Goal: Task Accomplishment & Management: Manage account settings

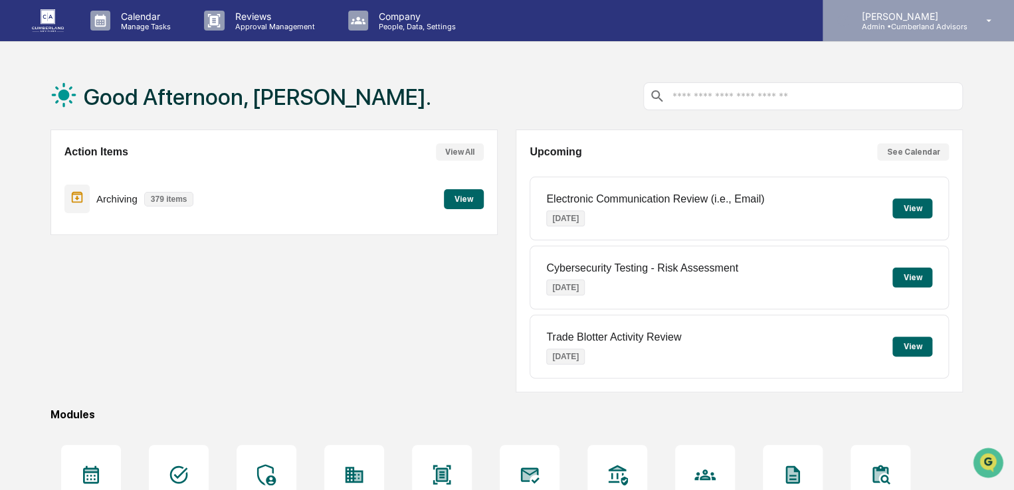
click at [899, 29] on p "Admin • Cumberland Advisors" at bounding box center [908, 26] width 116 height 9
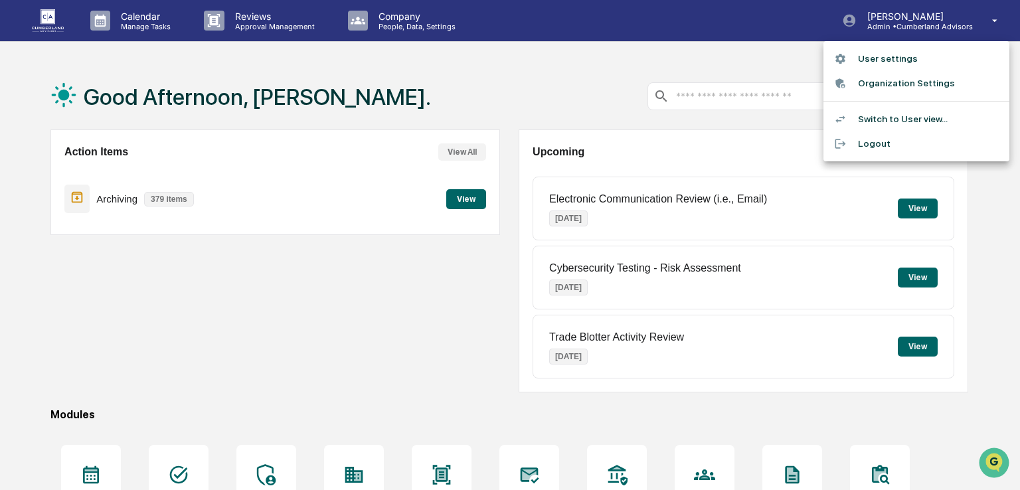
click at [444, 76] on div at bounding box center [510, 245] width 1020 height 490
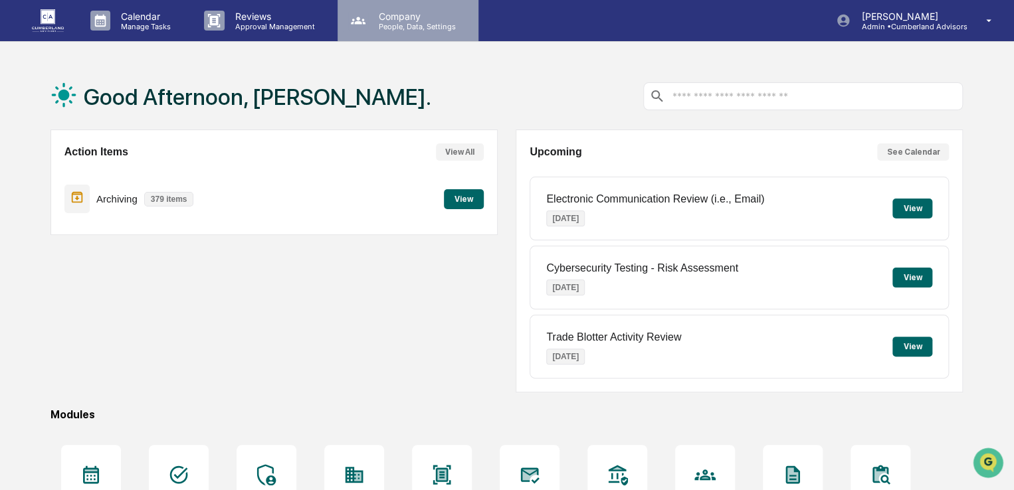
click at [398, 14] on p "Company" at bounding box center [415, 16] width 94 height 11
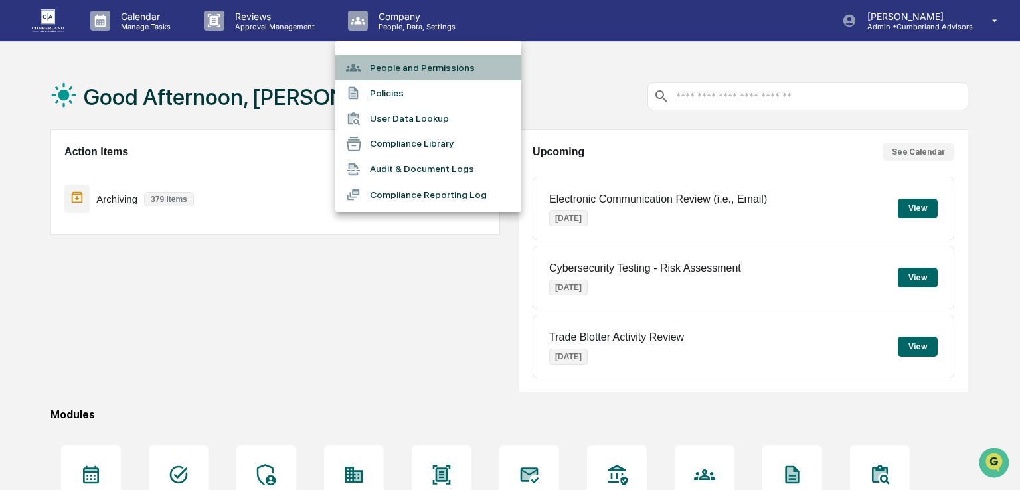
click at [393, 64] on li "People and Permissions" at bounding box center [428, 67] width 186 height 25
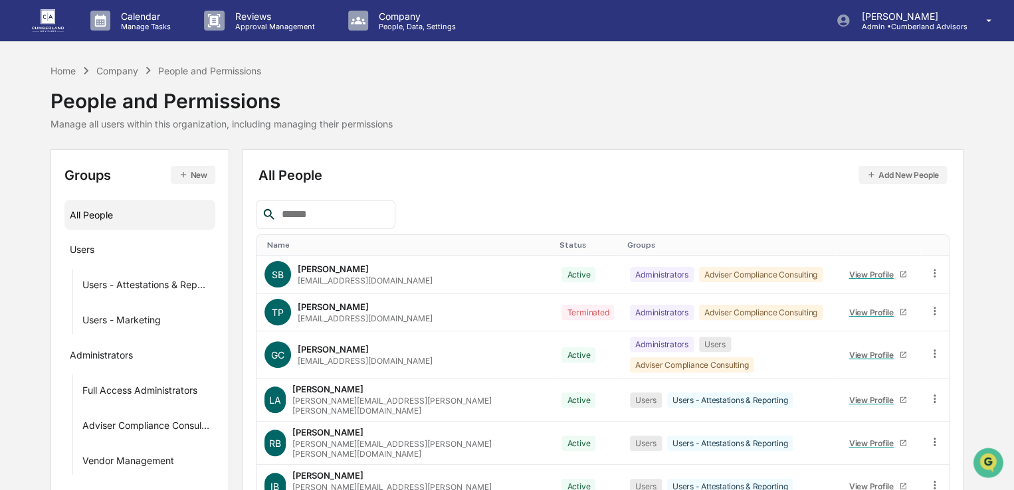
click at [312, 217] on input "text" at bounding box center [332, 214] width 113 height 17
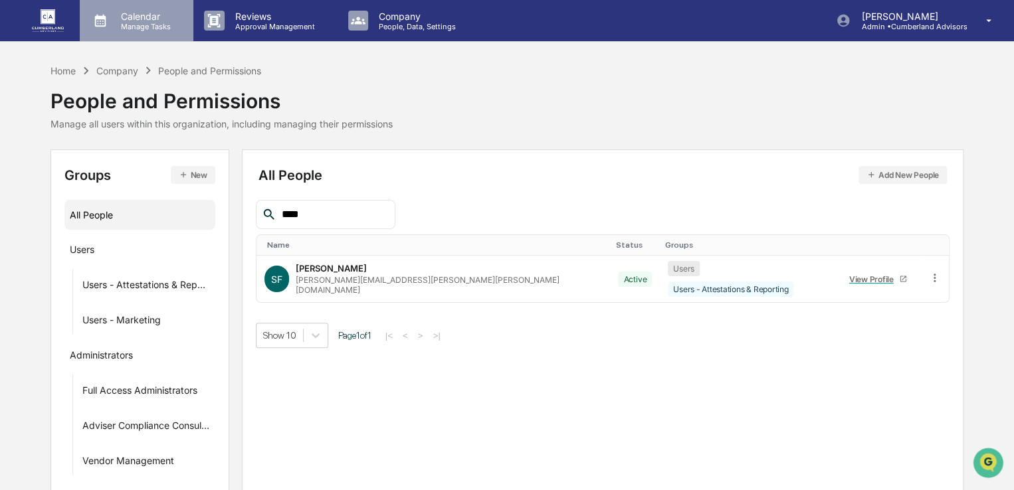
type input "****"
click at [126, 9] on div "Calendar Manage Tasks" at bounding box center [137, 20] width 114 height 41
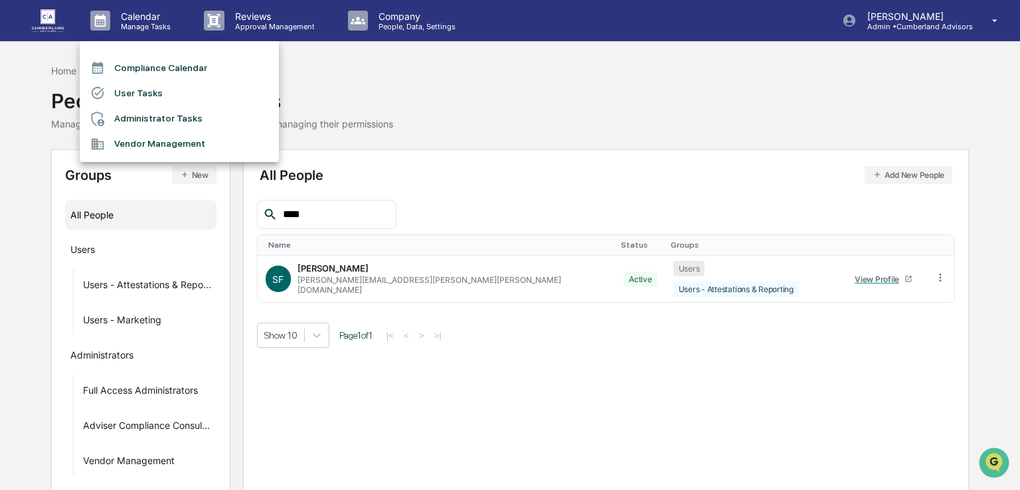
click at [133, 94] on li "User Tasks" at bounding box center [179, 92] width 199 height 25
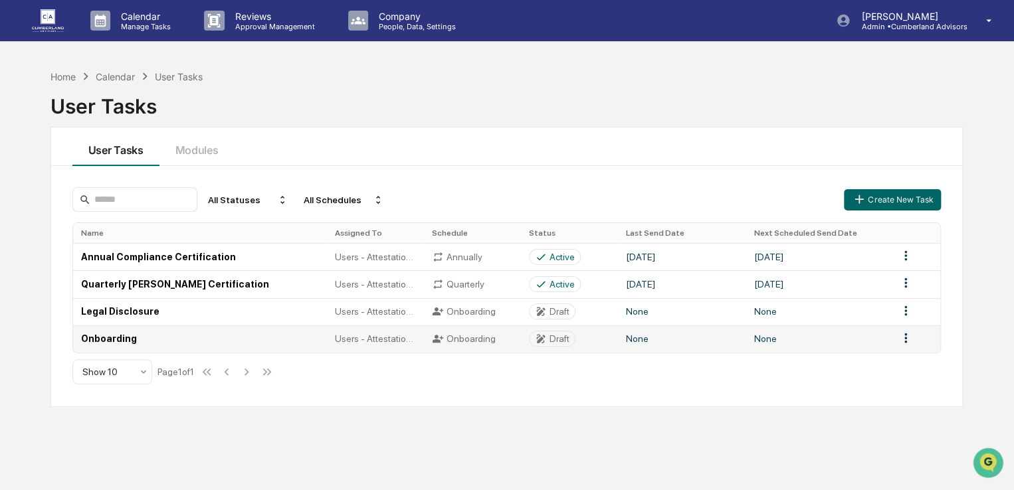
click at [542, 338] on icon at bounding box center [541, 339] width 12 height 12
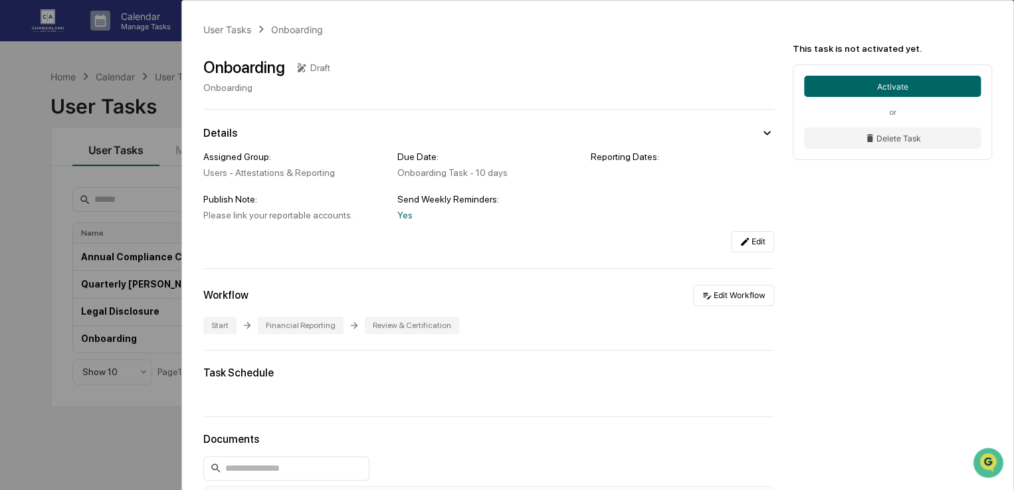
click at [130, 64] on div "User Tasks Onboarding Onboarding Draft Onboarding Details Assigned Group: Users…" at bounding box center [507, 245] width 1014 height 490
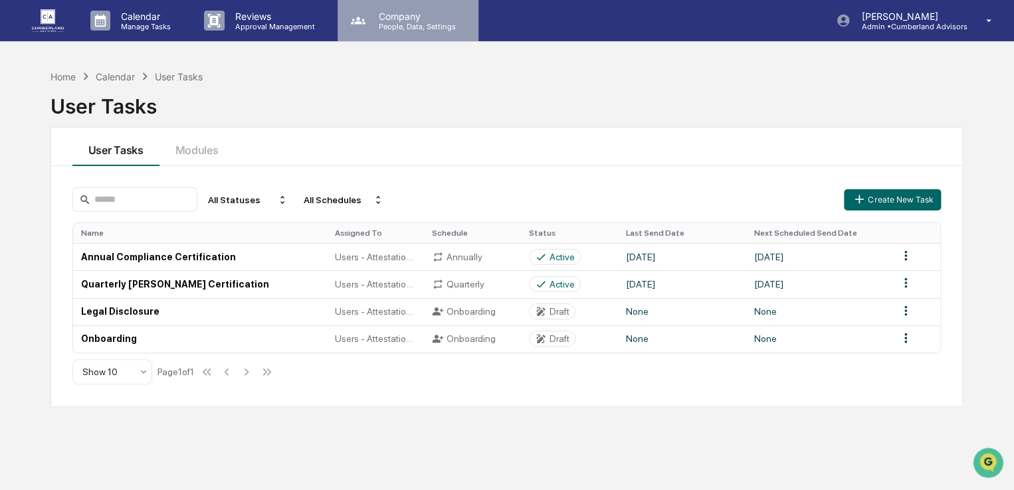
click at [431, 17] on p "Company" at bounding box center [415, 16] width 94 height 11
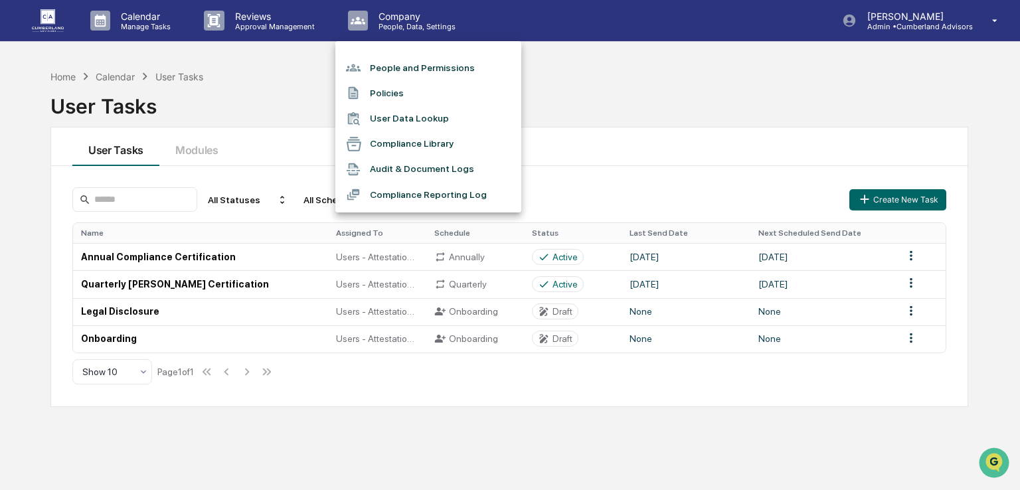
click at [393, 95] on li "Policies" at bounding box center [428, 92] width 186 height 25
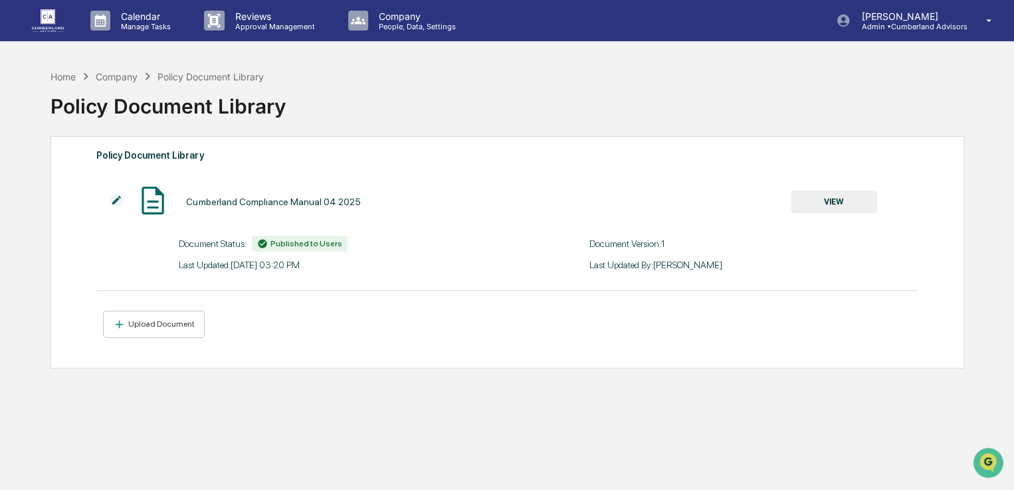
click at [864, 199] on button "VIEW" at bounding box center [833, 202] width 86 height 23
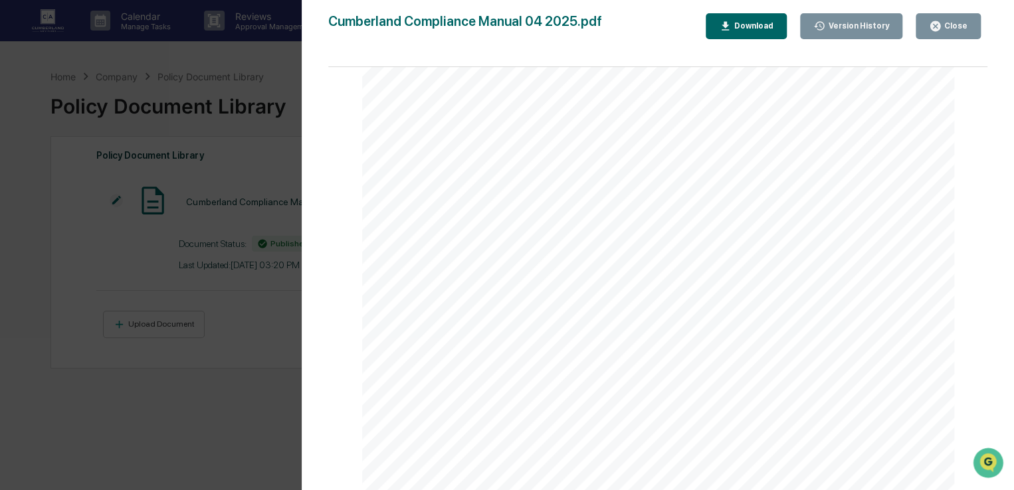
scroll to position [1461, 0]
click at [236, 413] on div "Version History 06/26/2025, 07:20 PM Stephanie Barrett Cumberland Compliance Ma…" at bounding box center [507, 245] width 1014 height 490
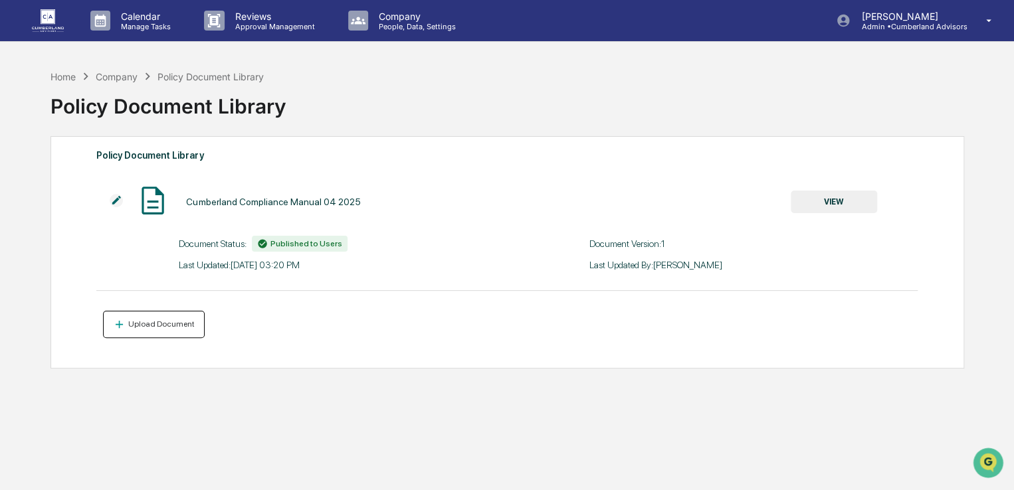
click at [154, 319] on button "Upload Document" at bounding box center [154, 324] width 102 height 27
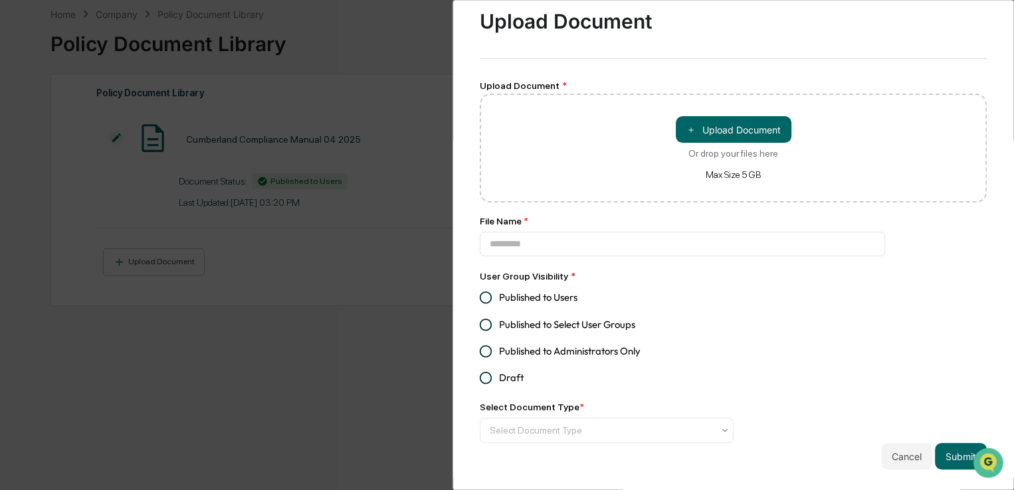
scroll to position [63, 0]
click at [893, 443] on button "Cancel" at bounding box center [906, 456] width 51 height 27
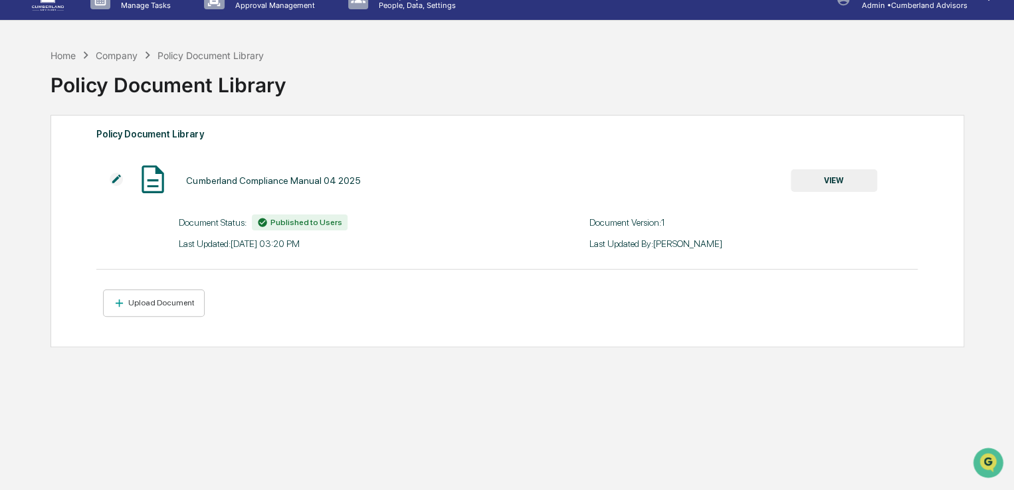
scroll to position [0, 0]
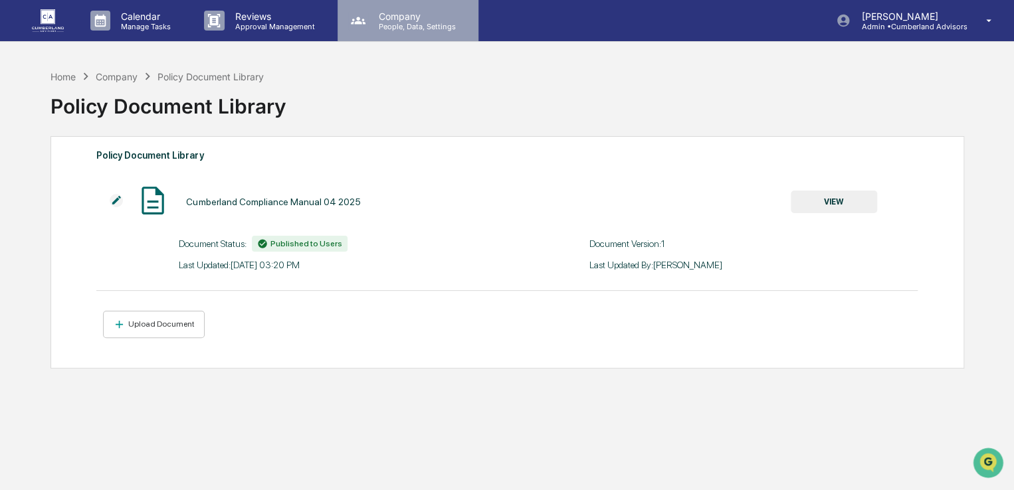
click at [407, 31] on div "Company People, Data, Settings" at bounding box center [407, 20] width 141 height 41
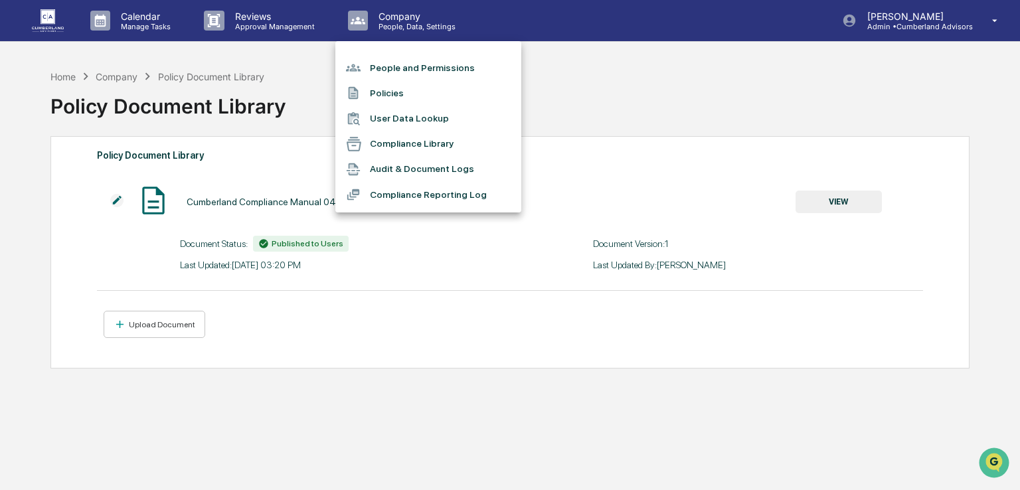
click at [153, 23] on div at bounding box center [510, 245] width 1020 height 490
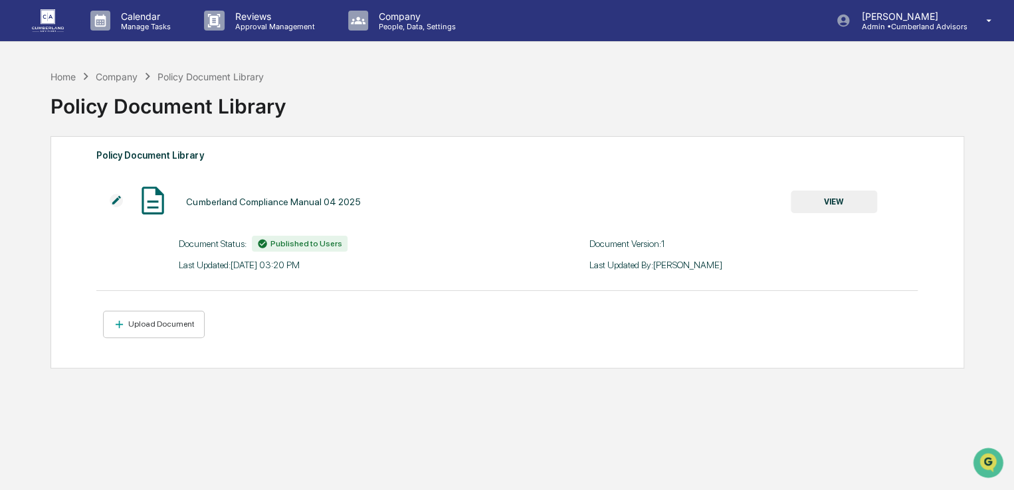
click at [153, 23] on p "Manage Tasks" at bounding box center [143, 26] width 67 height 9
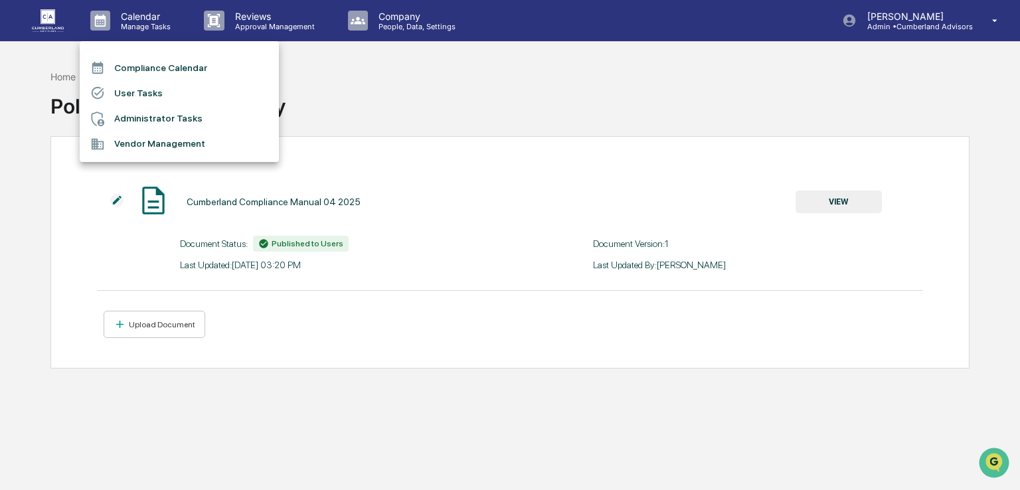
click at [143, 90] on li "User Tasks" at bounding box center [179, 92] width 199 height 25
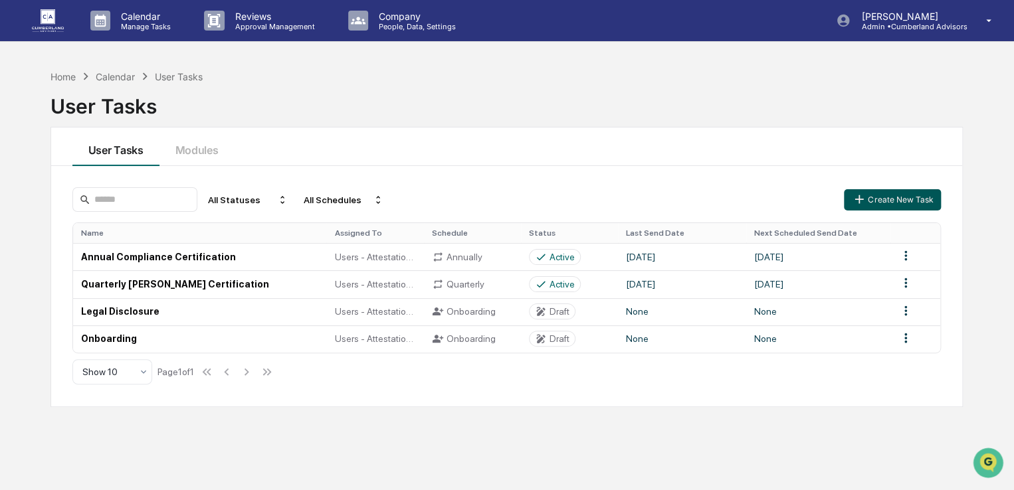
click at [893, 199] on button "Create New Task" at bounding box center [892, 199] width 97 height 21
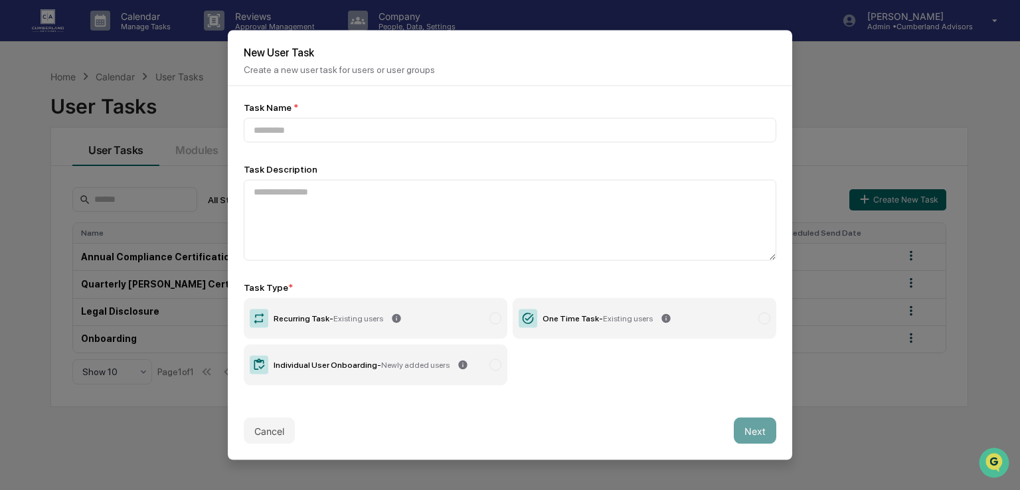
click at [258, 433] on button "Cancel" at bounding box center [269, 431] width 51 height 27
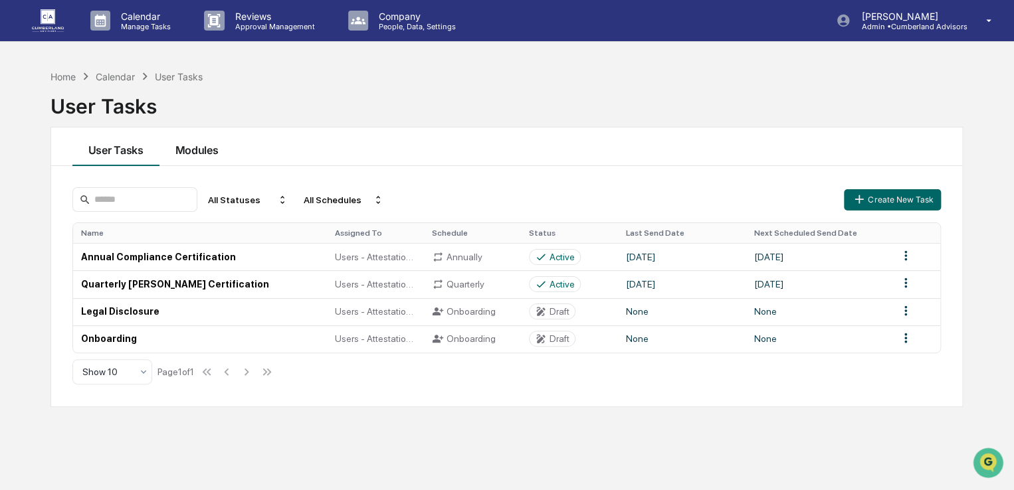
click at [199, 160] on button "Modules" at bounding box center [196, 147] width 75 height 39
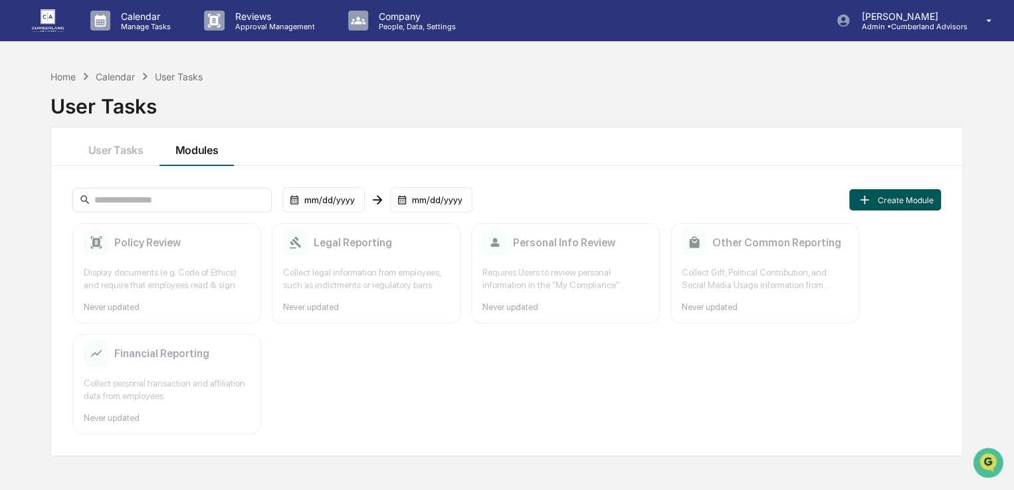
click at [915, 208] on button "Create Module" at bounding box center [895, 199] width 92 height 21
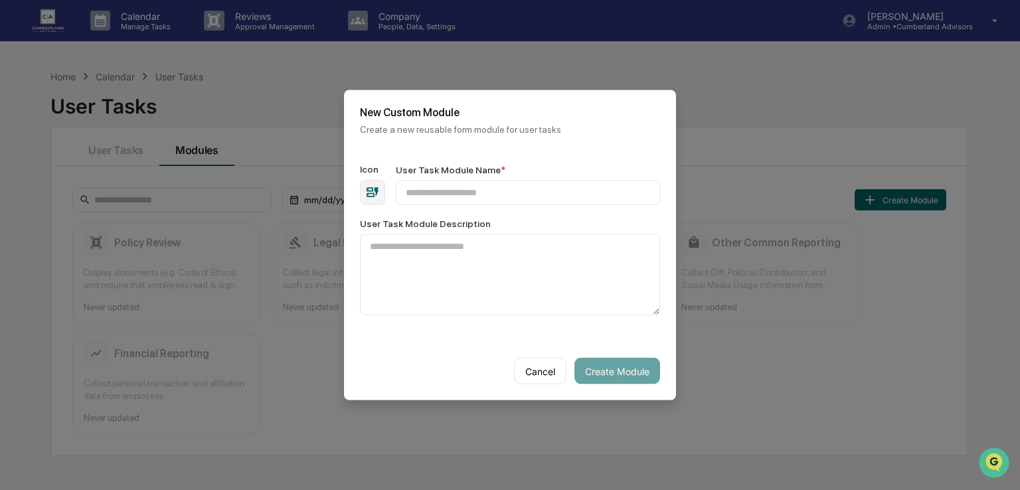
click at [540, 375] on button "Cancel" at bounding box center [540, 371] width 52 height 27
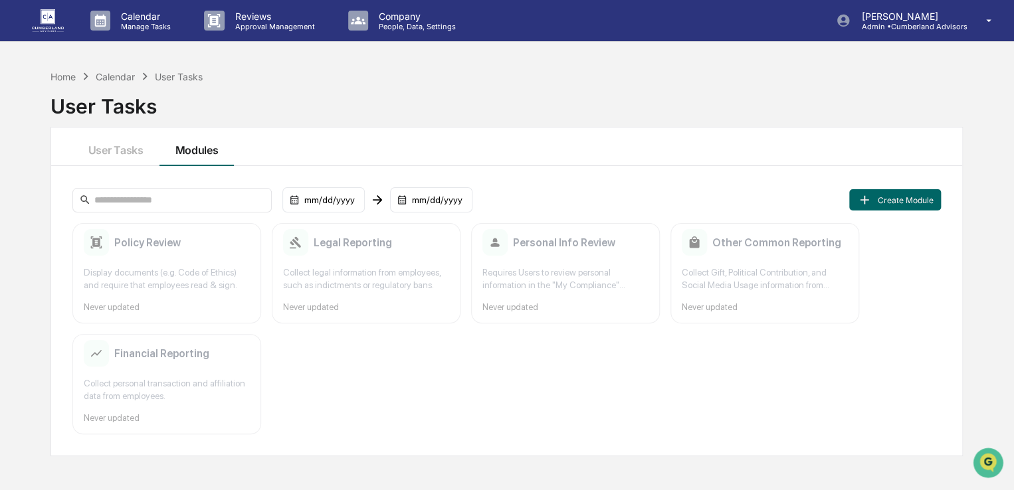
click at [37, 14] on img at bounding box center [48, 20] width 32 height 22
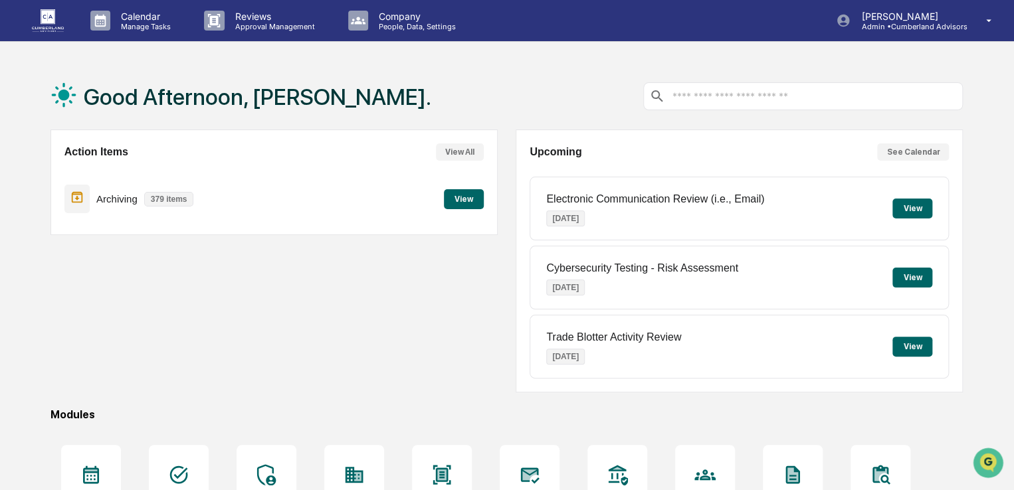
click at [468, 193] on button "View" at bounding box center [464, 199] width 40 height 20
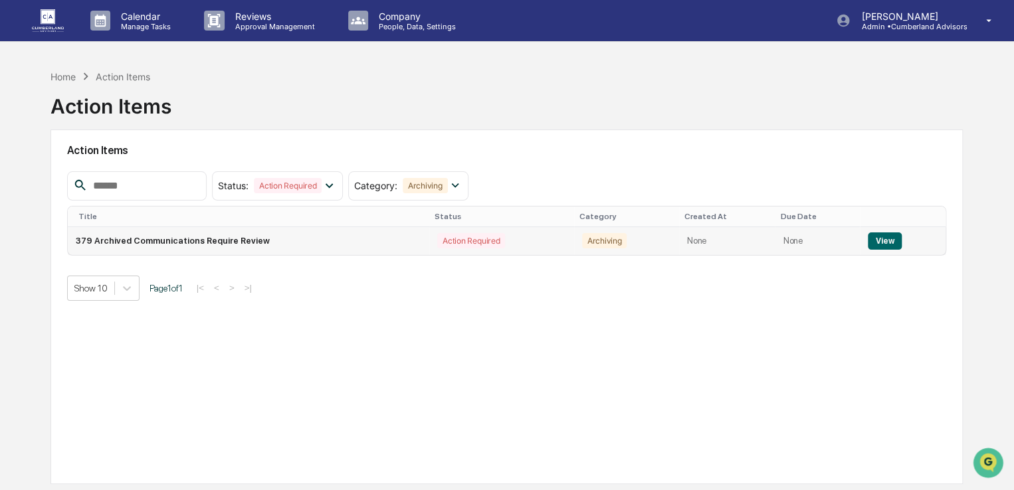
click at [877, 240] on button "View" at bounding box center [885, 240] width 34 height 17
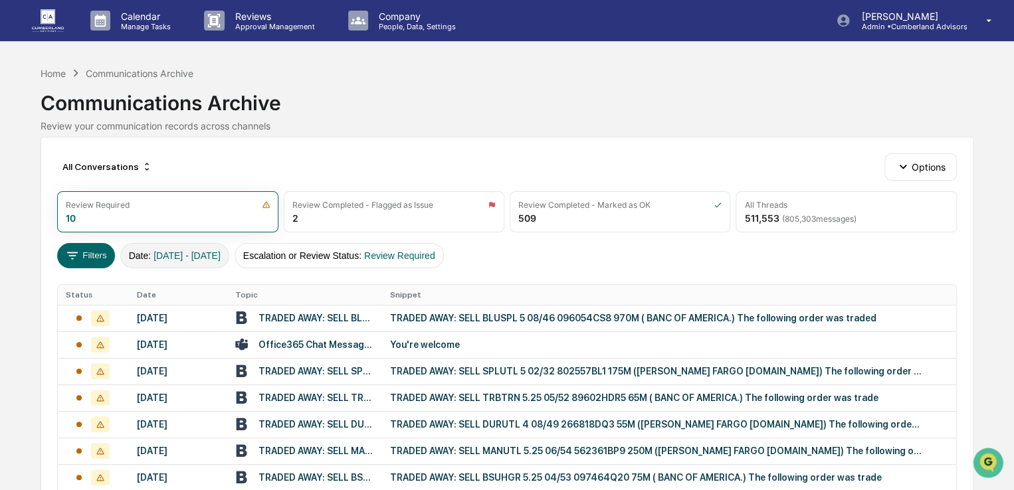
click at [216, 261] on button "Date : 01/01/2024 - 12/31/2025" at bounding box center [174, 255] width 109 height 25
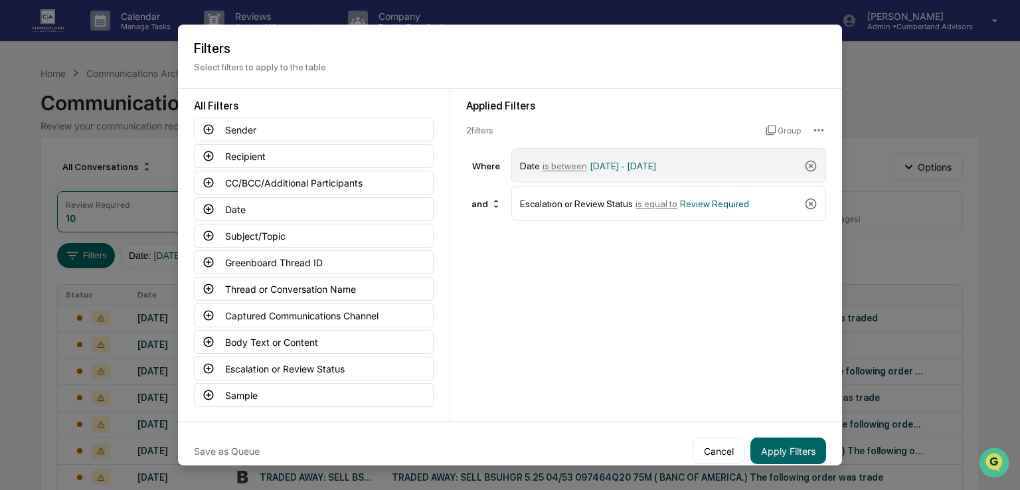
click at [816, 162] on div "Date is between 01/01/2024 - 12/31/2025" at bounding box center [668, 165] width 315 height 35
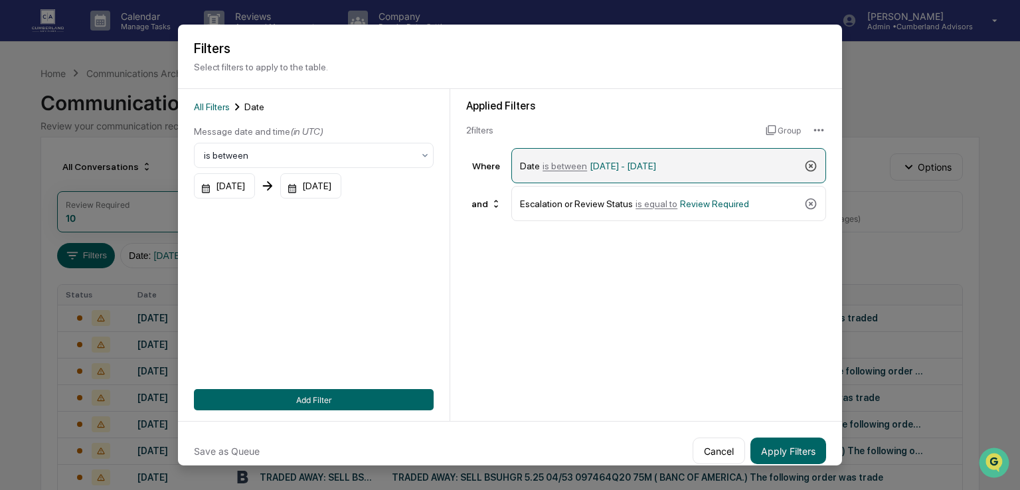
click at [810, 165] on icon at bounding box center [810, 165] width 13 height 13
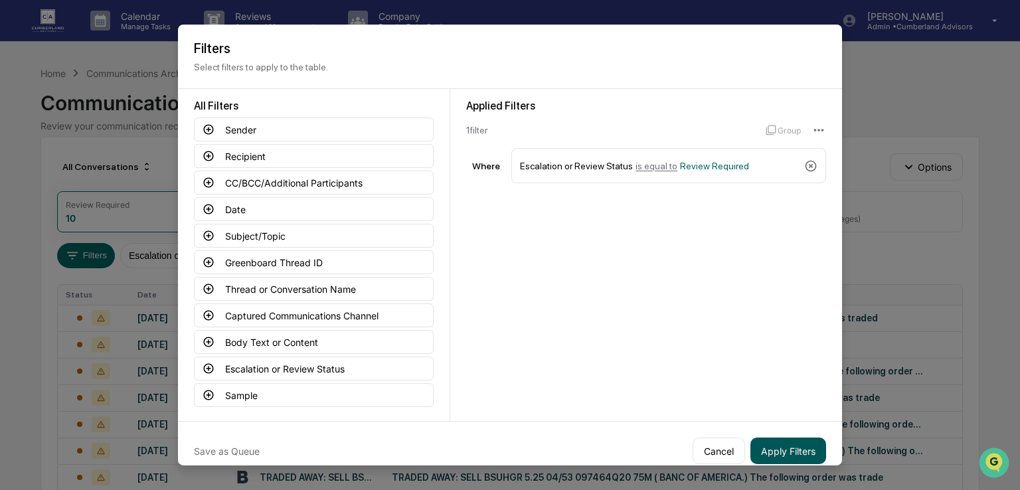
click at [803, 448] on button "Apply Filters" at bounding box center [789, 451] width 76 height 27
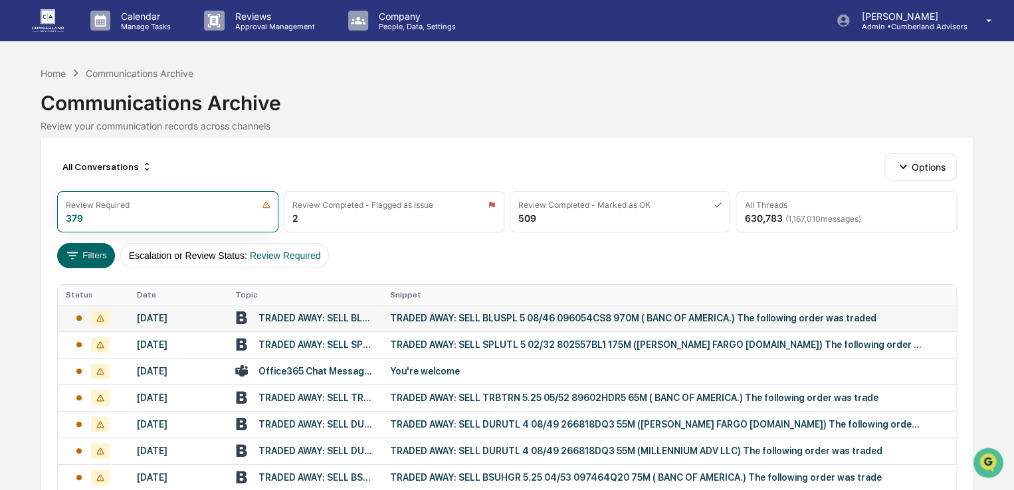
click at [379, 314] on td "TRADED AWAY: SELL BLUSPL 5 08/46 096054CS8 970M ( BANC OF AMERICA.)" at bounding box center [304, 318] width 155 height 27
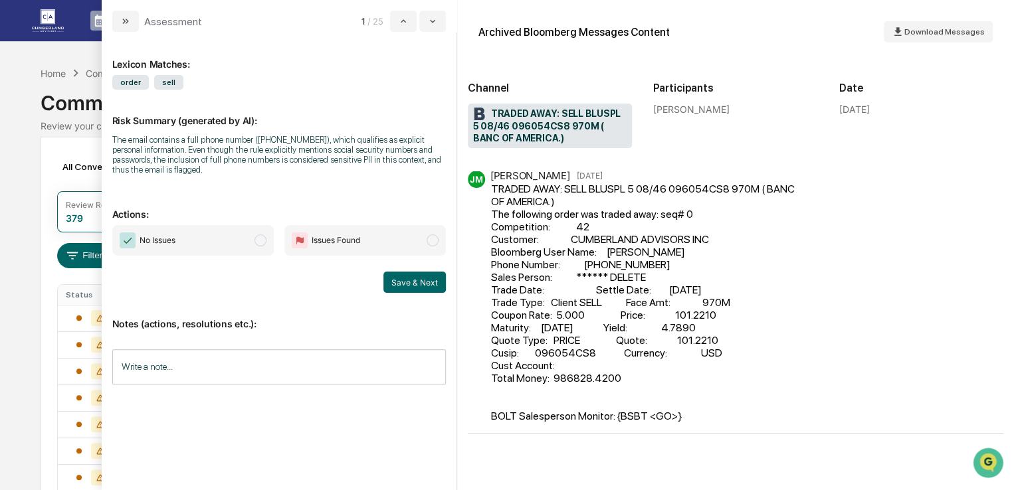
click at [51, 124] on div "Review your communication records across channels" at bounding box center [507, 125] width 933 height 11
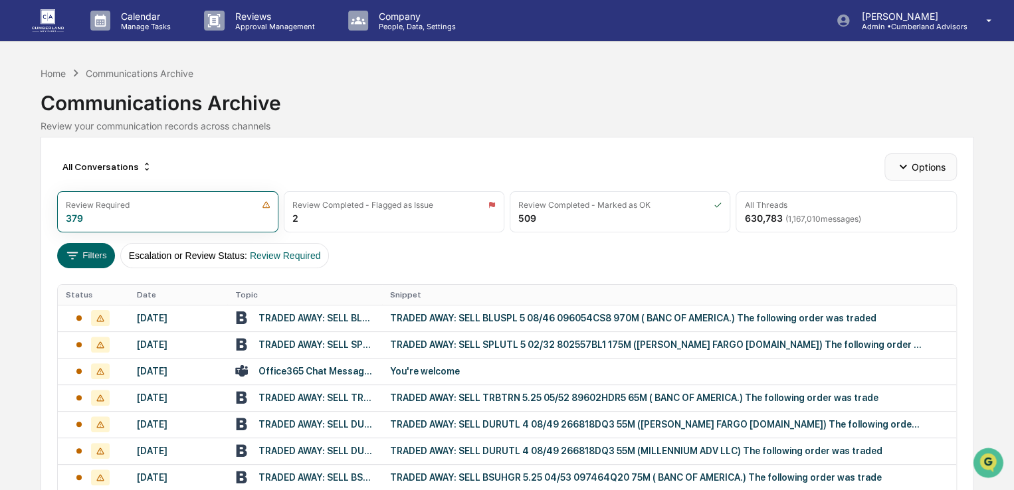
drag, startPoint x: 909, startPoint y: 187, endPoint x: 900, endPoint y: 177, distance: 13.2
click at [899, 173] on icon "button" at bounding box center [902, 166] width 15 height 15
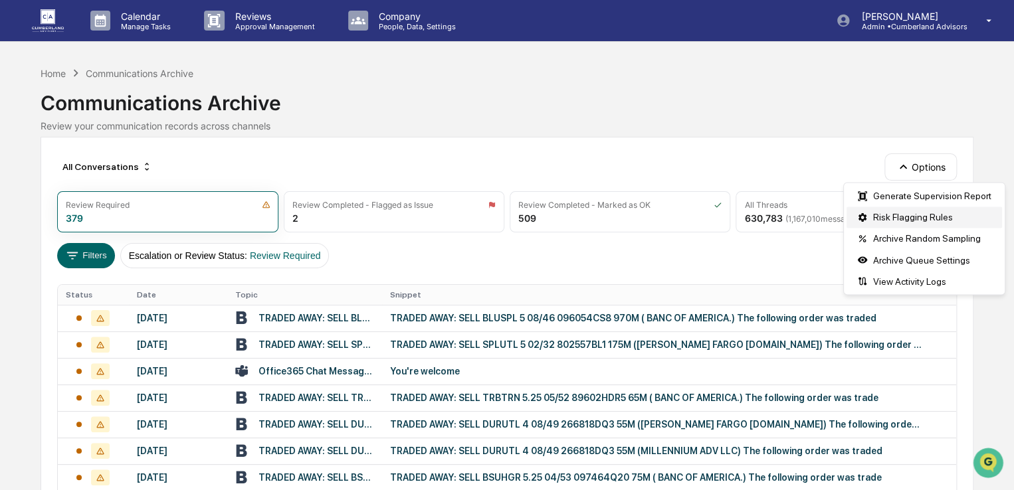
click at [881, 217] on div "Risk Flagging Rules" at bounding box center [923, 217] width 155 height 21
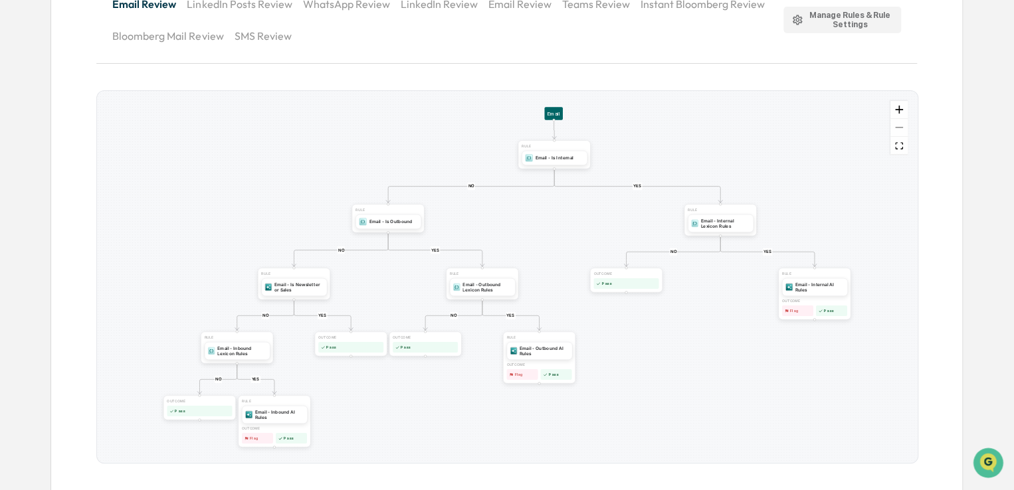
scroll to position [178, 0]
click at [533, 346] on div "Email - Outbound AI Rules" at bounding box center [543, 349] width 49 height 11
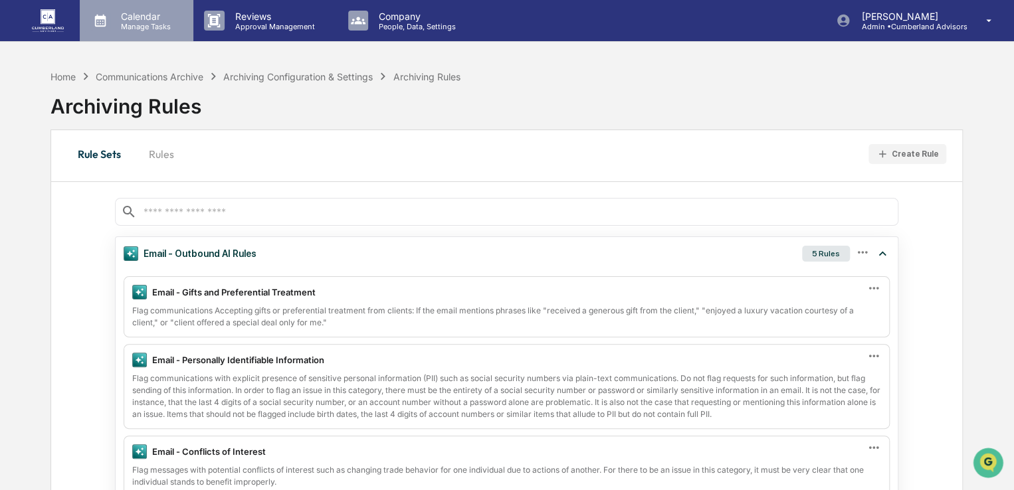
click at [133, 18] on p "Calendar" at bounding box center [143, 16] width 67 height 11
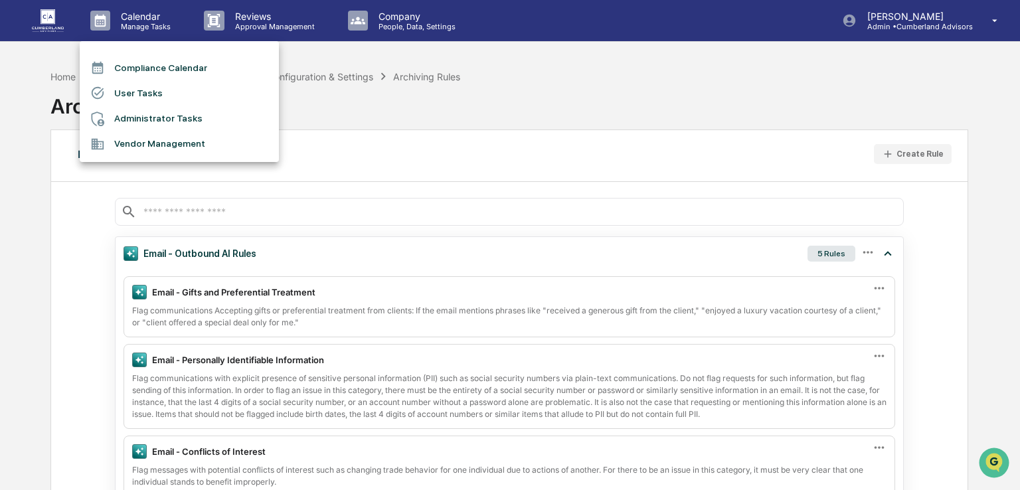
click at [52, 20] on div at bounding box center [510, 245] width 1020 height 490
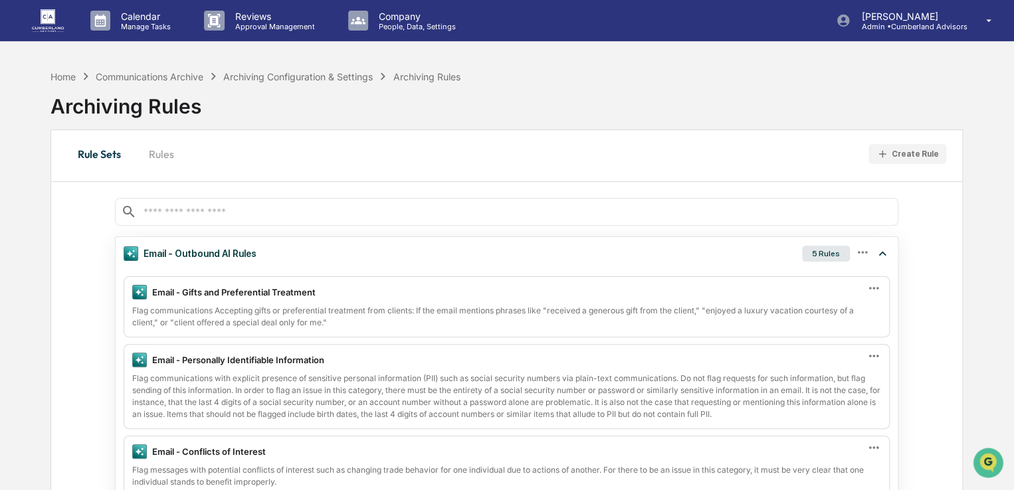
click at [53, 22] on img at bounding box center [48, 20] width 32 height 22
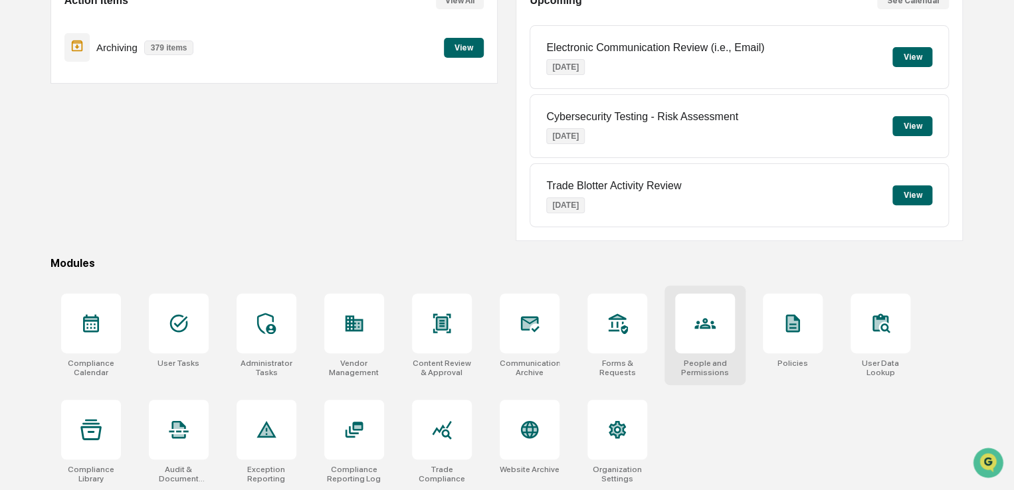
scroll to position [152, 0]
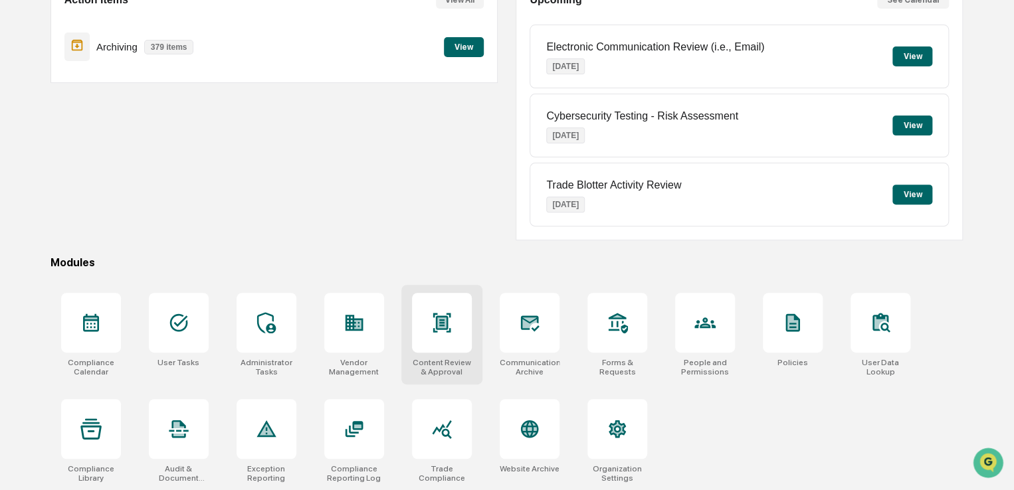
click at [440, 339] on div at bounding box center [442, 323] width 60 height 60
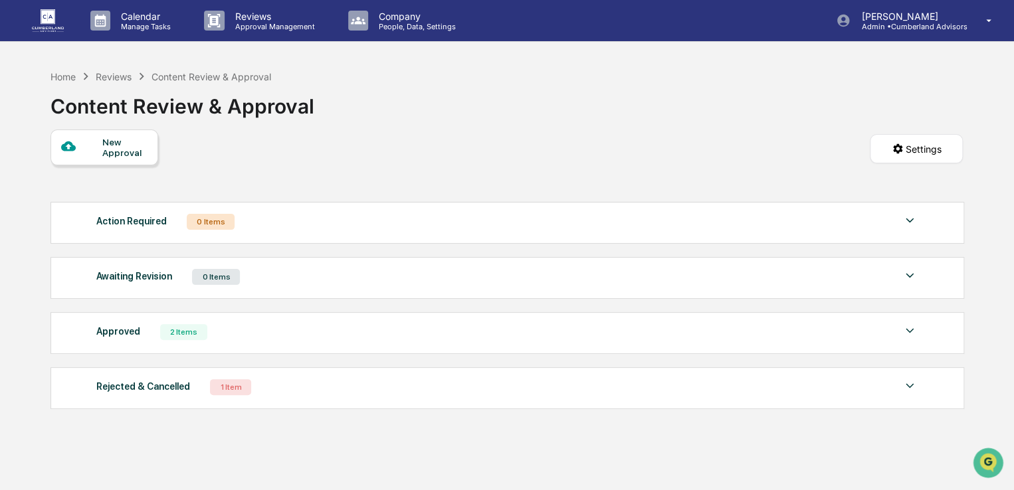
click at [307, 181] on div "New Approval Settings" at bounding box center [506, 163] width 912 height 66
click at [149, 141] on div "New Approval" at bounding box center [104, 148] width 108 height 36
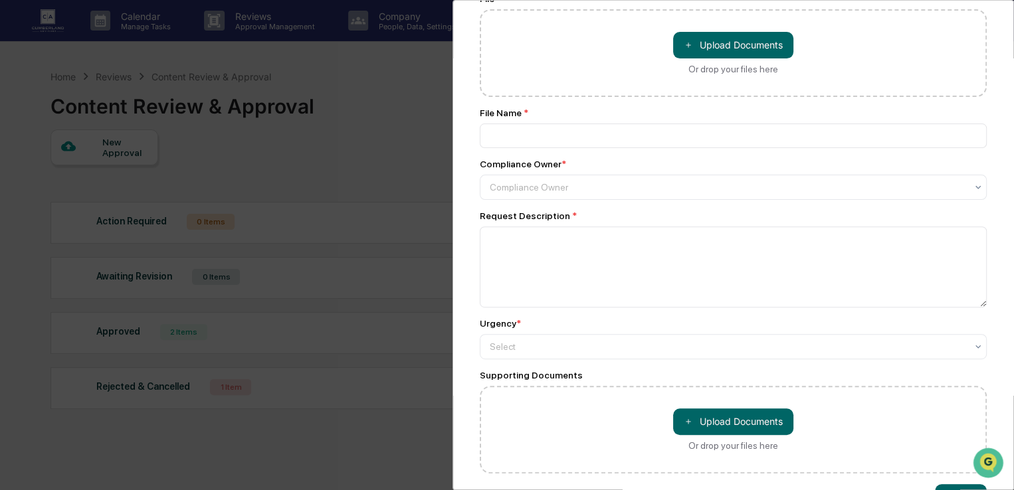
scroll to position [163, 0]
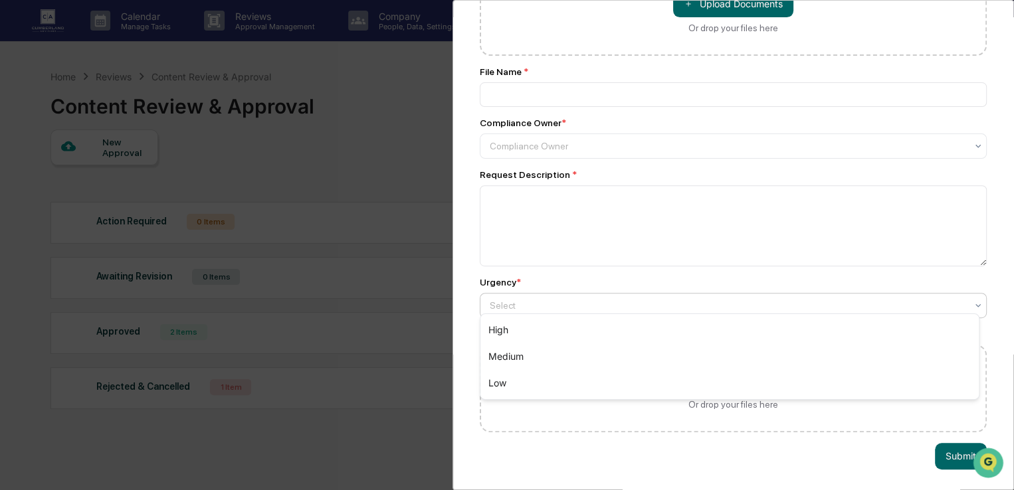
click at [614, 301] on div at bounding box center [728, 305] width 476 height 13
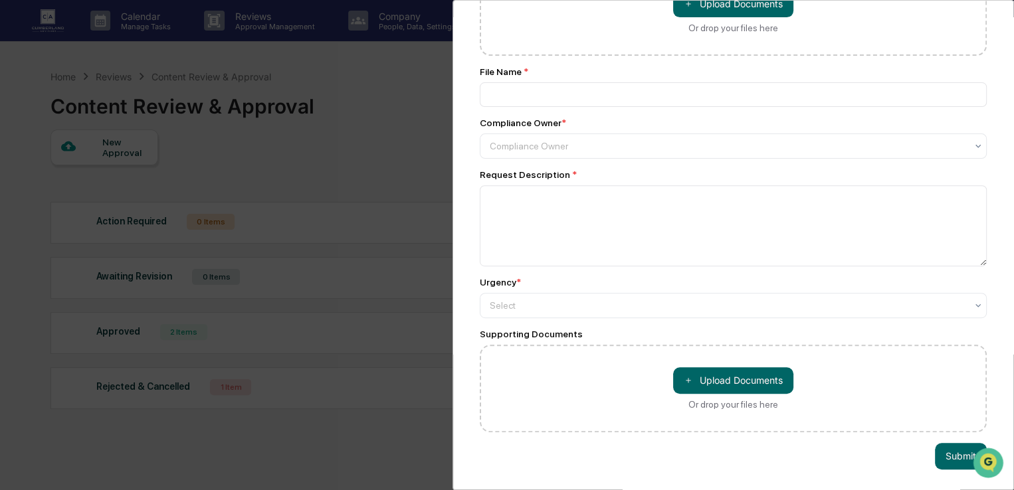
click at [319, 155] on div "Compliance Review Submit New Approval Submit New Approval Review ID: CUMB-00001…" at bounding box center [507, 245] width 1014 height 490
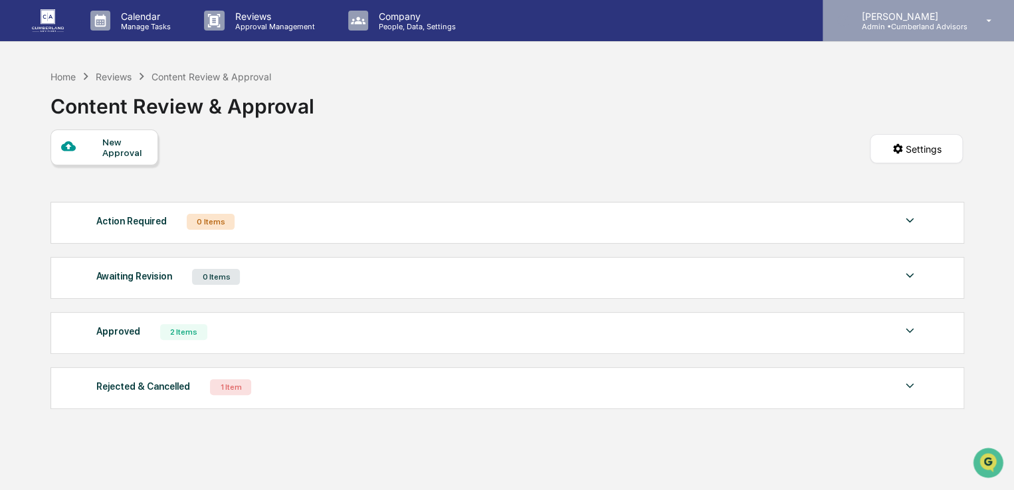
click at [875, 38] on div "Donna Marie Jackson Admin • Cumberland Advisors" at bounding box center [917, 20] width 191 height 41
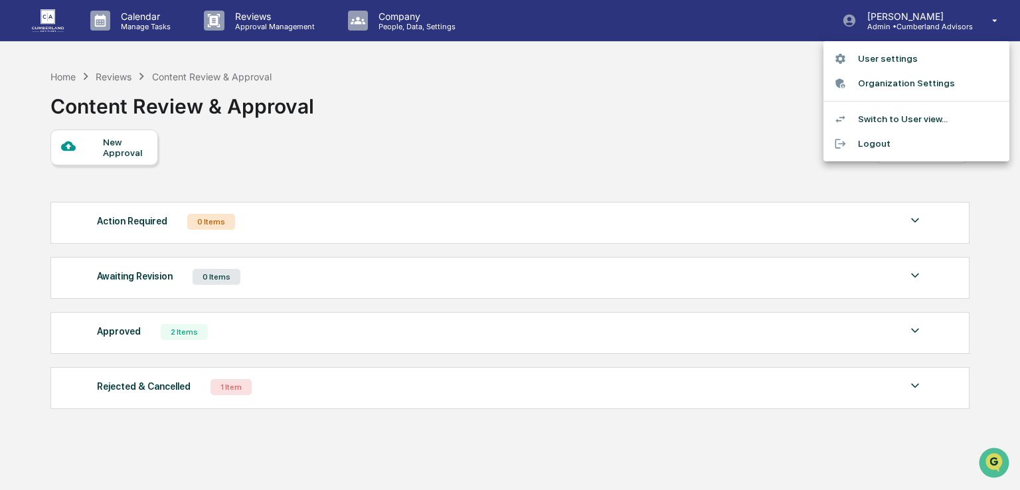
click at [884, 83] on li "Organization Settings" at bounding box center [917, 83] width 186 height 25
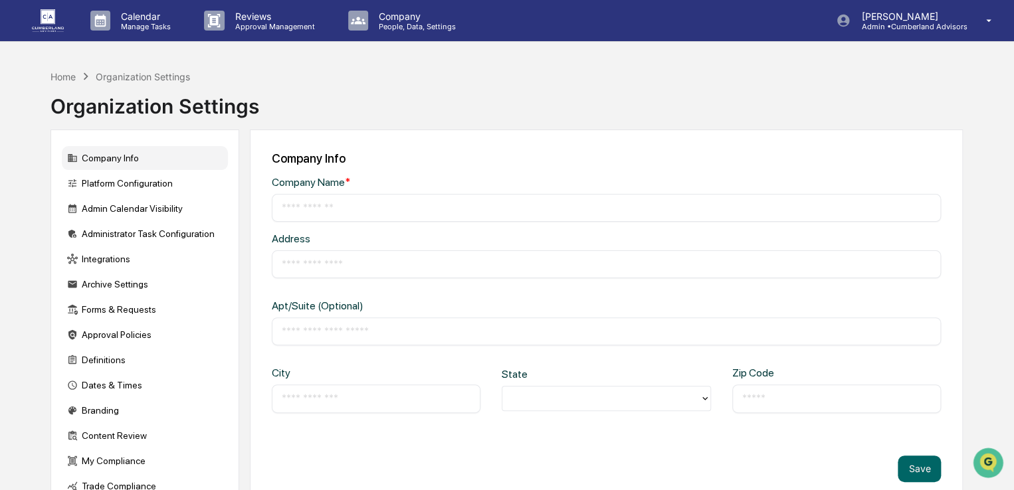
type input "**********"
type input "*********"
type input "********"
type input "*****"
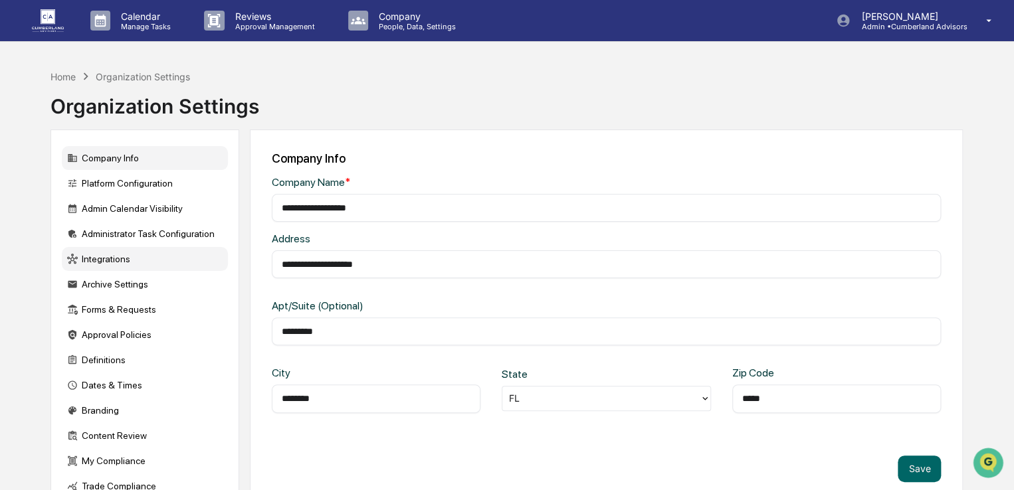
click at [107, 266] on div "Integrations" at bounding box center [145, 259] width 166 height 24
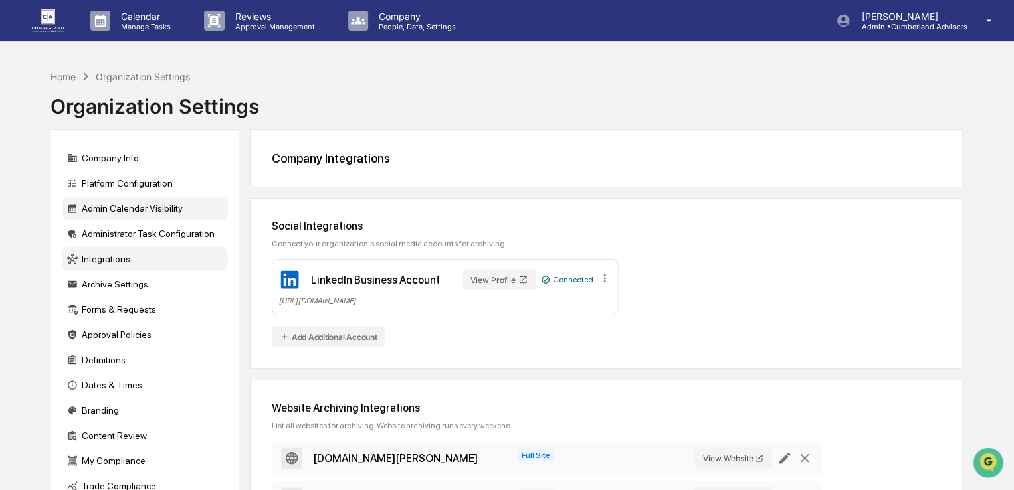
click at [151, 219] on div "Admin Calendar Visibility" at bounding box center [145, 209] width 166 height 24
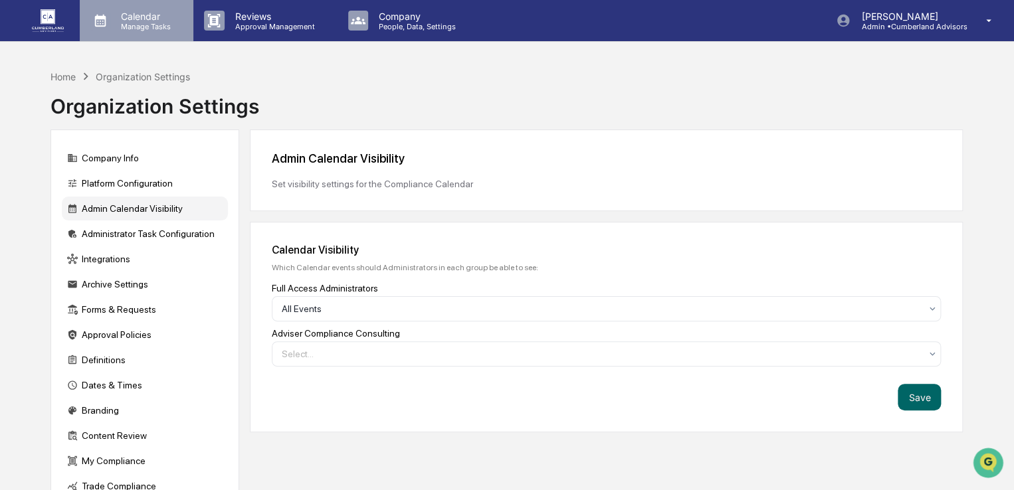
click at [151, 33] on div "Calendar Manage Tasks" at bounding box center [137, 20] width 114 height 41
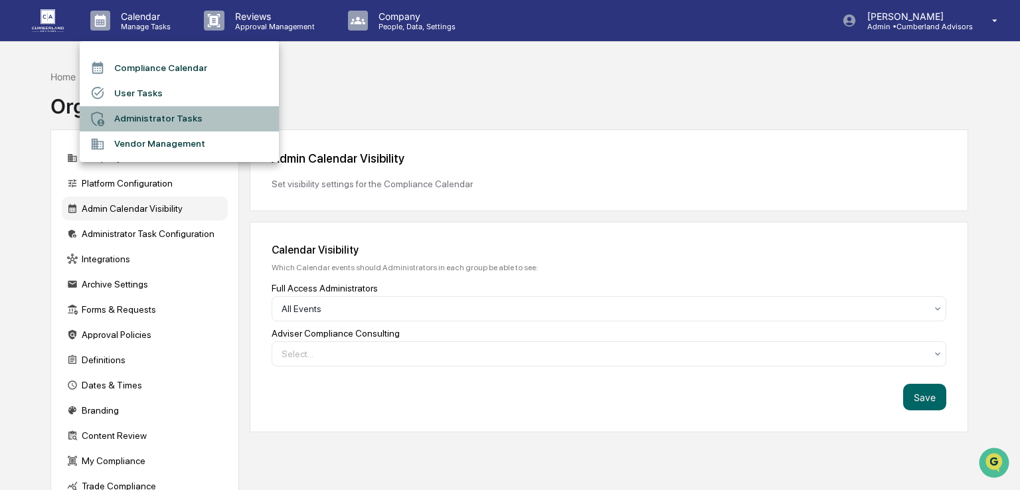
click at [171, 113] on li "Administrator Tasks" at bounding box center [179, 118] width 199 height 25
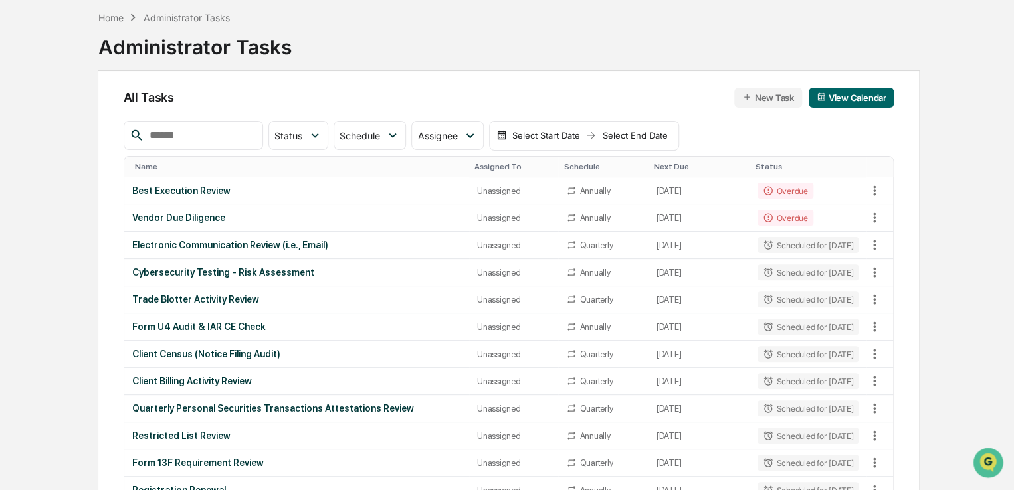
scroll to position [54, 0]
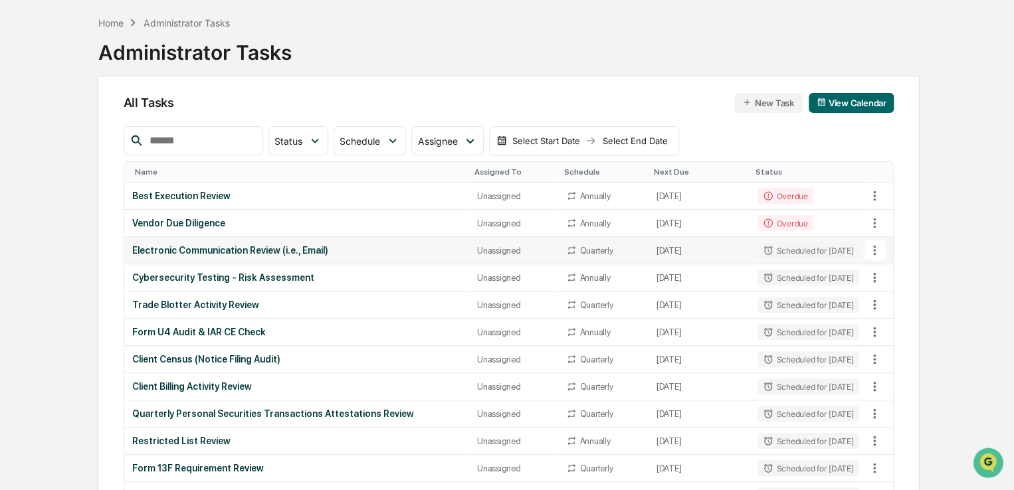
click at [477, 253] on div "Unassigned" at bounding box center [513, 251] width 73 height 10
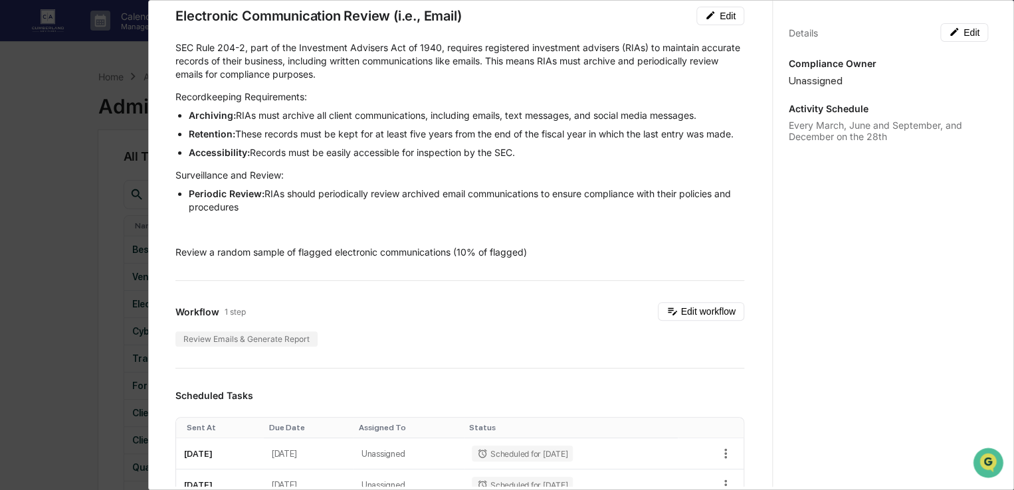
scroll to position [39, 0]
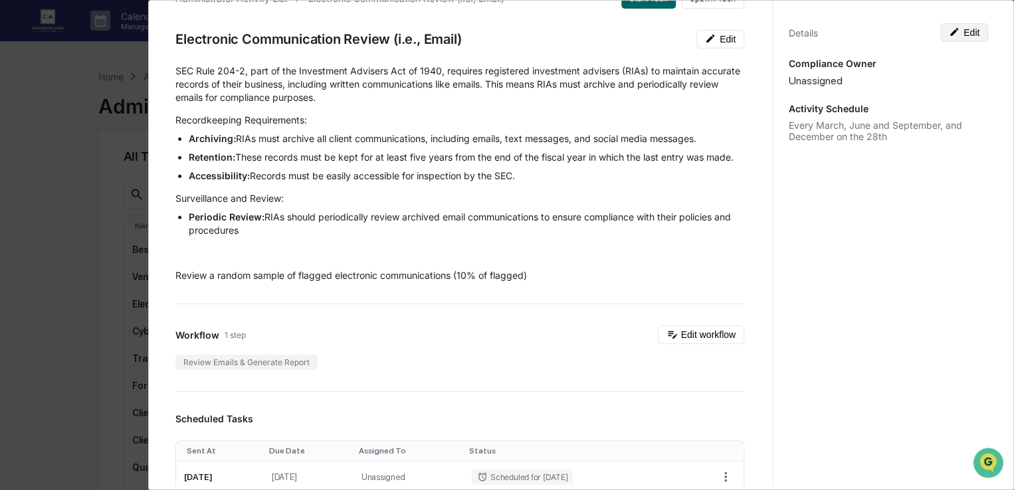
click at [949, 35] on icon at bounding box center [954, 32] width 11 height 11
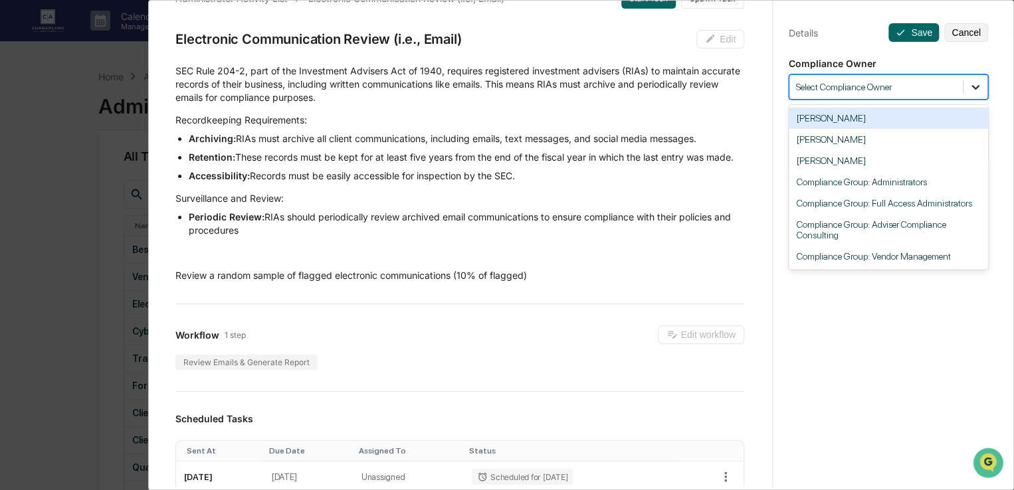
click at [968, 86] on icon at bounding box center [974, 86] width 13 height 13
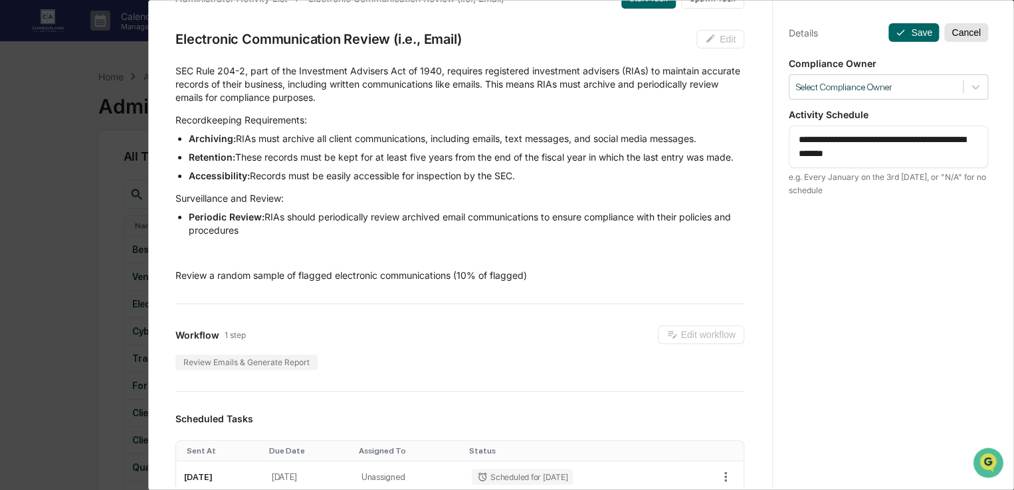
click at [968, 34] on button "Cancel" at bounding box center [966, 32] width 44 height 19
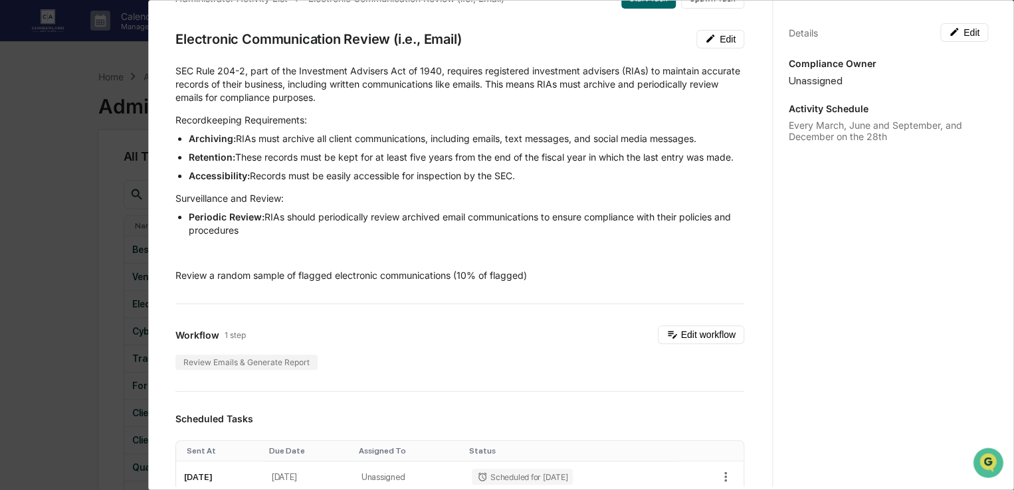
click at [54, 86] on div "Administrator Activity List Electronic Communication Review (i.e., Email) Start…" at bounding box center [507, 245] width 1014 height 490
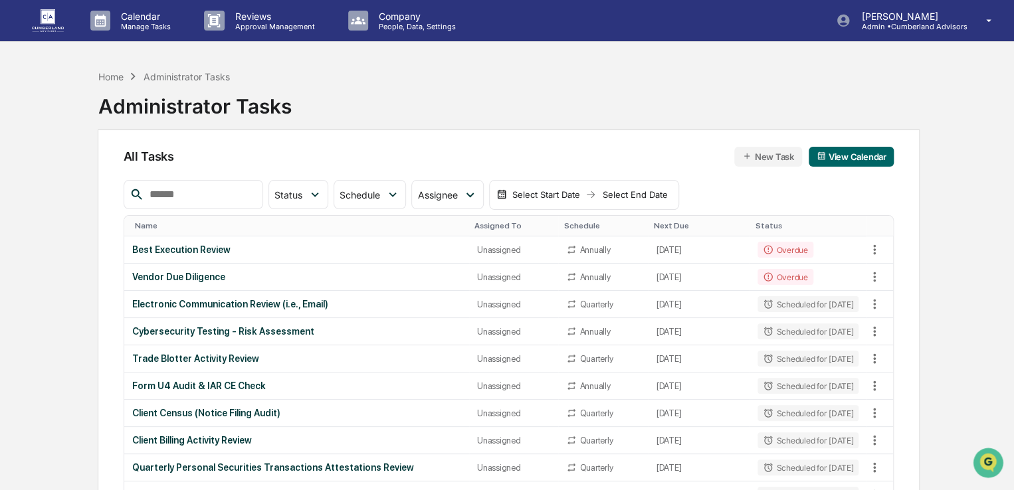
click at [253, 68] on div "Home Administrator Tasks Administrator Tasks" at bounding box center [194, 96] width 193 height 66
click at [109, 78] on div "Home" at bounding box center [110, 76] width 25 height 11
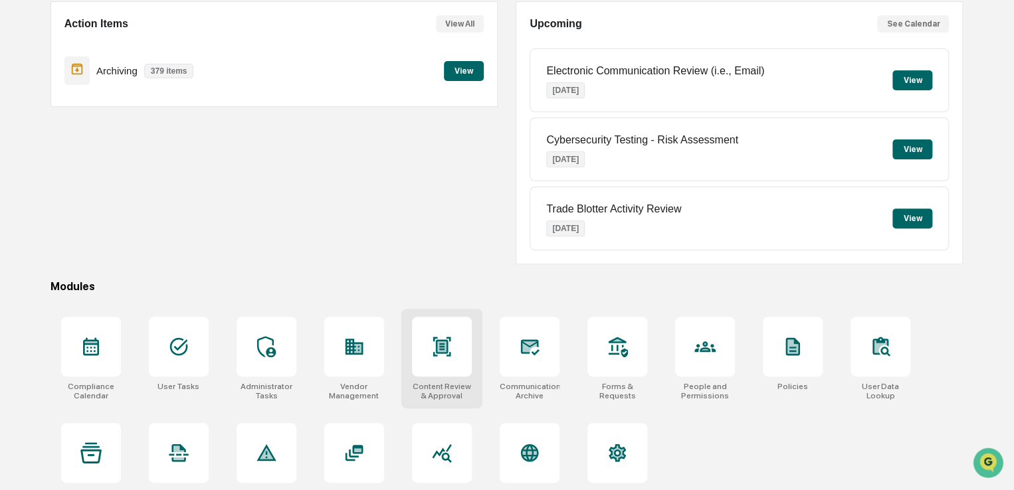
scroll to position [152, 0]
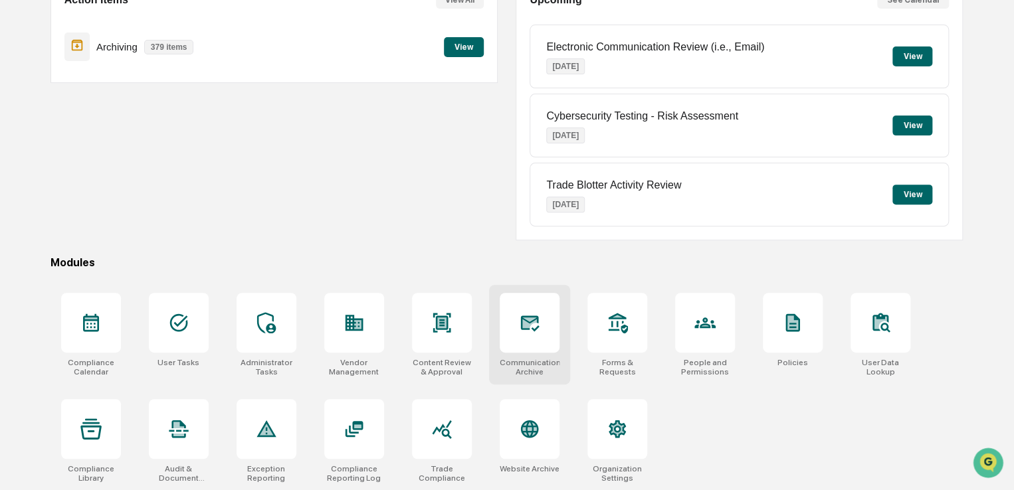
click at [549, 320] on div at bounding box center [530, 323] width 60 height 60
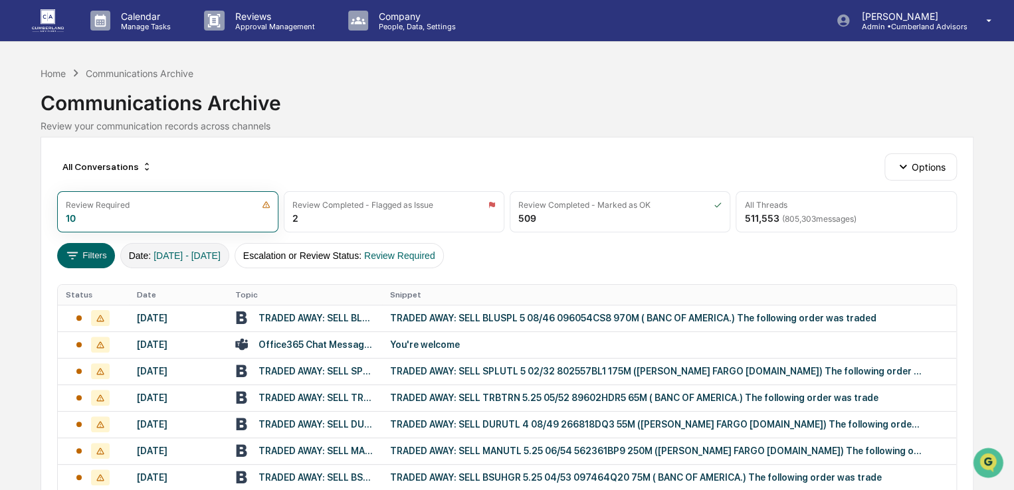
click at [181, 252] on span "01/01/2024 - 12/31/2025" at bounding box center [186, 255] width 67 height 11
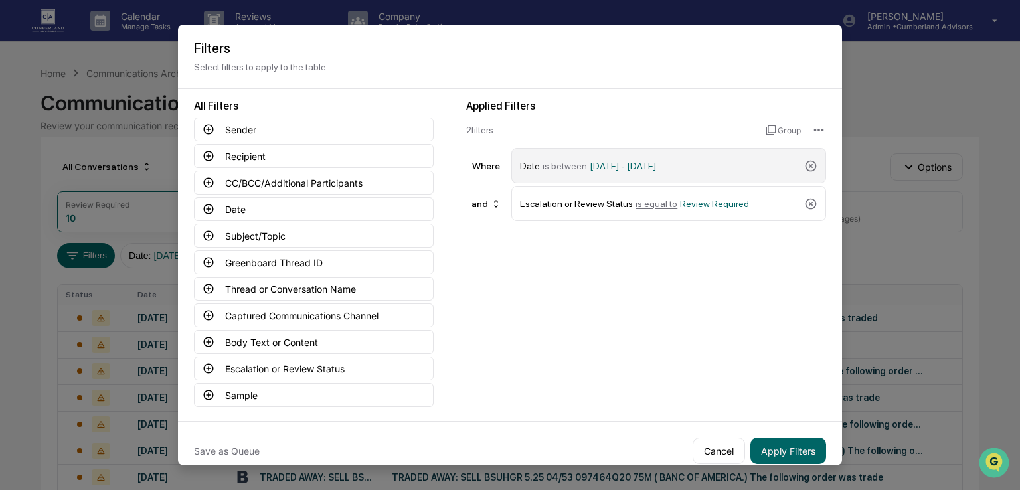
click at [610, 168] on span "[DATE] - [DATE]" at bounding box center [623, 165] width 66 height 11
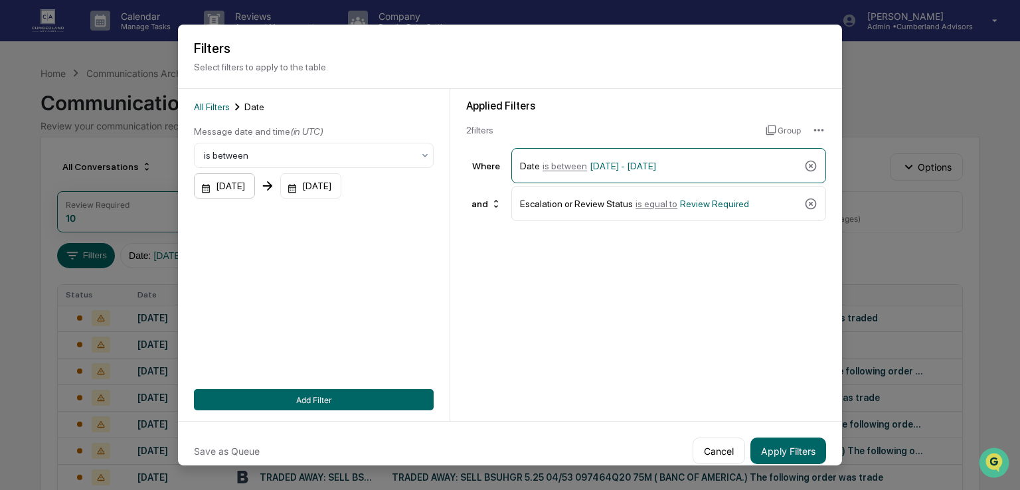
click at [255, 191] on div "[DATE]" at bounding box center [224, 185] width 61 height 25
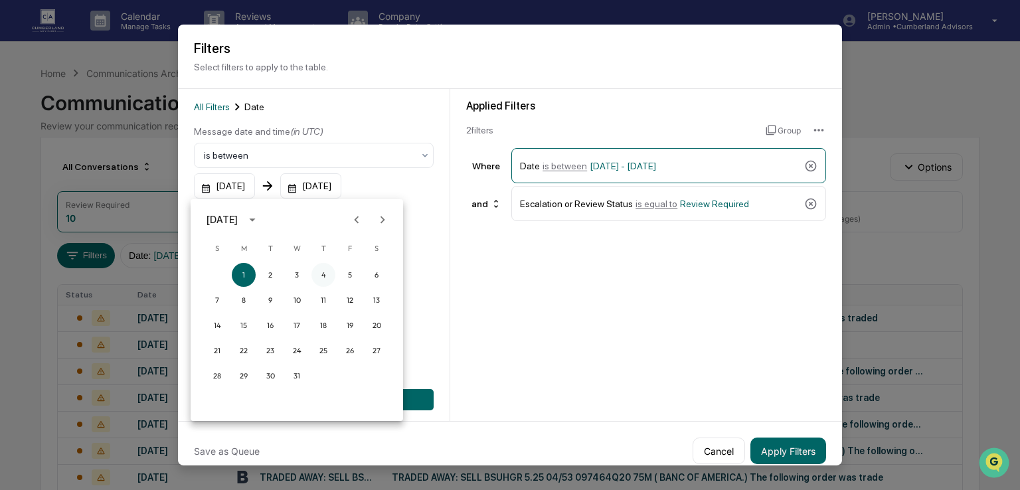
click at [323, 274] on button "4" at bounding box center [324, 275] width 24 height 24
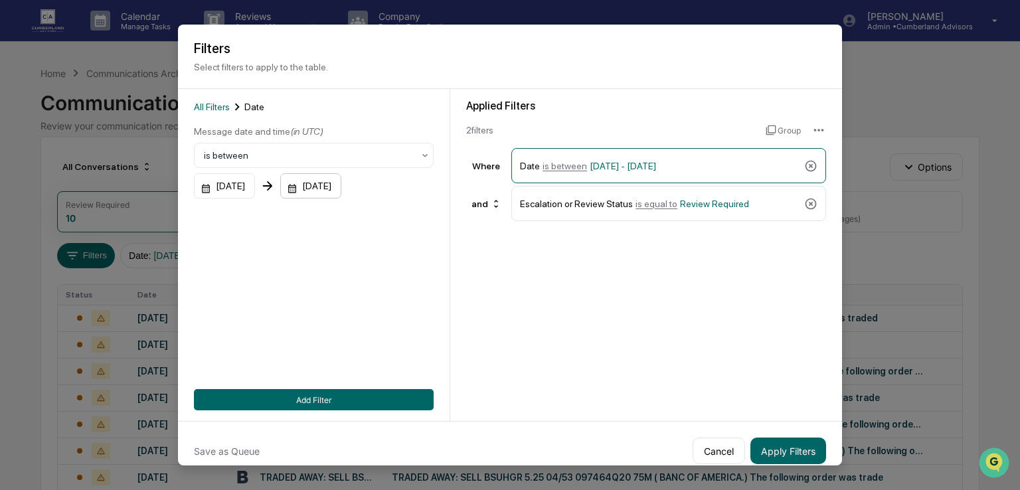
click at [327, 187] on div "[DATE]" at bounding box center [310, 185] width 61 height 25
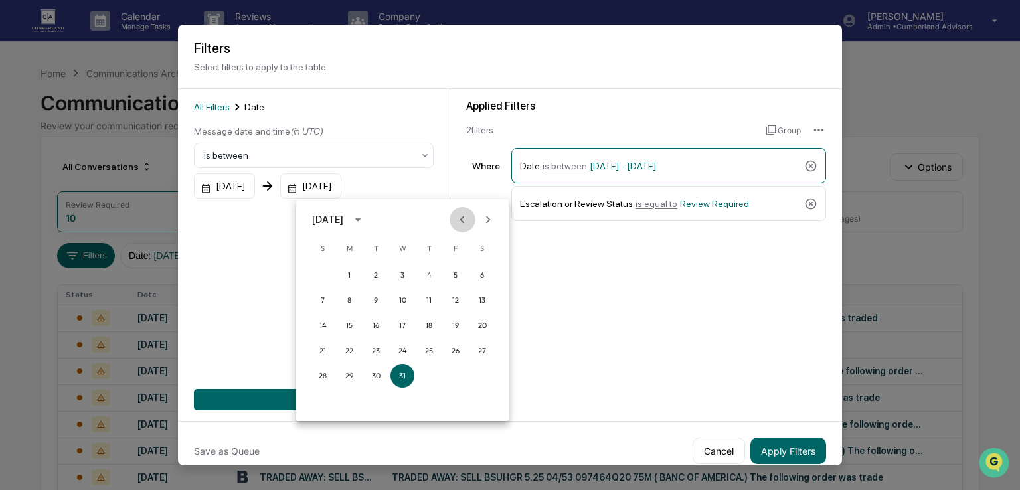
click at [463, 219] on icon "Previous month" at bounding box center [462, 220] width 15 height 15
click at [426, 296] on button "7" at bounding box center [429, 300] width 24 height 24
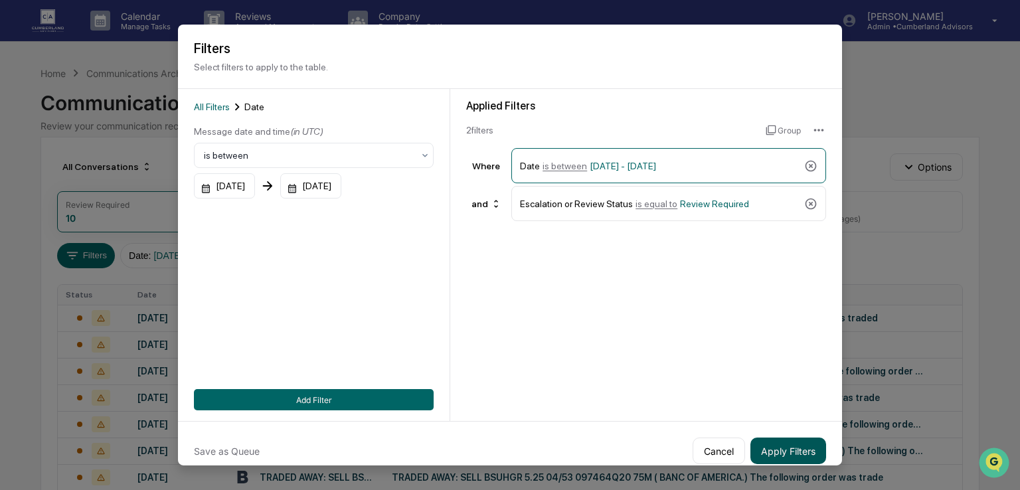
click at [780, 447] on button "Apply Filters" at bounding box center [789, 451] width 76 height 27
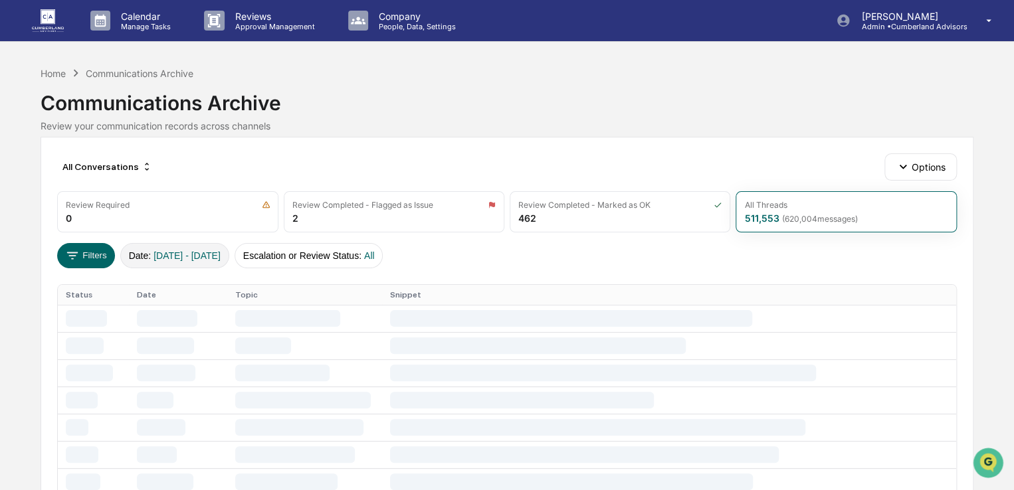
click at [221, 250] on span "01/04/2024 - 08/07/2025" at bounding box center [186, 255] width 67 height 11
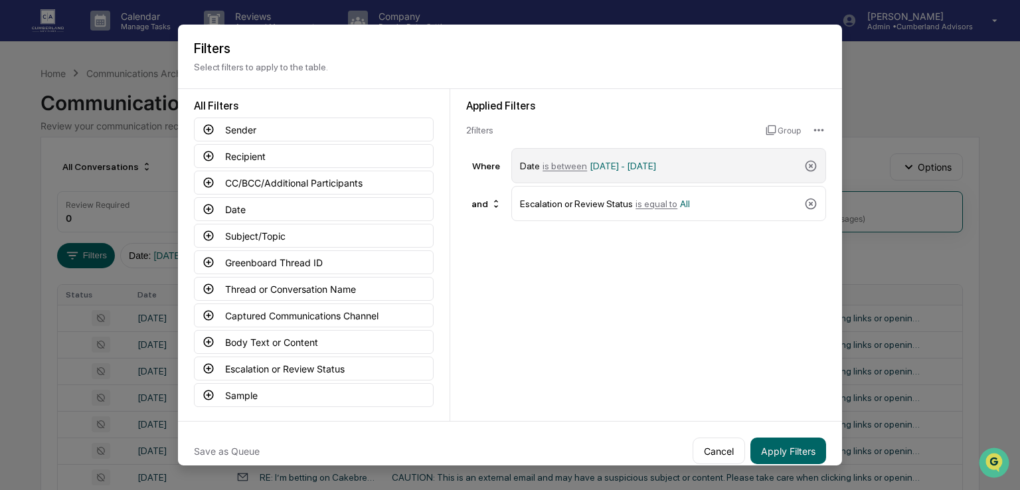
click at [656, 169] on span "01/04/2024 - 08/07/2025" at bounding box center [623, 165] width 66 height 11
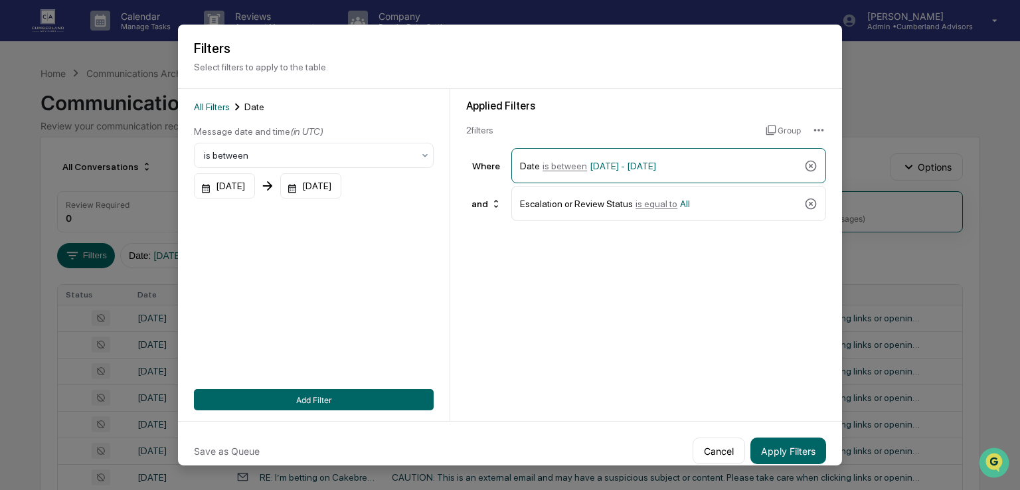
click at [383, 184] on div "01/04/2024 08/07/2025" at bounding box center [314, 185] width 240 height 25
click at [341, 196] on div "08/07/2025" at bounding box center [310, 185] width 61 height 25
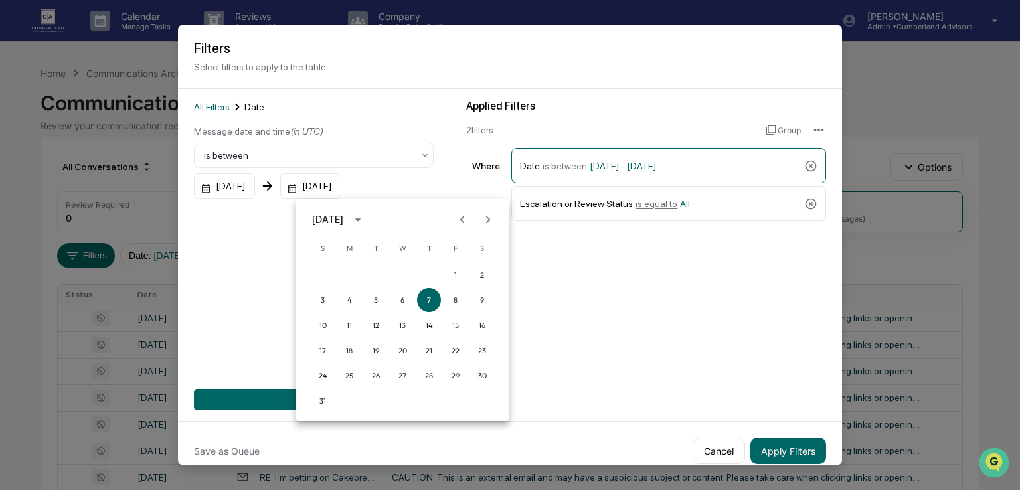
click at [465, 223] on icon "Previous month" at bounding box center [462, 220] width 15 height 15
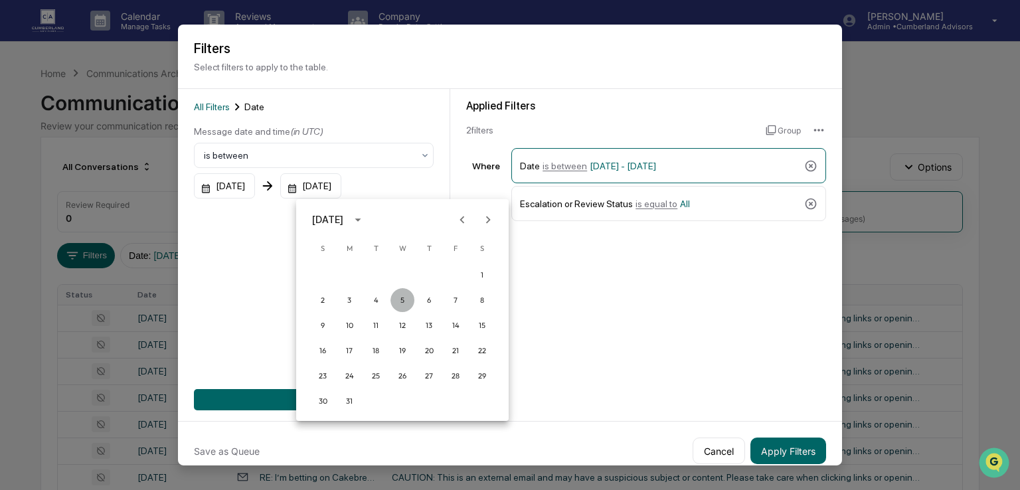
click at [404, 306] on button "5" at bounding box center [403, 300] width 24 height 24
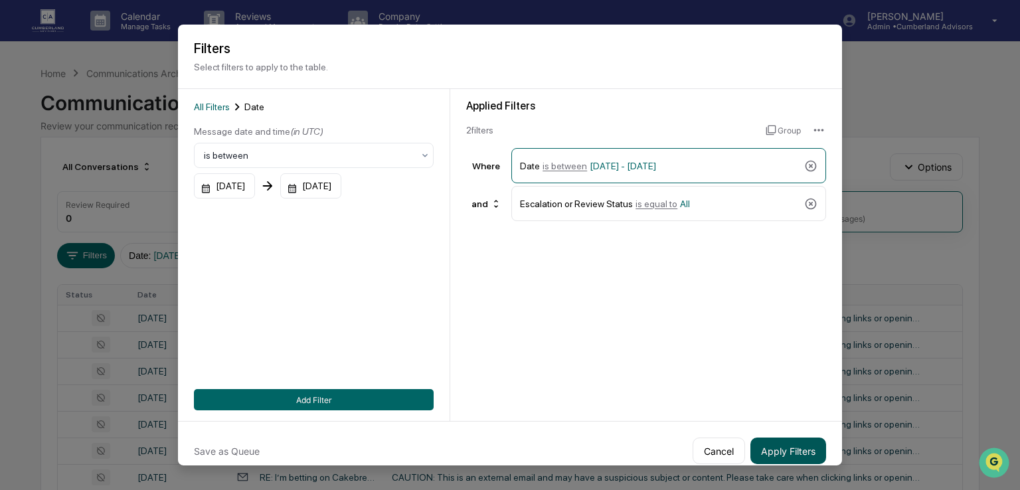
click at [775, 457] on button "Apply Filters" at bounding box center [789, 451] width 76 height 27
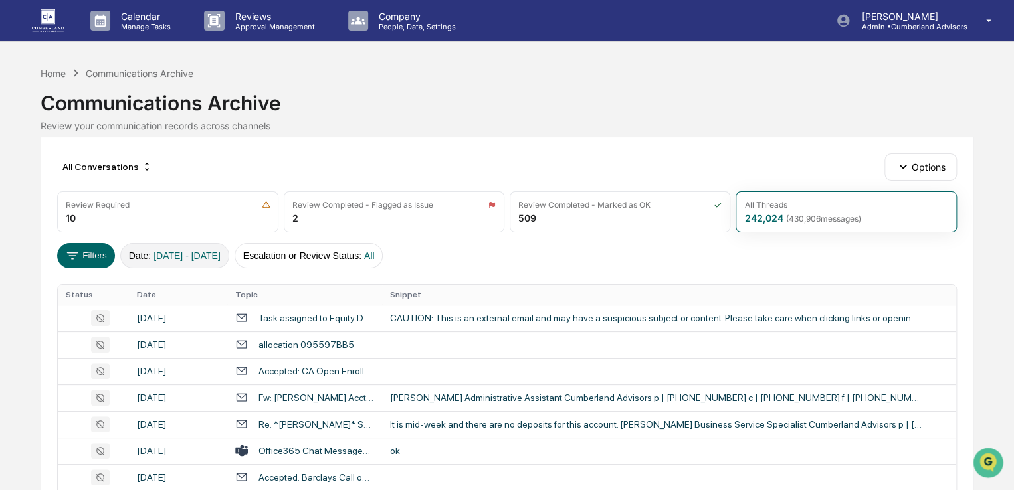
click at [178, 259] on span "01/04/2024 - 03/05/2025" at bounding box center [186, 255] width 67 height 11
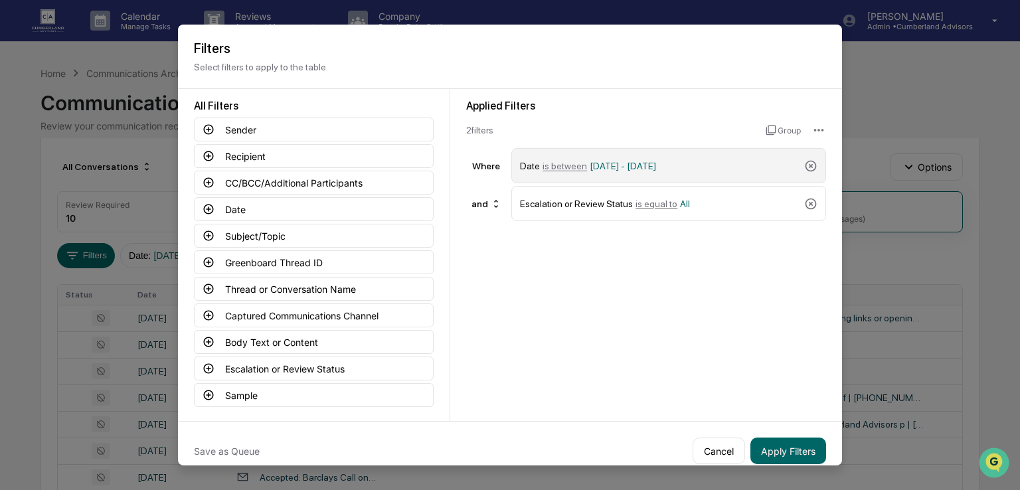
click at [606, 168] on span "01/04/2024 - 03/05/2025" at bounding box center [623, 165] width 66 height 11
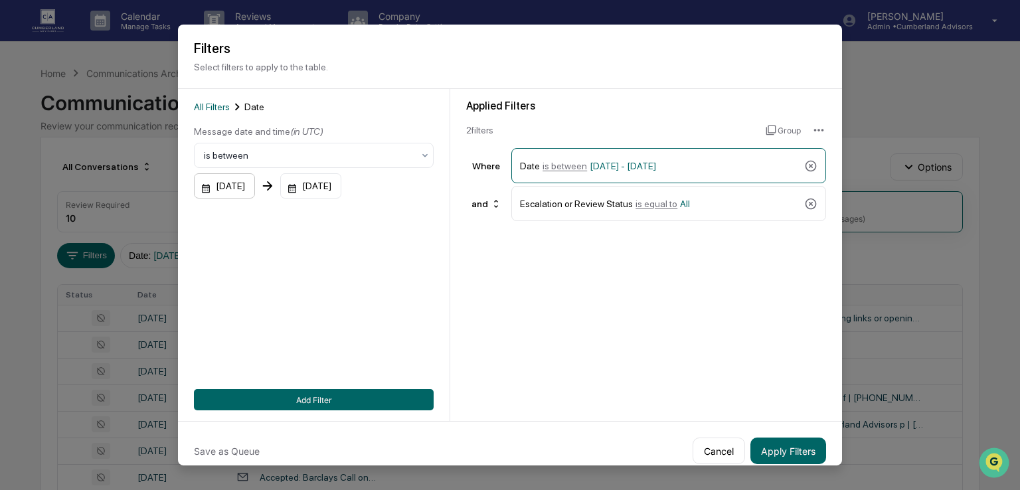
click at [240, 193] on div "01/04/2024" at bounding box center [224, 185] width 61 height 25
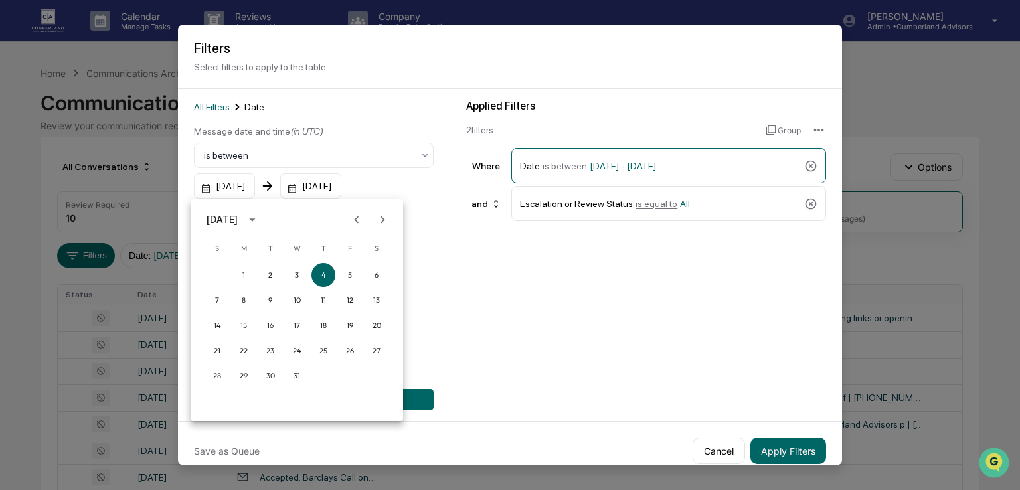
click at [381, 215] on icon "Next month" at bounding box center [382, 220] width 15 height 15
click at [357, 301] on button "9" at bounding box center [350, 300] width 24 height 24
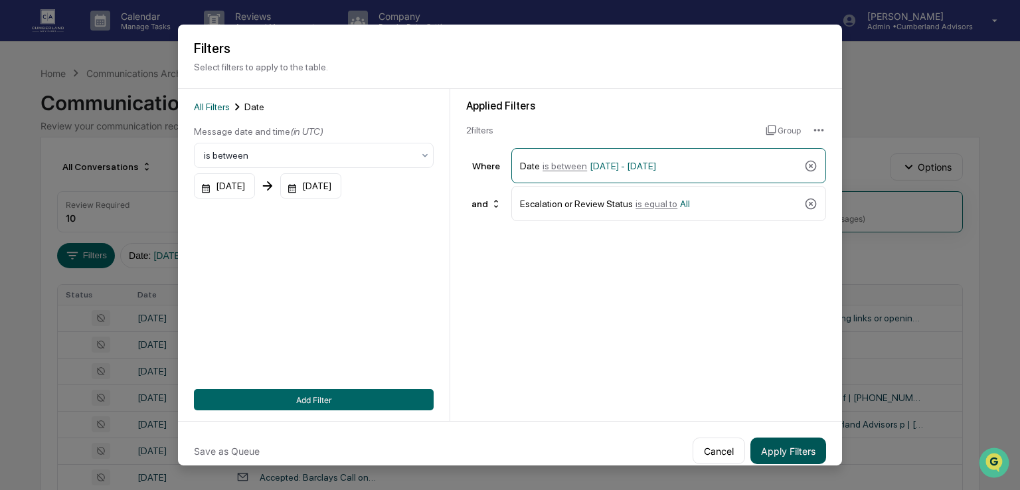
click at [781, 444] on button "Apply Filters" at bounding box center [789, 451] width 76 height 27
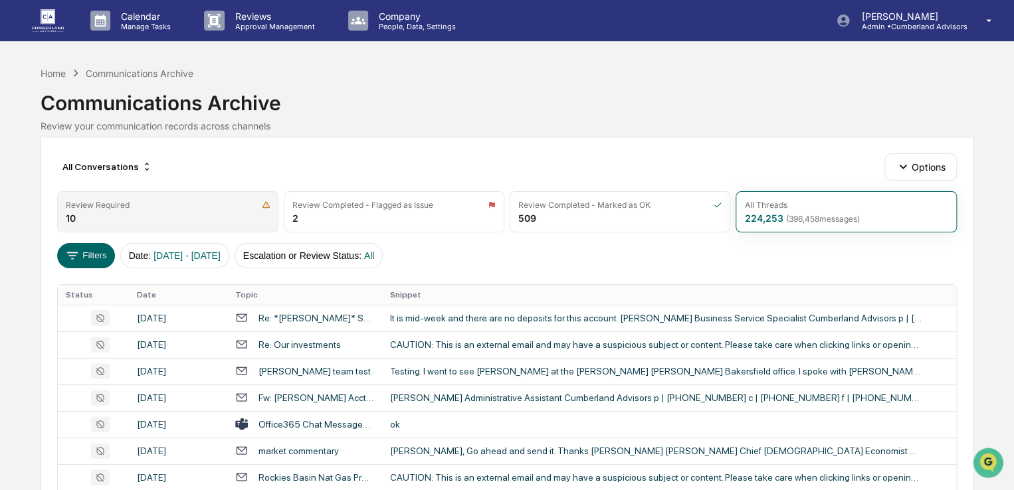
click at [191, 205] on div "Review Required" at bounding box center [167, 205] width 203 height 10
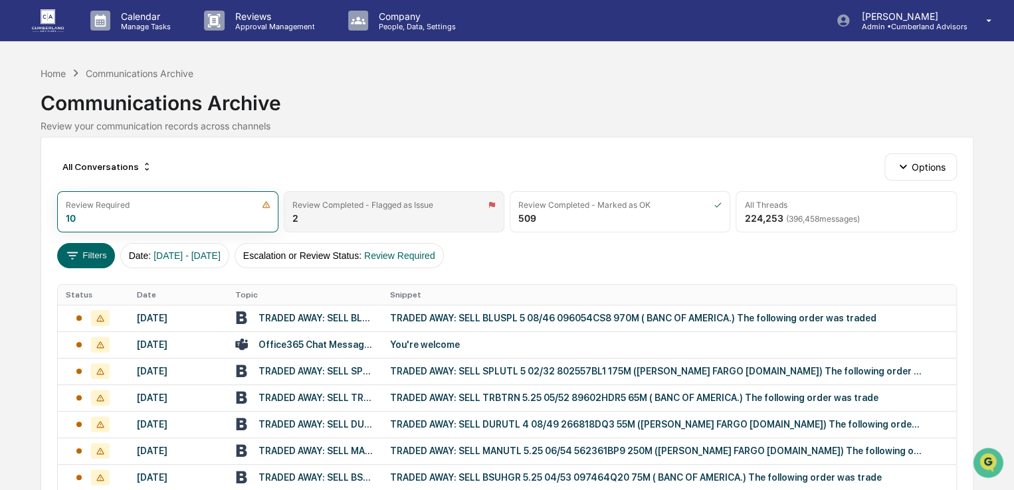
click at [401, 212] on div "Review Completed - Flagged as Issue 2" at bounding box center [394, 211] width 221 height 41
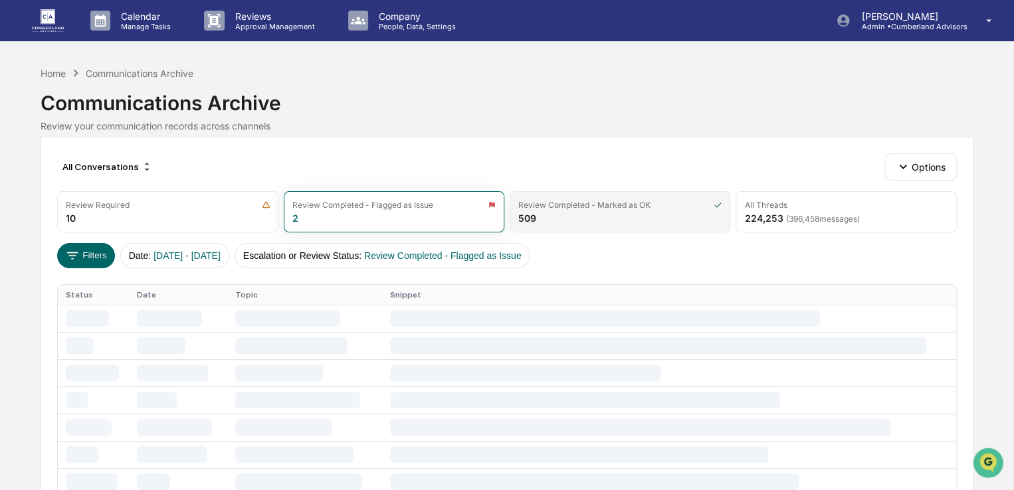
click at [589, 210] on div "Review Completed - Marked as OK 509" at bounding box center [619, 211] width 221 height 41
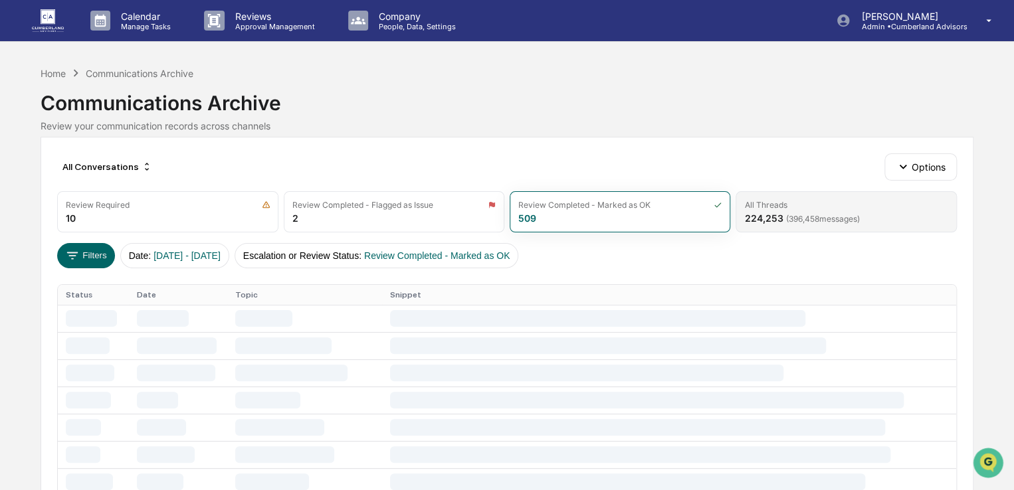
click at [822, 203] on div "All Threads" at bounding box center [845, 205] width 203 height 10
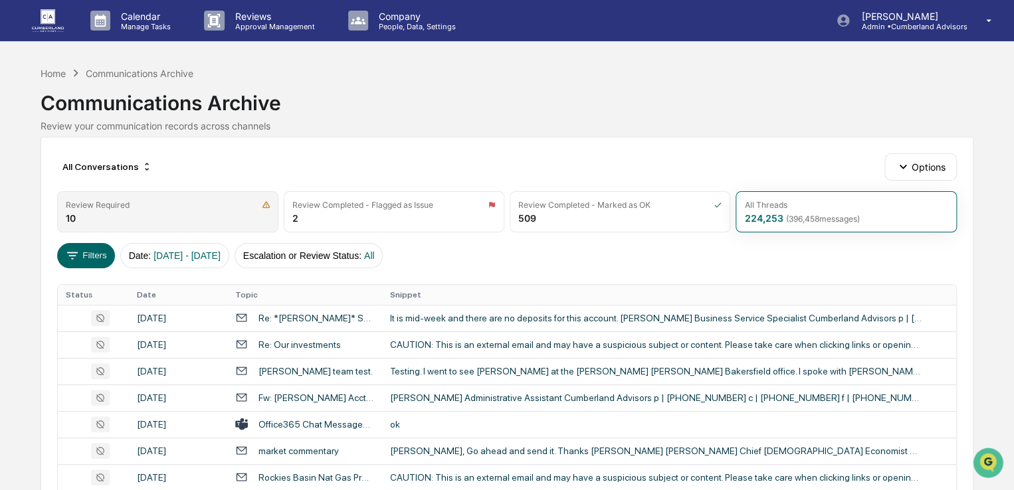
click at [162, 200] on div "Review Required" at bounding box center [167, 205] width 203 height 10
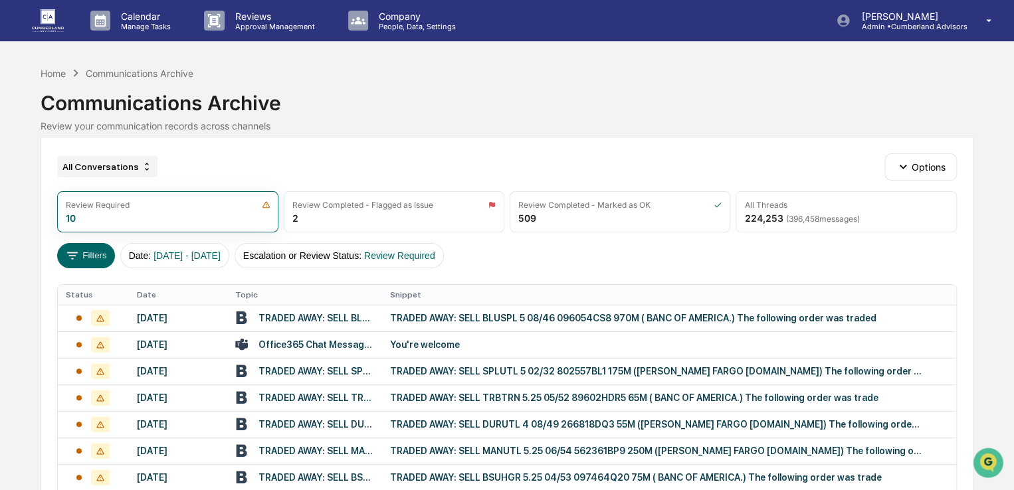
click at [133, 161] on div "All Conversations" at bounding box center [107, 166] width 100 height 21
click at [474, 321] on div "TRADED AWAY: SELL BLUSPL 5 08/46 096054CS8 970M ( BANC OF AMERICA.) The followi…" at bounding box center [655, 318] width 531 height 11
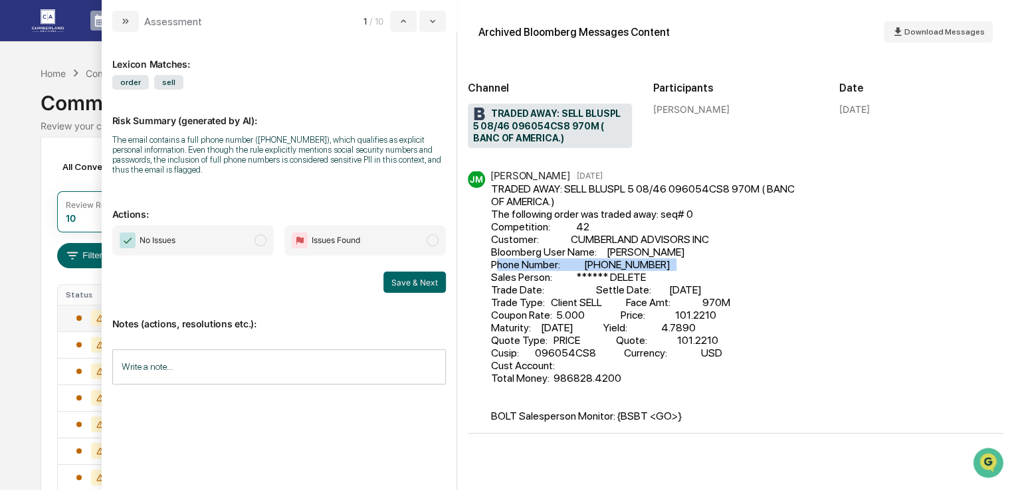
drag, startPoint x: 678, startPoint y: 276, endPoint x: 492, endPoint y: 281, distance: 186.0
click at [492, 281] on div "TRADED AWAY: SELL BLUSPL 5 08/46 096054CS8 970M ( BANC OF AMERICA.) The followi…" at bounding box center [648, 303] width 314 height 240
click at [421, 201] on p "Actions:" at bounding box center [278, 206] width 333 height 27
click at [7, 102] on div "Calendar Manage Tasks Reviews Approval Management Company People, Data, Setting…" at bounding box center [507, 323] width 1014 height 646
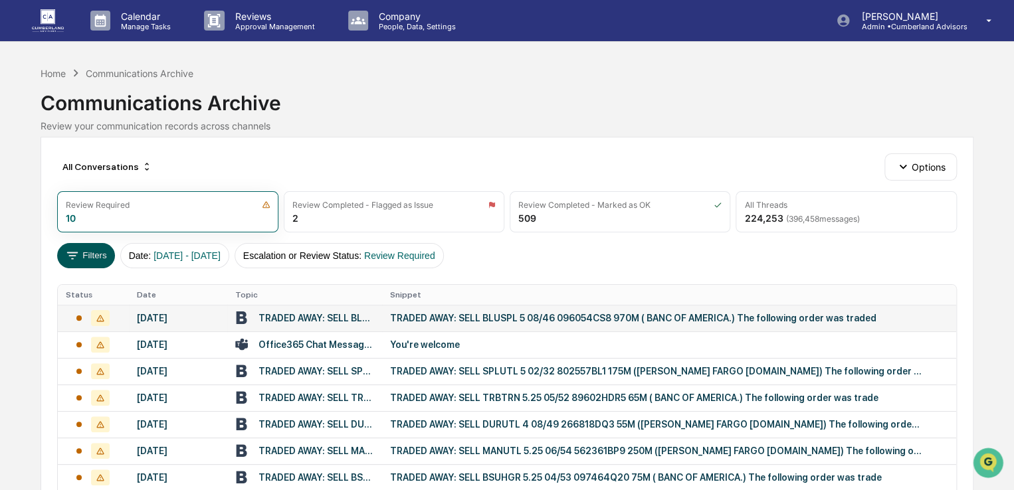
click at [85, 253] on button "Filters" at bounding box center [86, 255] width 58 height 25
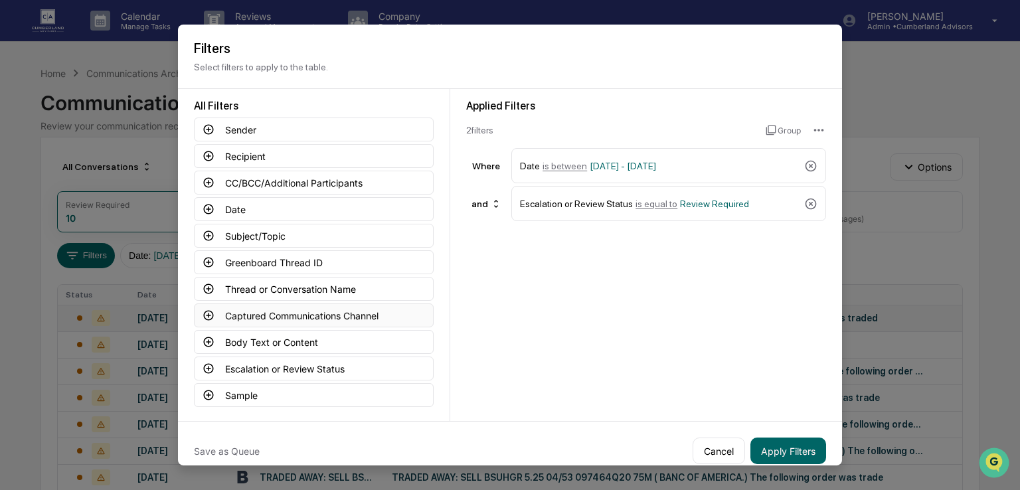
click at [320, 314] on button "Captured Communications Channel" at bounding box center [314, 316] width 240 height 24
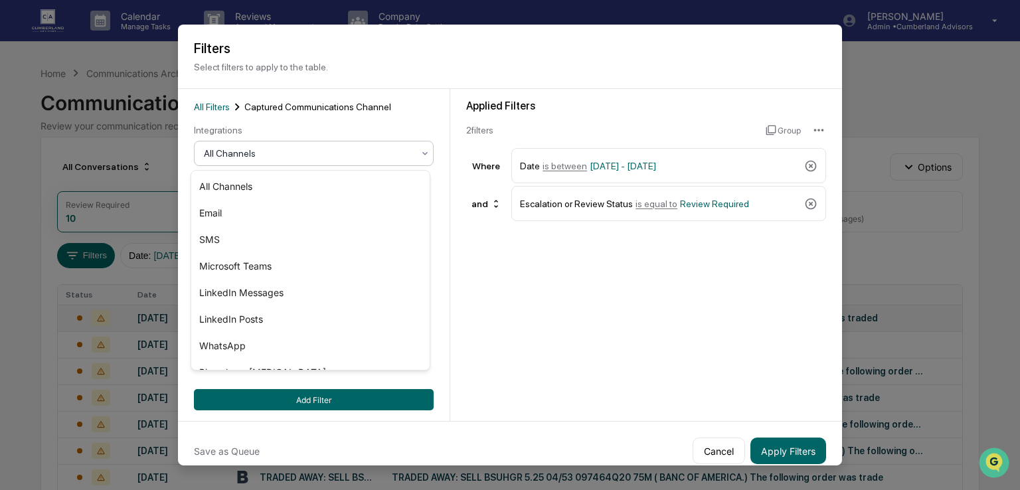
click at [371, 155] on div at bounding box center [308, 153] width 209 height 13
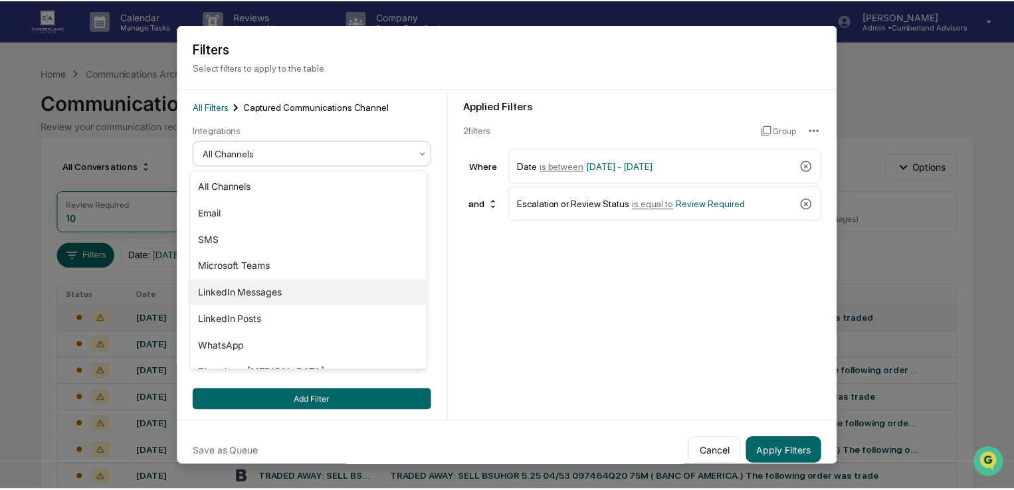
scroll to position [45, 0]
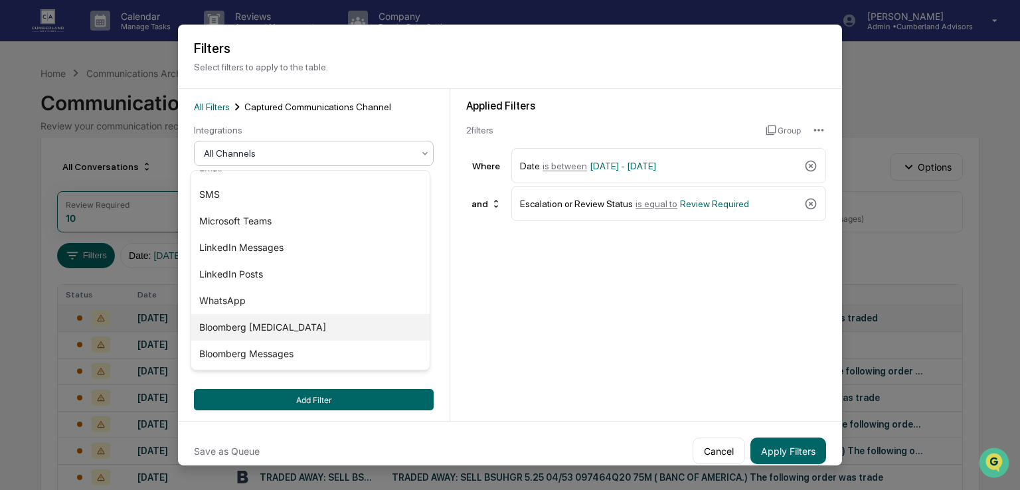
click at [280, 330] on div "Bloomberg [MEDICAL_DATA]" at bounding box center [310, 327] width 238 height 27
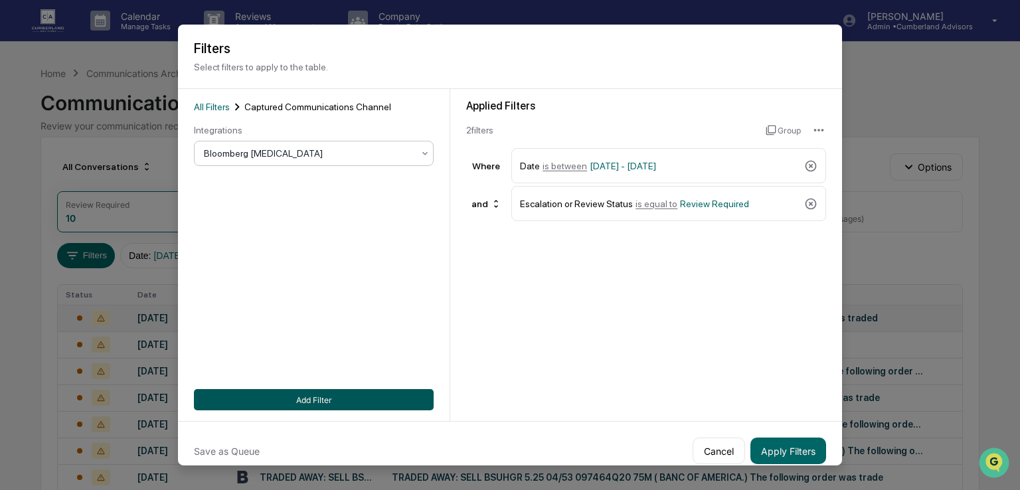
click at [385, 403] on button "Add Filter" at bounding box center [314, 399] width 240 height 21
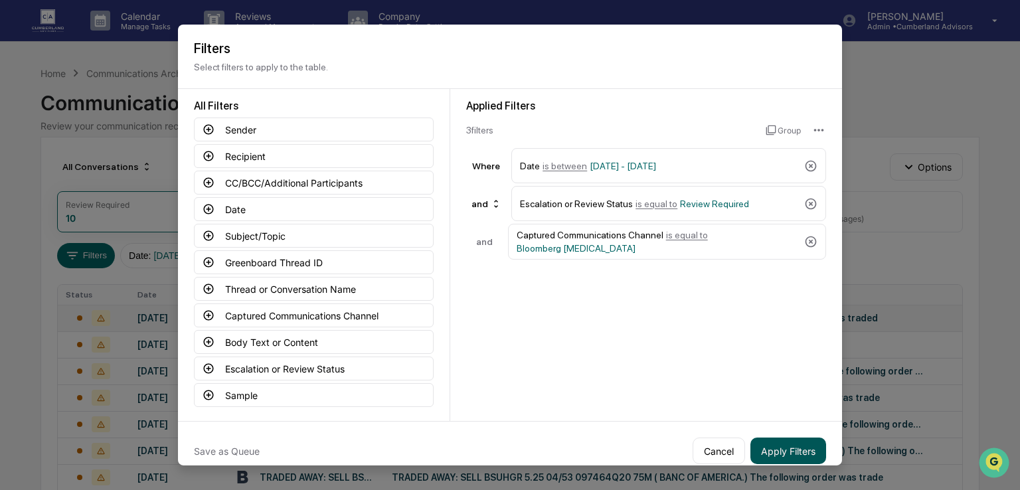
click at [792, 453] on button "Apply Filters" at bounding box center [789, 451] width 76 height 27
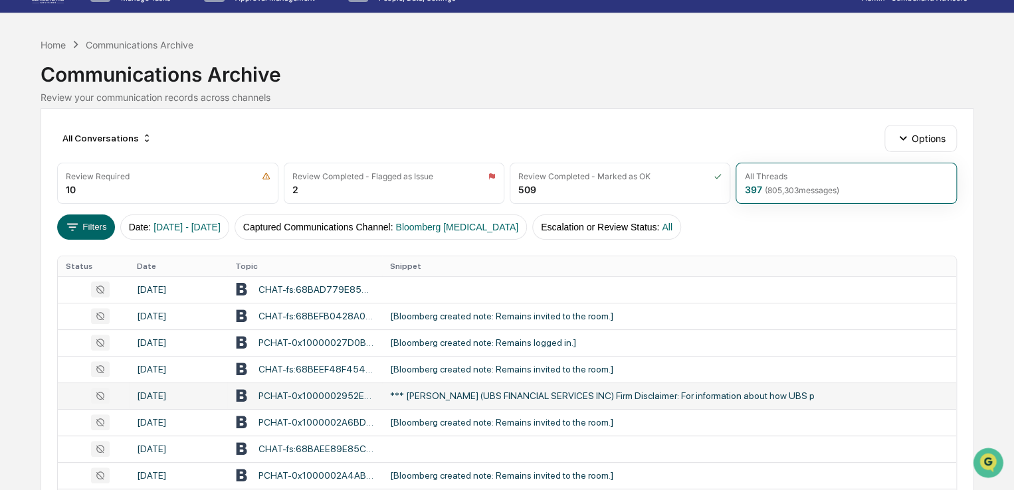
scroll to position [0, 0]
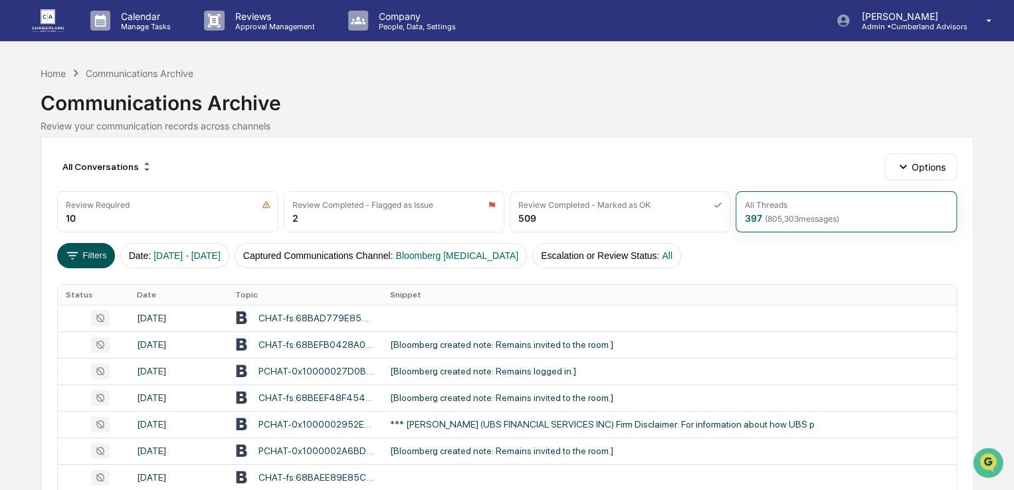
click at [99, 264] on button "Filters" at bounding box center [86, 255] width 58 height 25
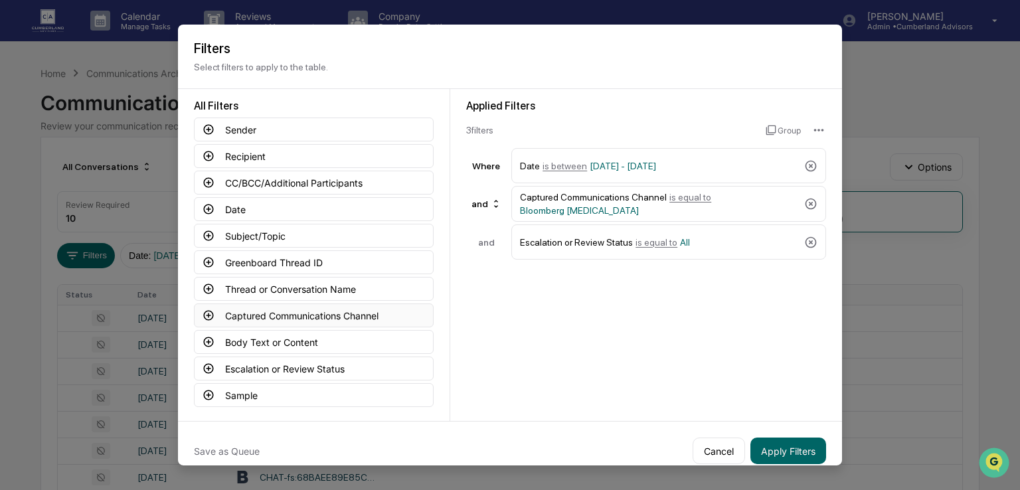
click at [317, 316] on button "Captured Communications Channel" at bounding box center [314, 316] width 240 height 24
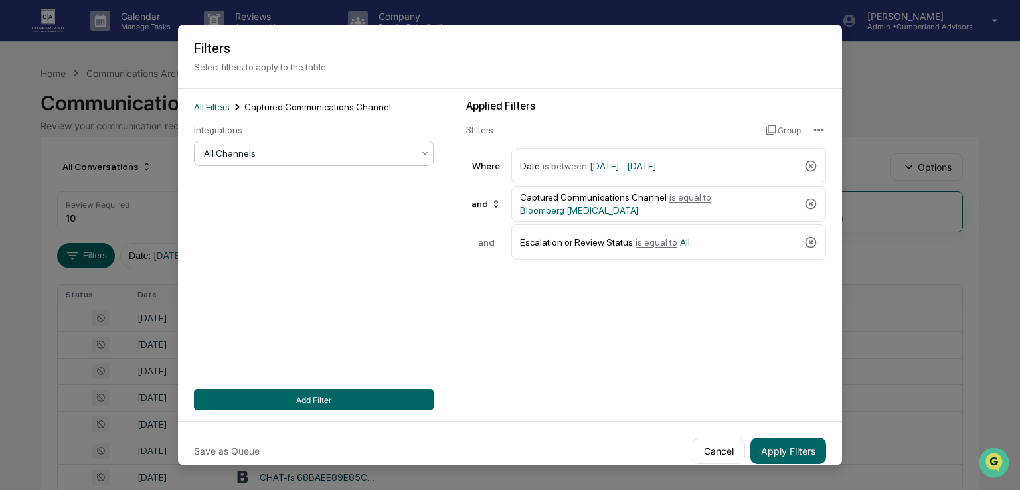
click at [310, 145] on div "All Channels" at bounding box center [308, 153] width 223 height 19
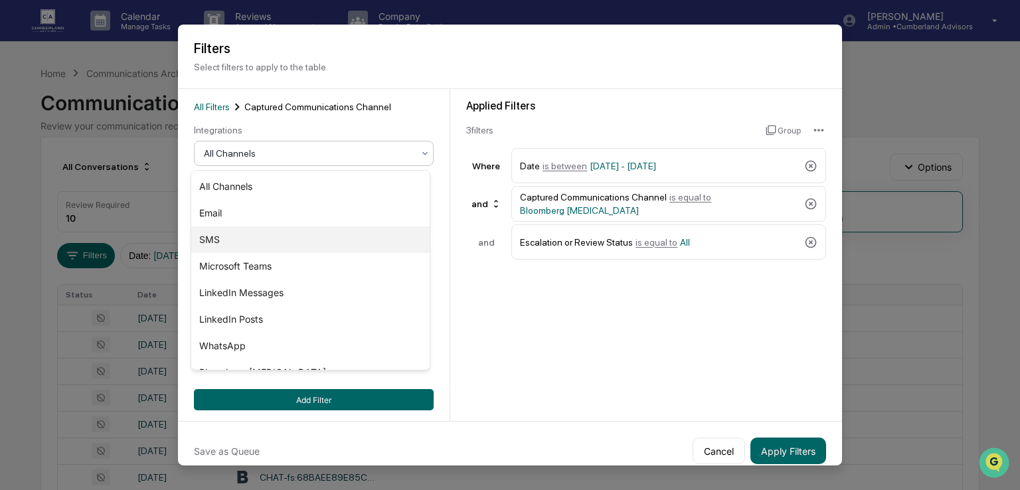
click at [215, 242] on div "SMS" at bounding box center [310, 240] width 238 height 27
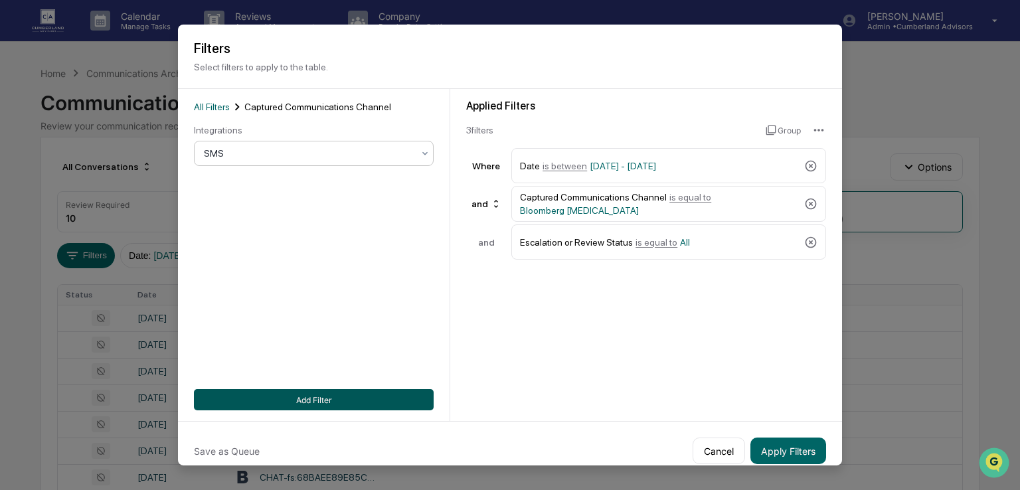
click at [396, 408] on button "Add Filter" at bounding box center [314, 399] width 240 height 21
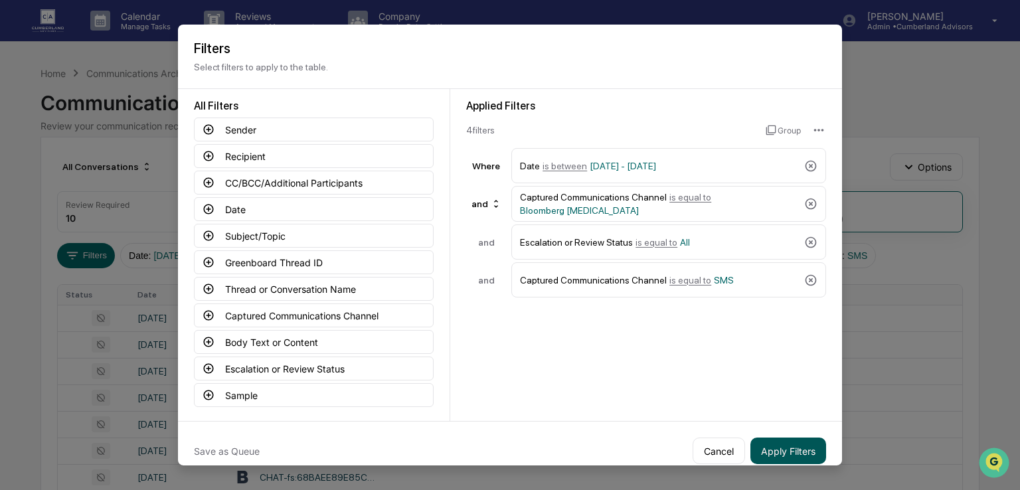
click at [767, 451] on button "Apply Filters" at bounding box center [789, 451] width 76 height 27
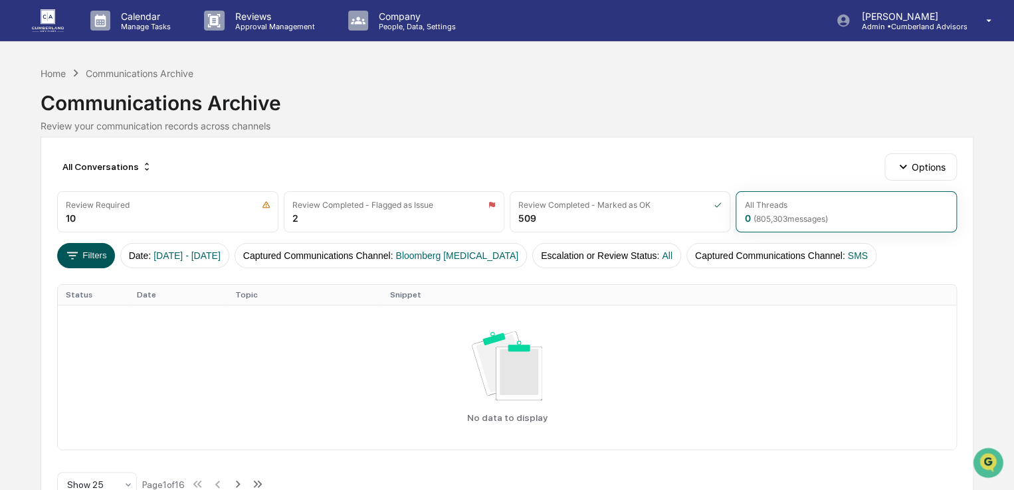
click at [104, 252] on button "Filters" at bounding box center [86, 255] width 58 height 25
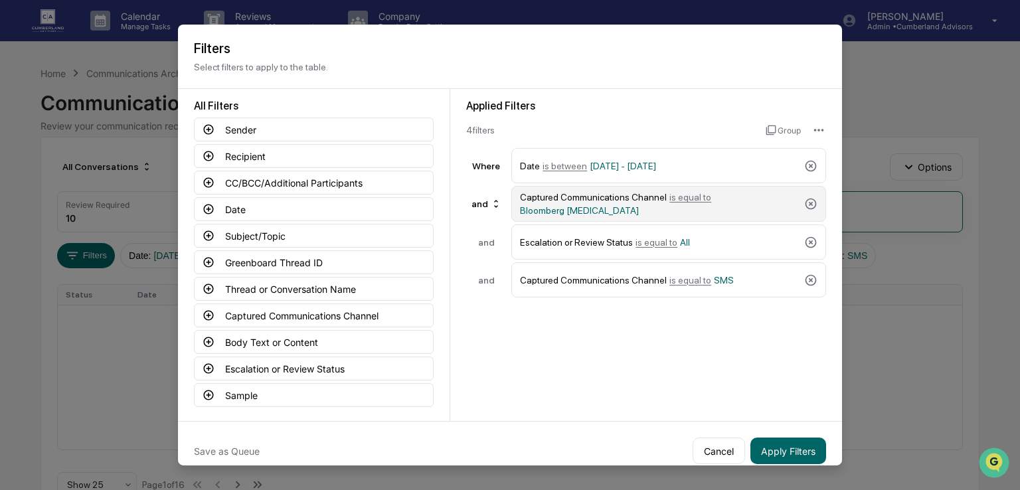
click at [808, 195] on div "Captured Communications Channel is equal to Bloomberg IBS" at bounding box center [668, 204] width 315 height 36
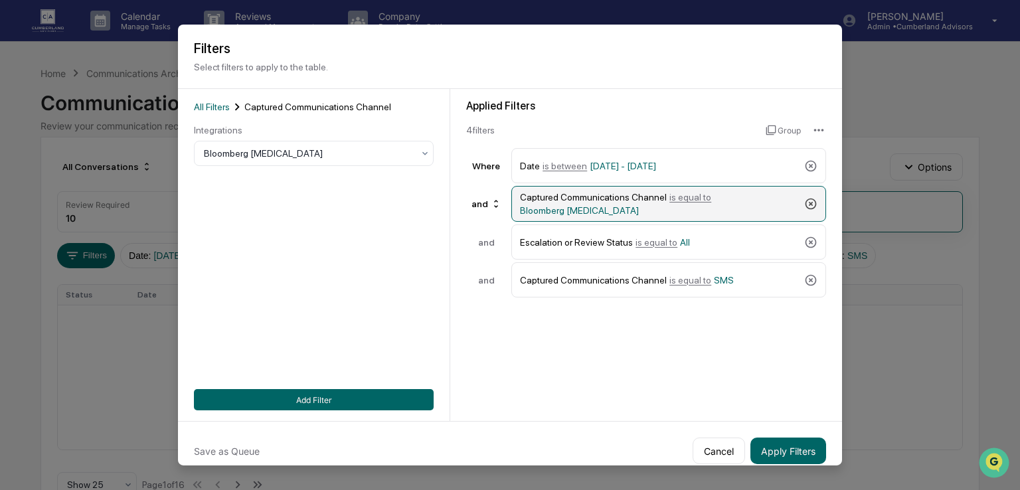
click at [806, 203] on icon at bounding box center [811, 204] width 11 height 11
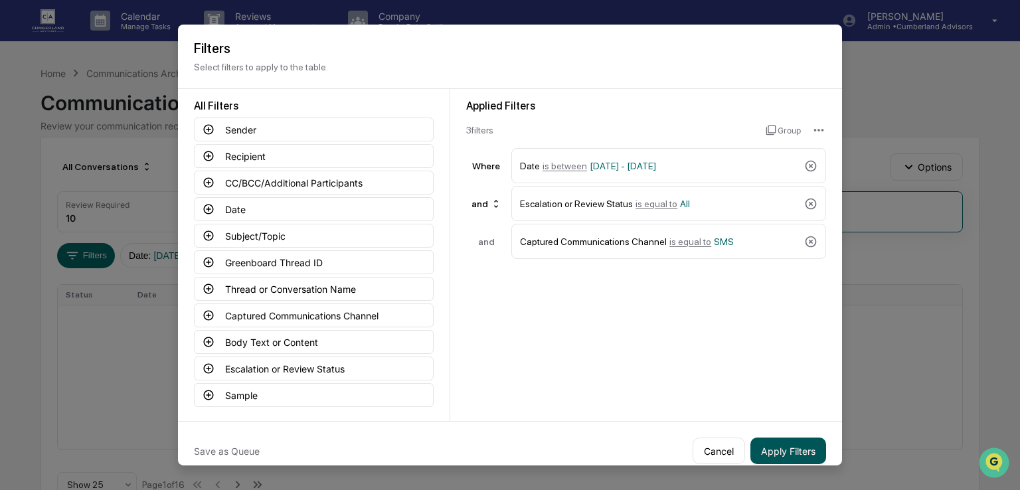
click at [787, 442] on button "Apply Filters" at bounding box center [789, 451] width 76 height 27
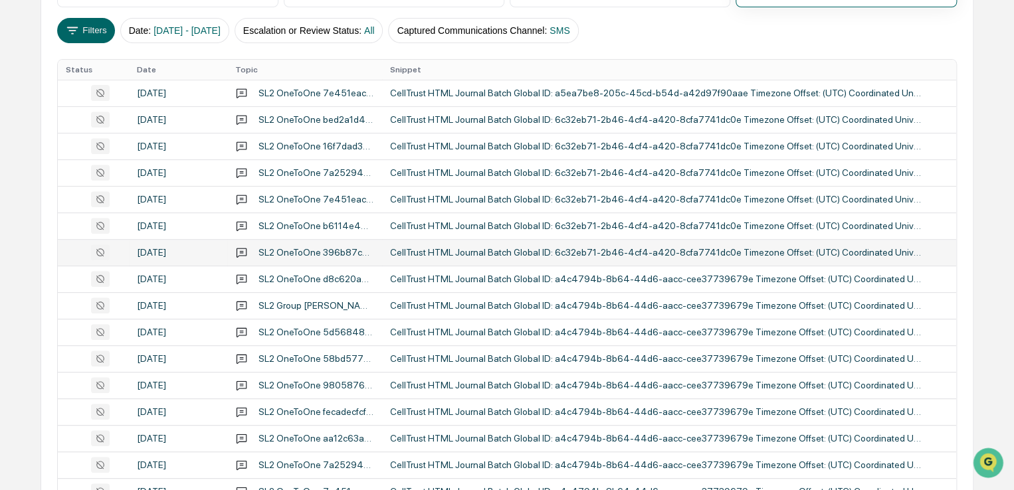
scroll to position [75, 0]
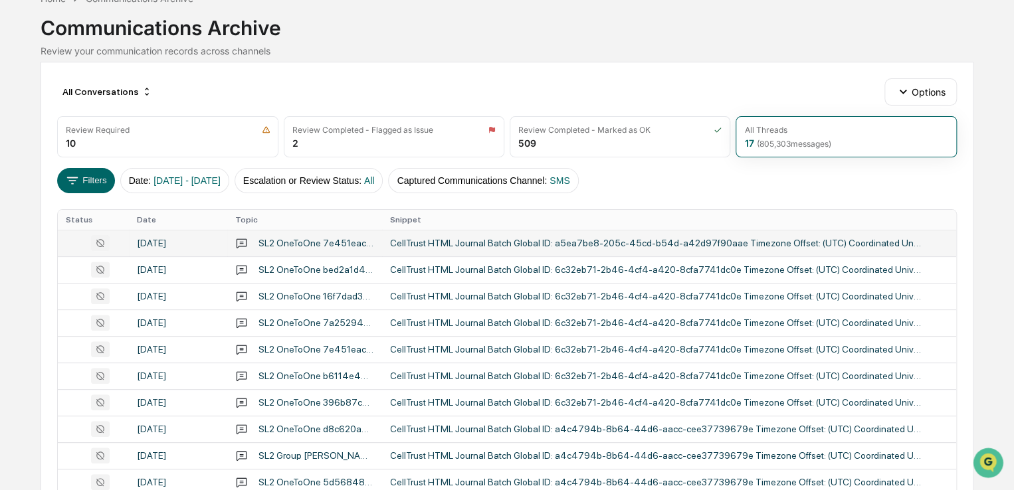
click at [189, 242] on div "September 11, 2025" at bounding box center [178, 243] width 83 height 11
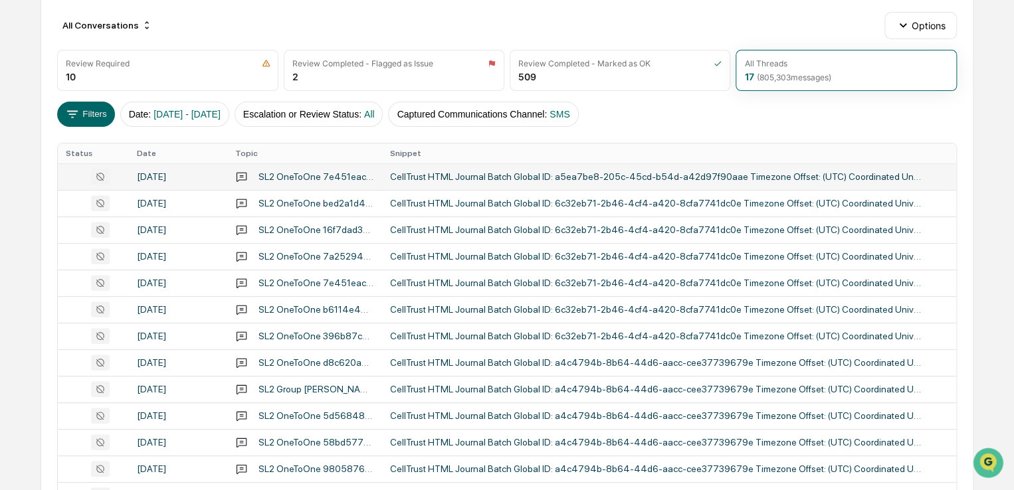
click at [38, 46] on div "Calendar Manage Tasks Reviews Approval Management Company People, Data, Setting…" at bounding box center [507, 275] width 1014 height 832
click at [329, 175] on div "SL2 OneToOne 7e451eac812a431ea9c743ce8ea89f7d2d7986f6592a45e6ad5e2e7263a2c9bd" at bounding box center [316, 176] width 116 height 11
click at [45, 155] on div "All Conversations Options Review Required 10 Review Completed - Flagged as Issu…" at bounding box center [507, 342] width 933 height 695
click at [82, 118] on button "Filters" at bounding box center [86, 114] width 58 height 25
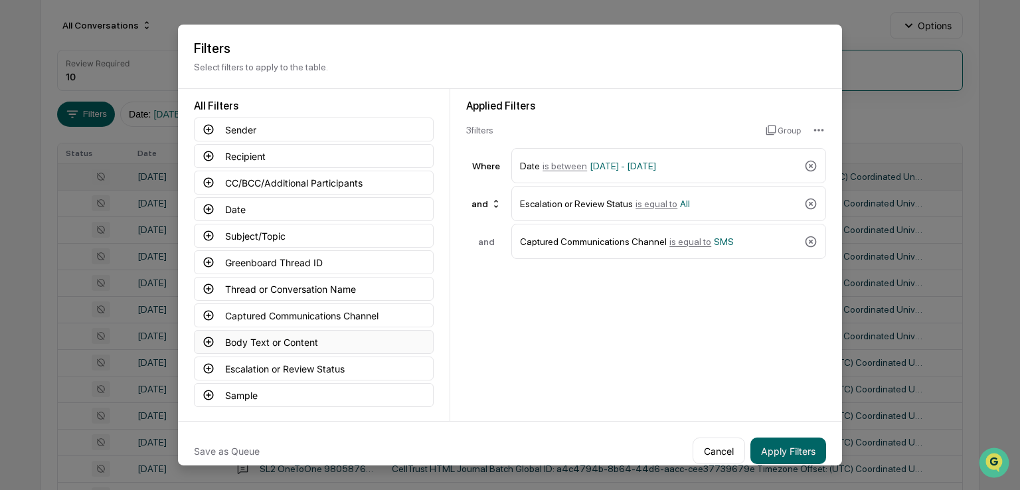
click at [219, 339] on button "Body Text or Content" at bounding box center [314, 342] width 240 height 24
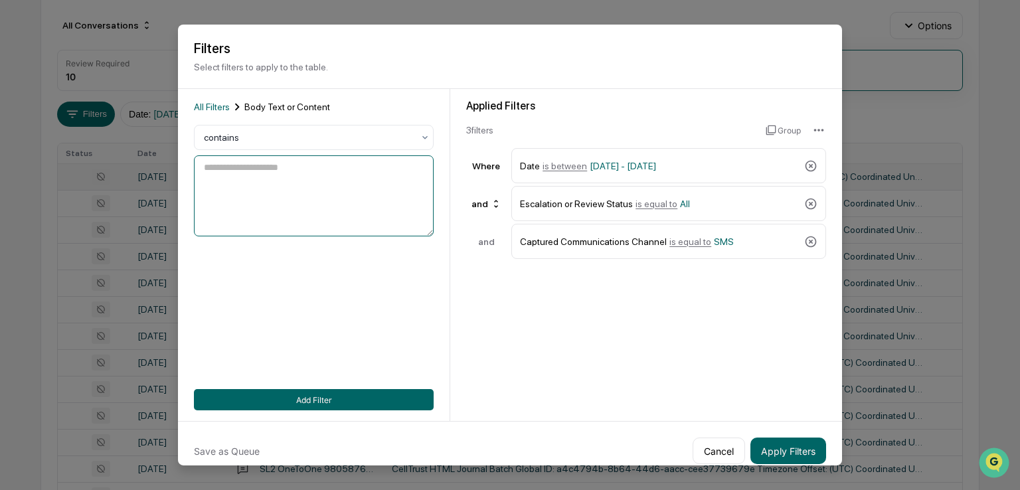
click at [205, 174] on textarea at bounding box center [314, 195] width 240 height 81
type textarea "**********"
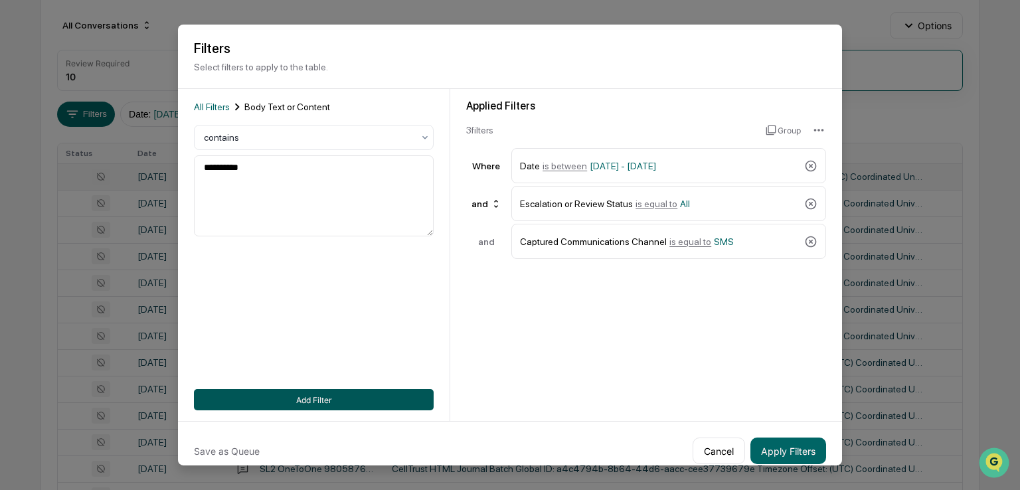
click at [346, 408] on button "Add Filter" at bounding box center [314, 399] width 240 height 21
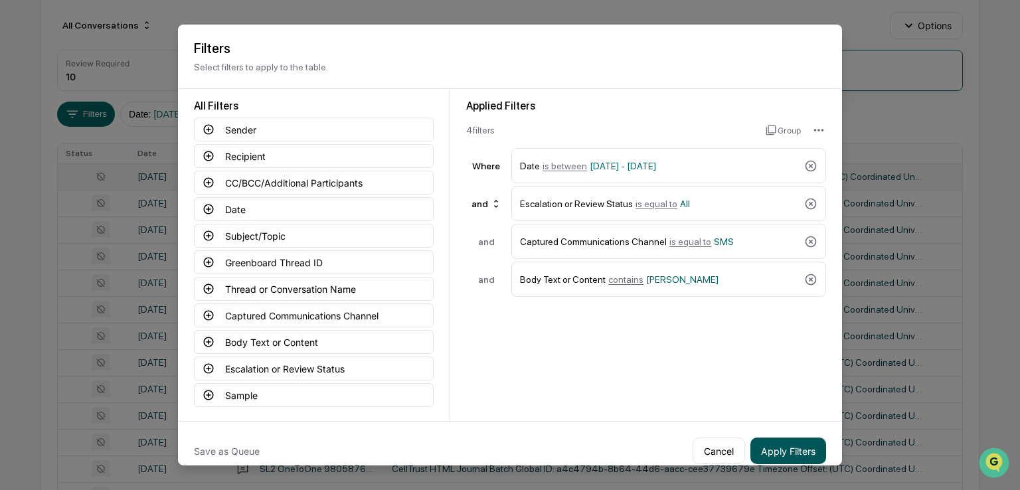
click at [771, 445] on button "Apply Filters" at bounding box center [789, 451] width 76 height 27
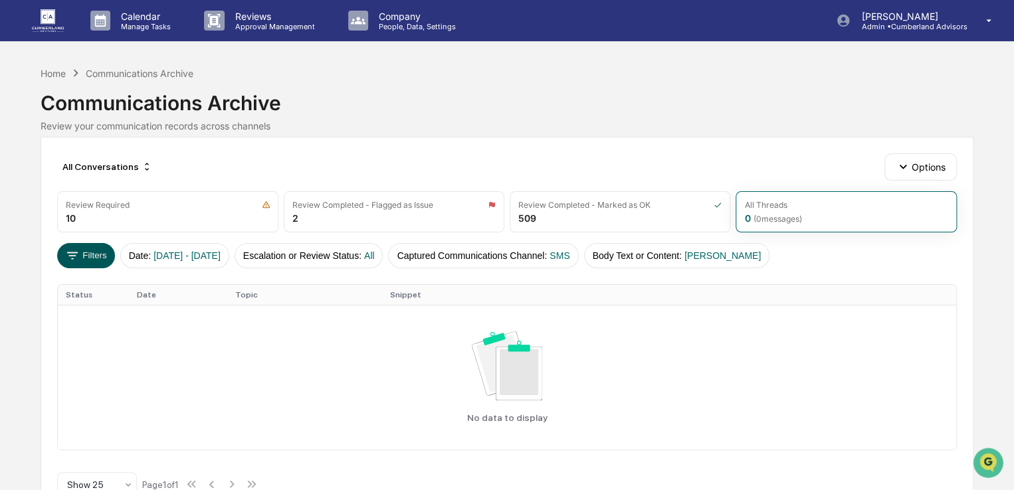
click at [101, 261] on button "Filters" at bounding box center [86, 255] width 58 height 25
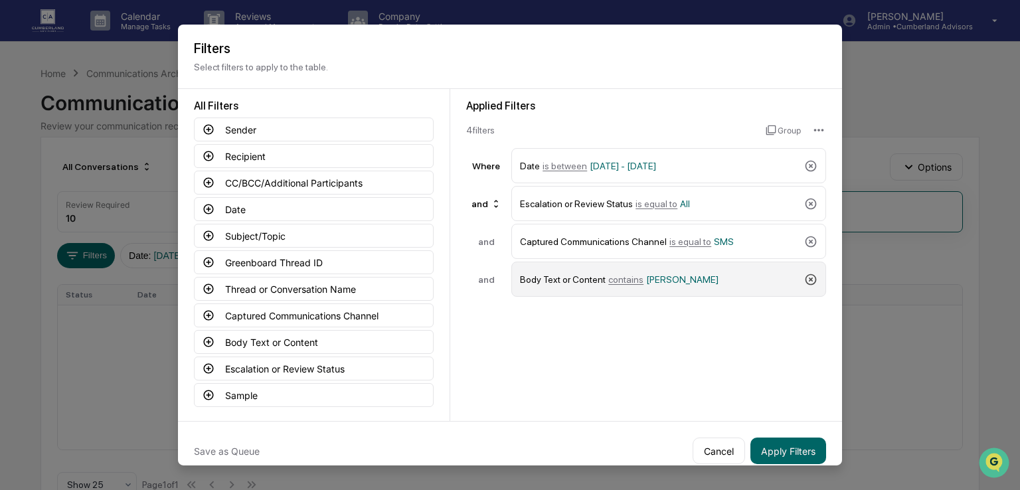
click at [806, 280] on icon at bounding box center [811, 279] width 11 height 11
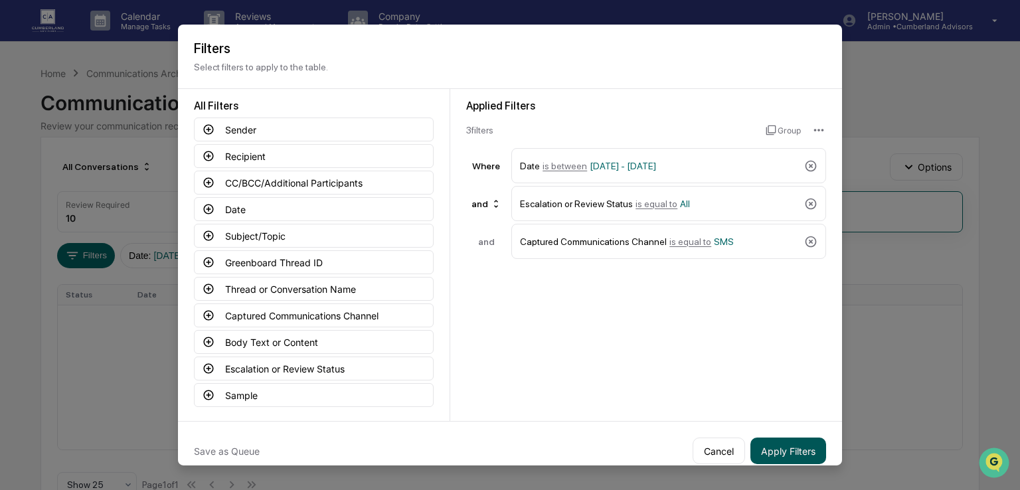
click at [779, 448] on button "Apply Filters" at bounding box center [789, 451] width 76 height 27
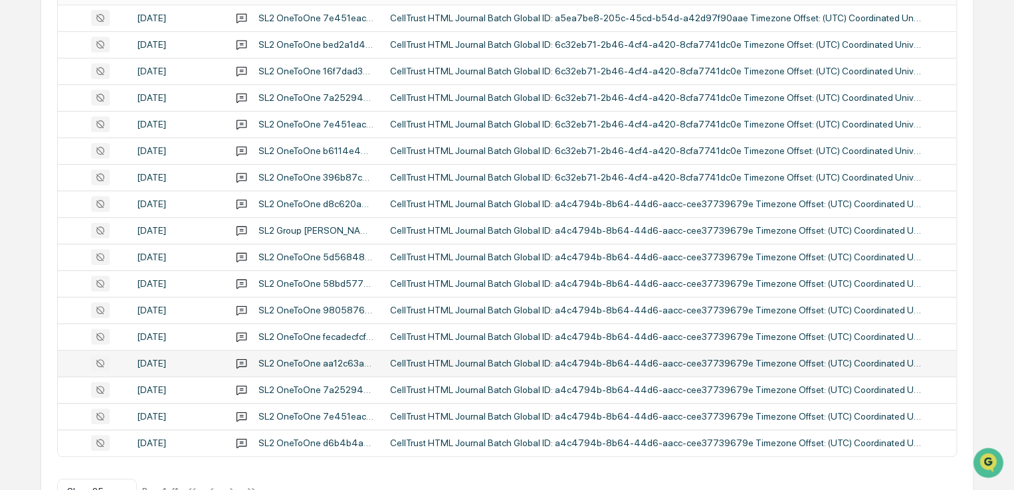
scroll to position [341, 0]
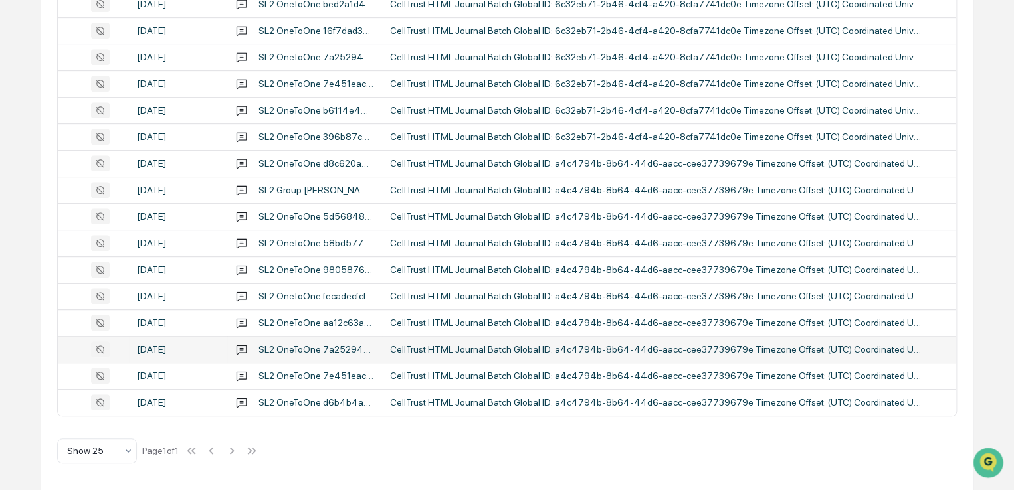
click at [323, 346] on div "SL2 OneToOne 7a25294c14054e489b2545ff4fd152e72d7986f6592a45e6ad5e2e7263a2c9bd" at bounding box center [316, 349] width 116 height 11
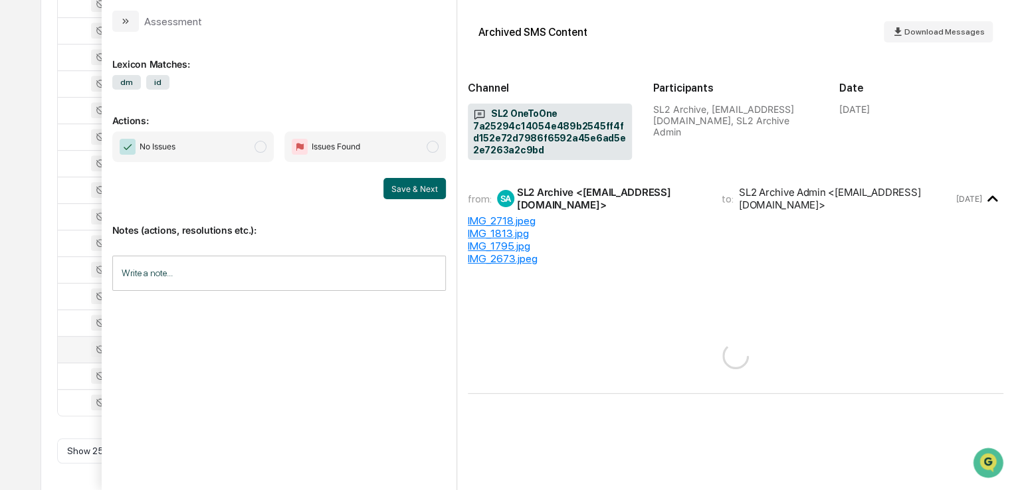
click at [24, 151] on div "Calendar Manage Tasks Reviews Approval Management Company People, Data, Setting…" at bounding box center [507, 75] width 1014 height 832
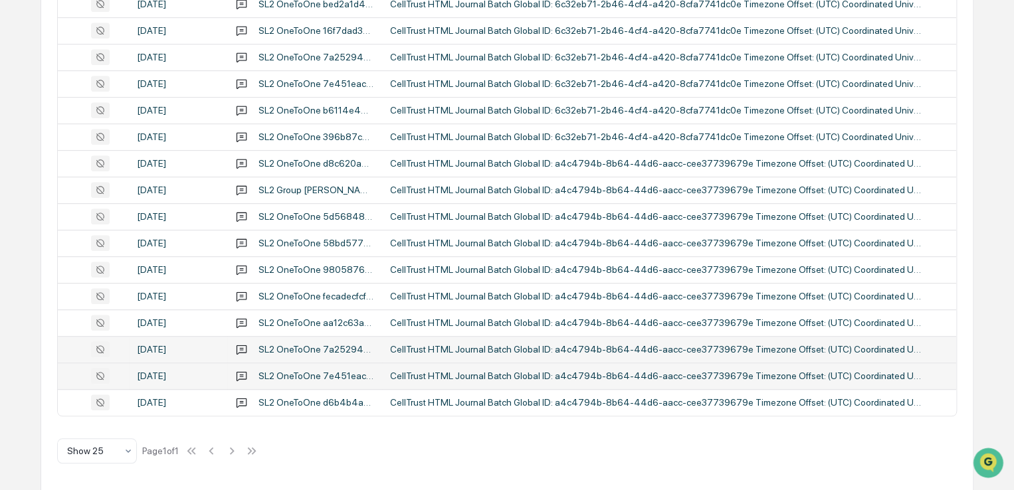
click at [335, 375] on div "SL2 OneToOne 7e451eac812a431ea9c743ce8ea89f7d2d7986f6592a45e6ad5e2e7263a2c9bd" at bounding box center [316, 376] width 116 height 11
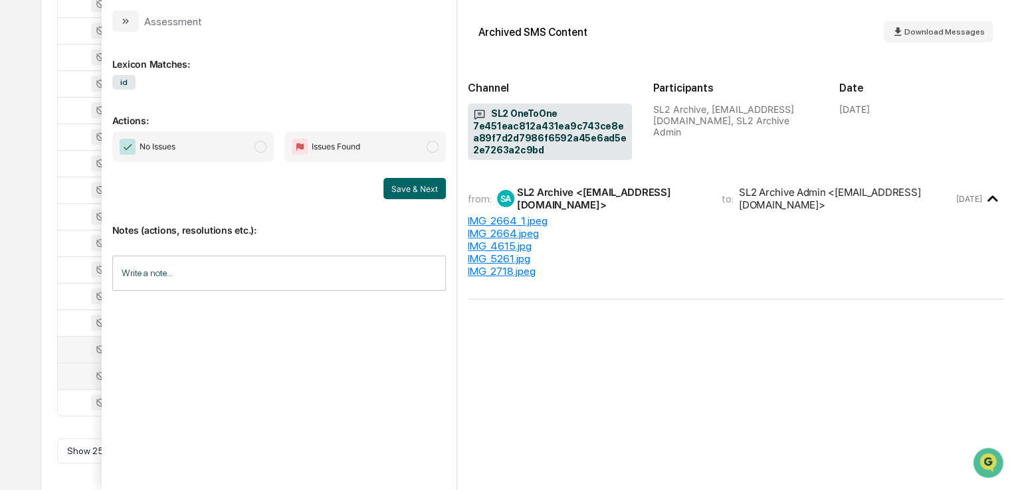
click at [22, 209] on div "Calendar Manage Tasks Reviews Approval Management Company People, Data, Setting…" at bounding box center [507, 75] width 1014 height 832
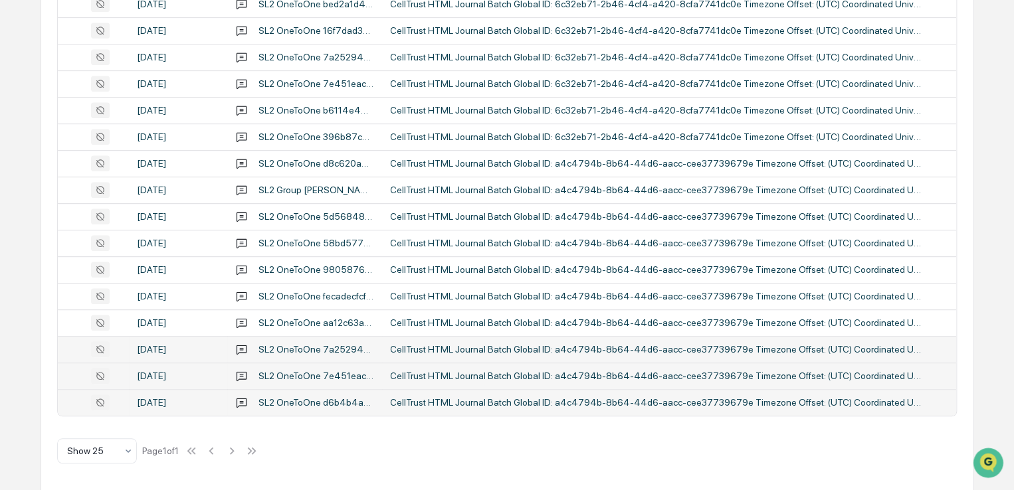
click at [274, 397] on div "SL2 OneToOne d6b4b4a358f14a2987e95ac06867a79f11c853f705ca46bd85b1ad591d1fdafd" at bounding box center [316, 402] width 116 height 11
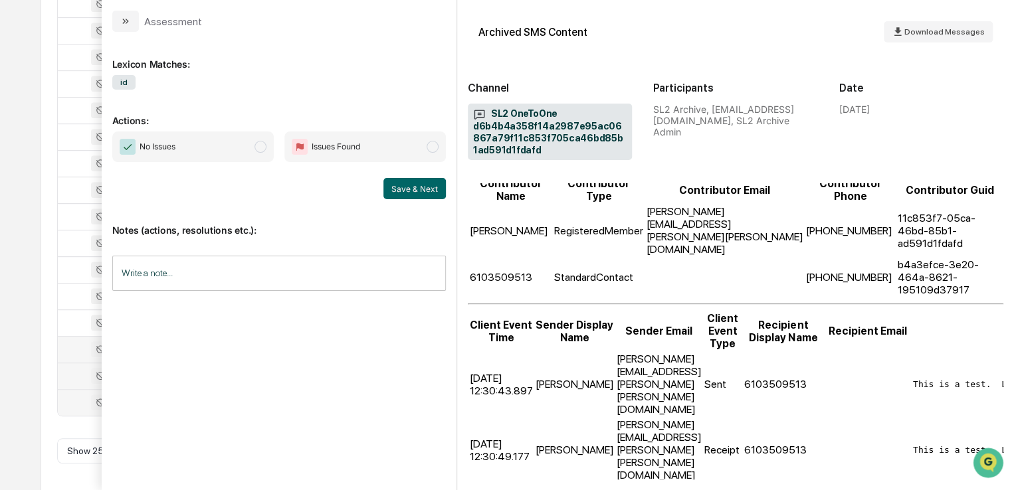
scroll to position [133, 0]
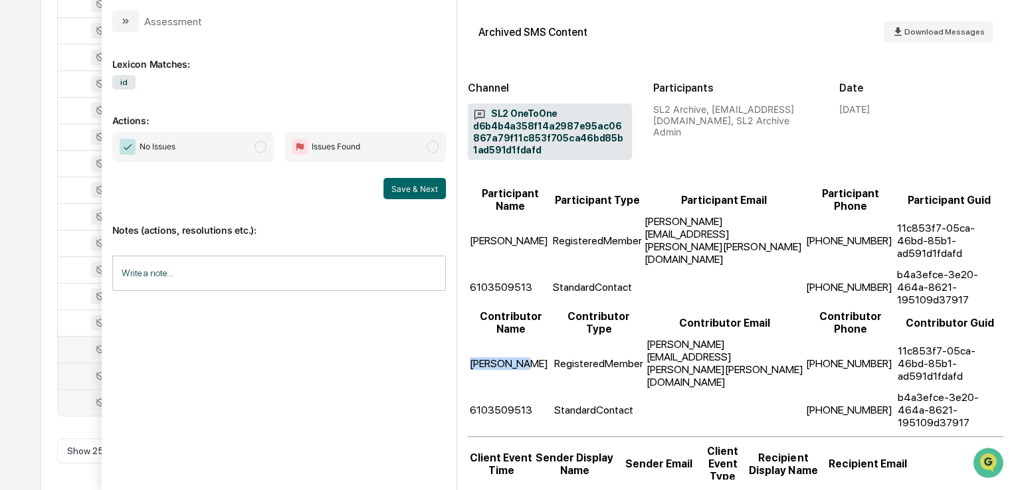
drag, startPoint x: 527, startPoint y: 313, endPoint x: 470, endPoint y: 310, distance: 57.2
click at [470, 310] on table "Contributor Name Contributor Type Contributor Email Contributor Phone Contribut…" at bounding box center [735, 369] width 535 height 123
click at [513, 337] on td "[PERSON_NAME]" at bounding box center [510, 363] width 83 height 52
click at [523, 216] on td "[PERSON_NAME]" at bounding box center [510, 241] width 82 height 52
drag, startPoint x: 533, startPoint y: 231, endPoint x: 474, endPoint y: 232, distance: 59.8
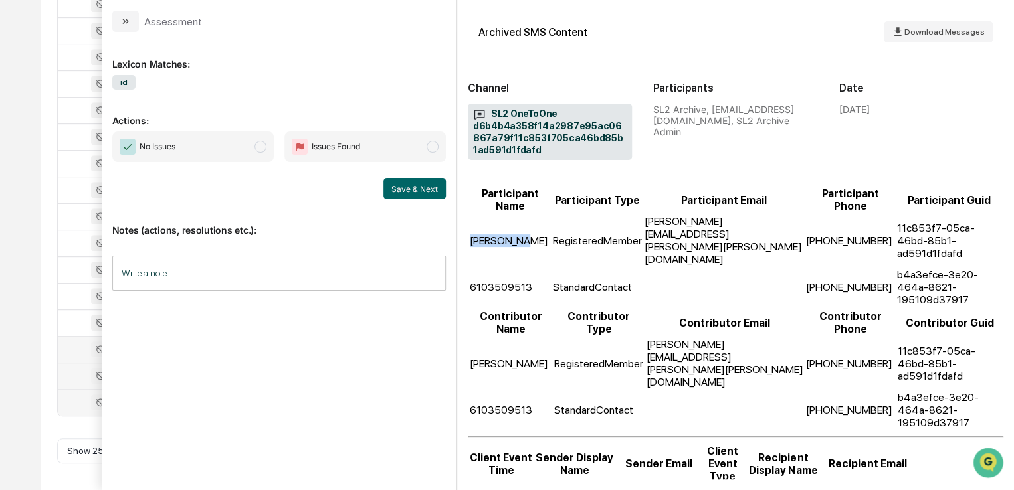
click at [474, 232] on td "[PERSON_NAME]" at bounding box center [510, 241] width 82 height 52
copy td "[PERSON_NAME]"
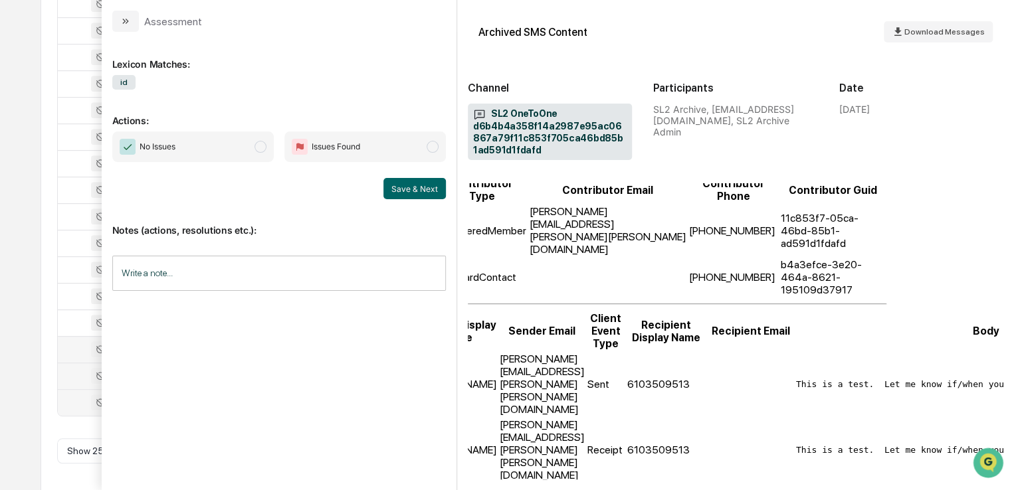
scroll to position [266, 124]
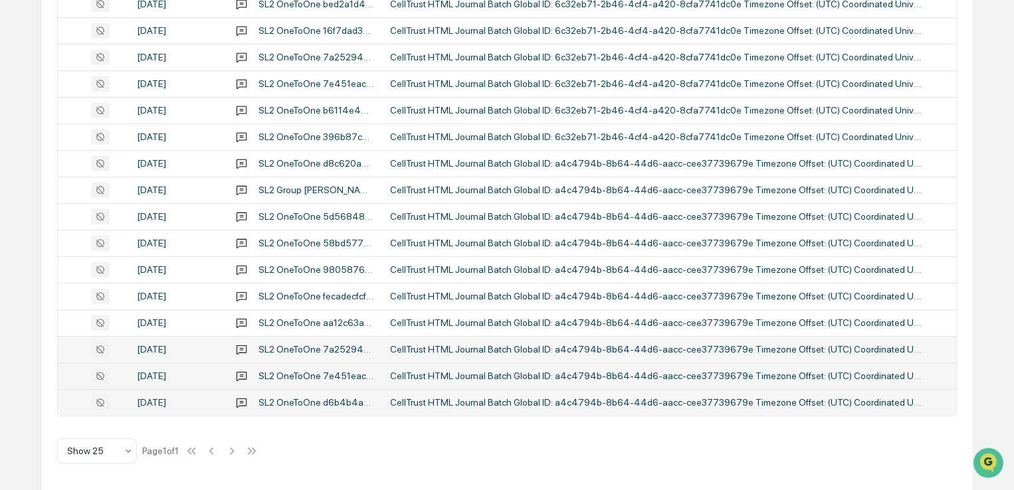
click at [11, 211] on div "Calendar Manage Tasks Reviews Approval Management Company People, Data, Setting…" at bounding box center [507, 75] width 1014 height 832
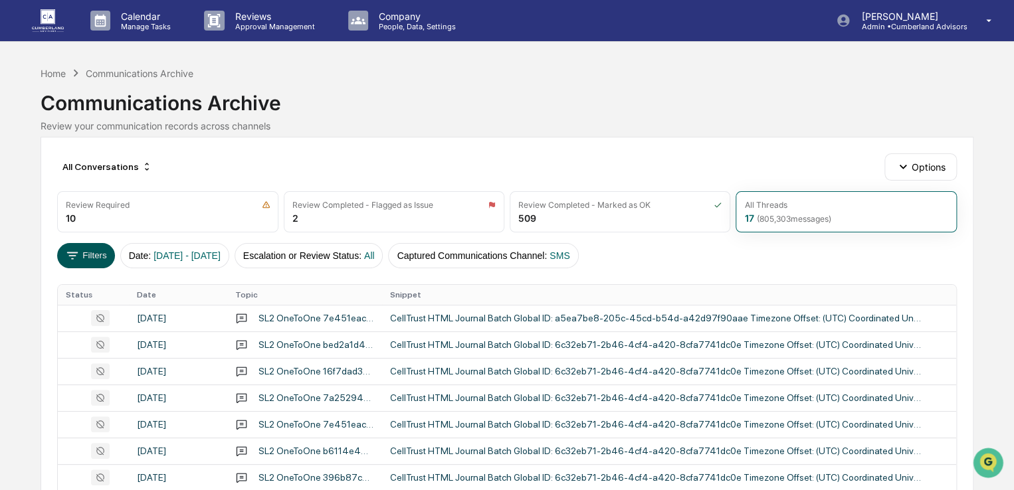
click at [91, 262] on button "Filters" at bounding box center [86, 255] width 58 height 25
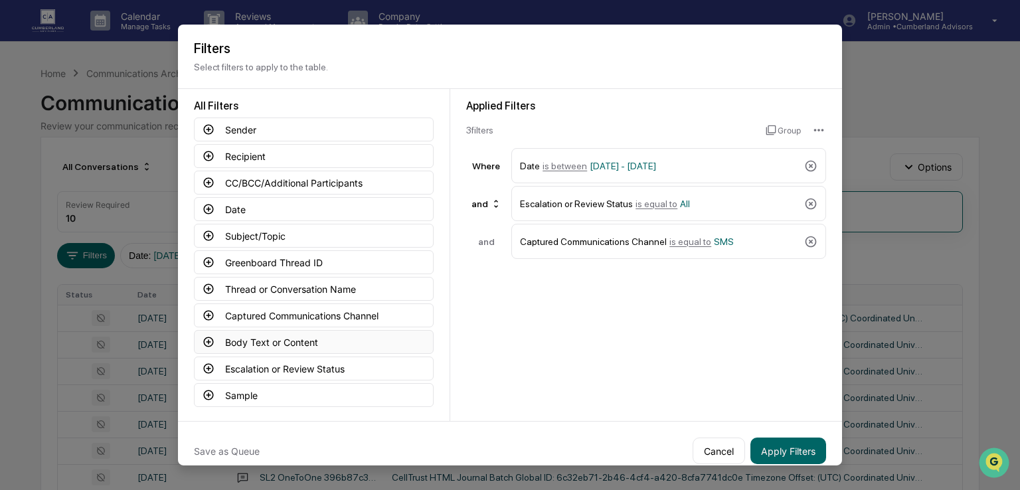
click at [249, 346] on button "Body Text or Content" at bounding box center [314, 342] width 240 height 24
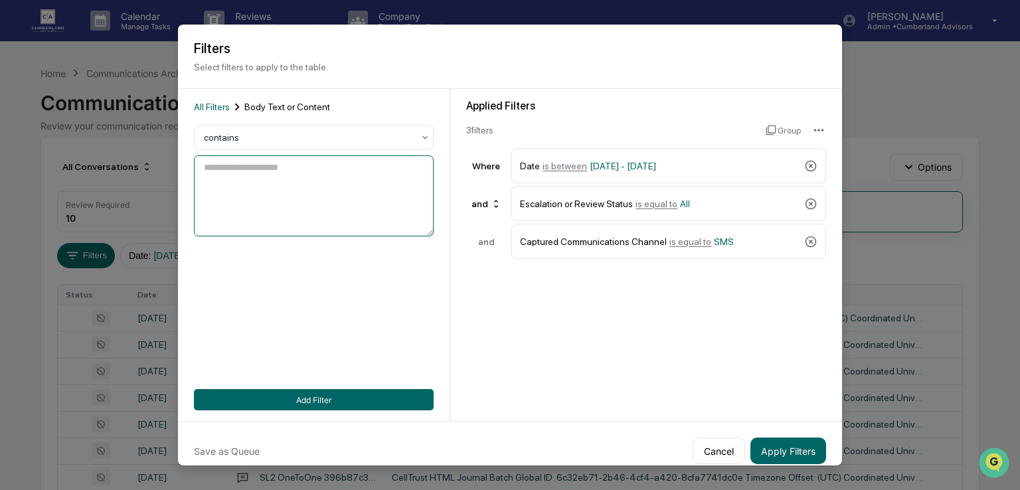
click at [260, 234] on textarea at bounding box center [314, 195] width 240 height 81
paste textarea "**********"
type textarea "**********"
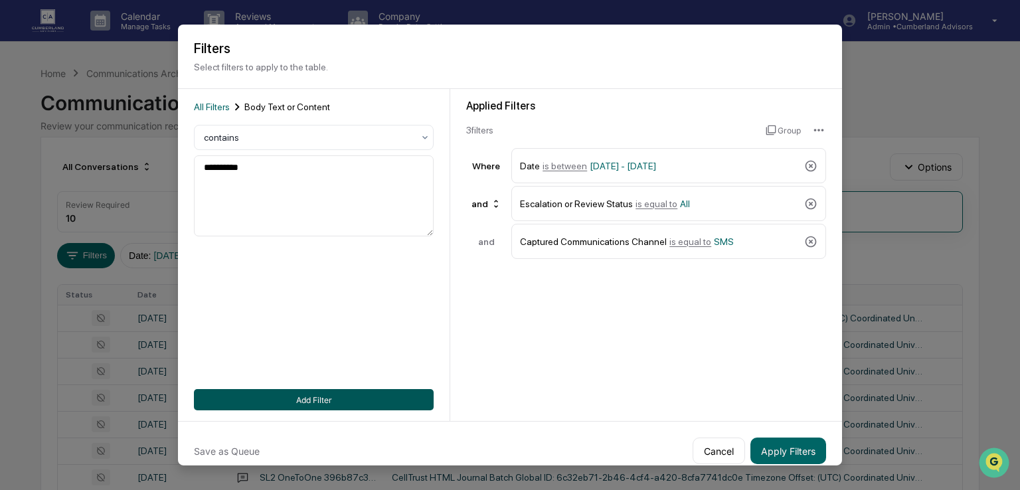
click at [345, 395] on button "Add Filter" at bounding box center [314, 399] width 240 height 21
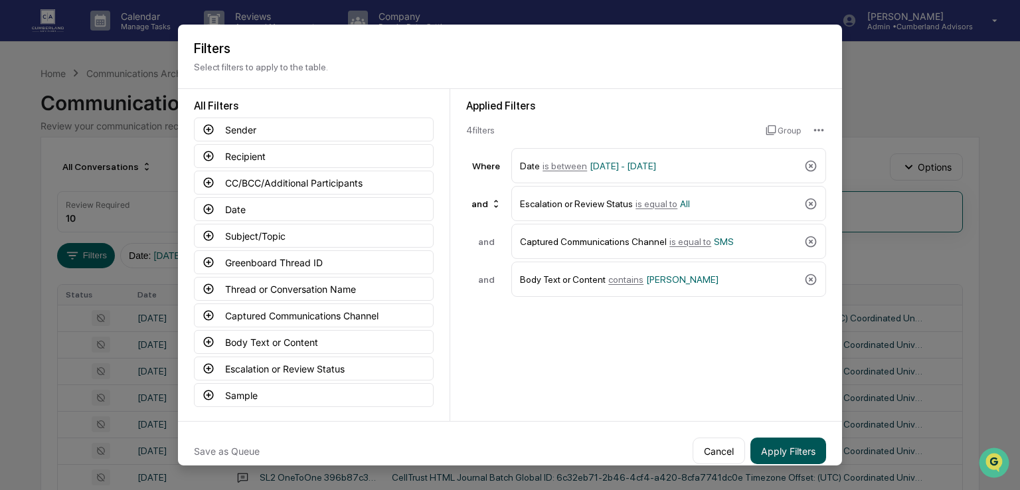
click at [754, 456] on button "Apply Filters" at bounding box center [789, 451] width 76 height 27
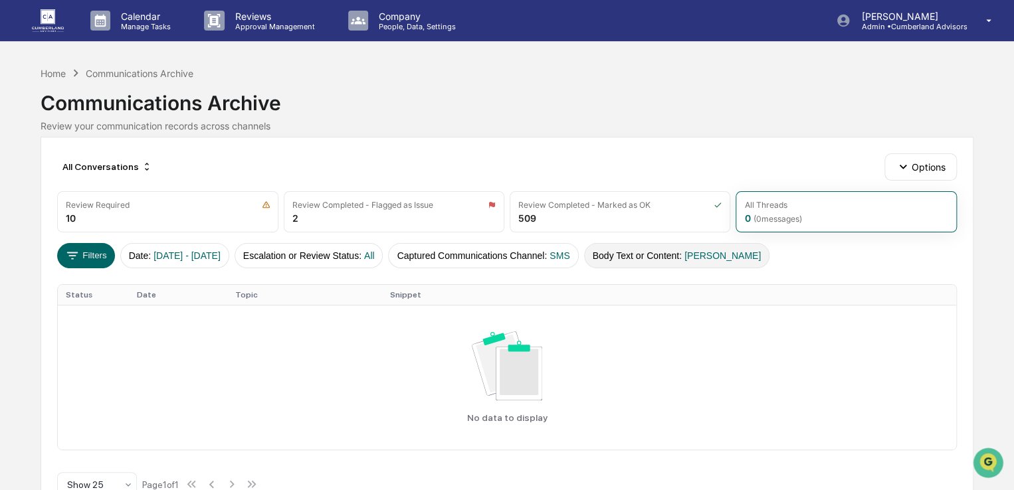
click at [722, 250] on span "[PERSON_NAME]" at bounding box center [722, 255] width 76 height 11
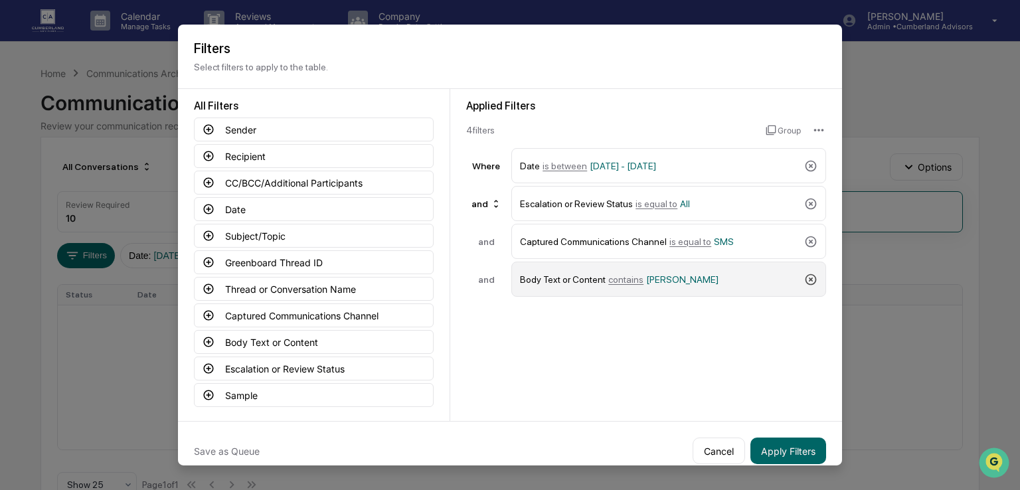
click at [808, 281] on icon at bounding box center [810, 278] width 13 height 13
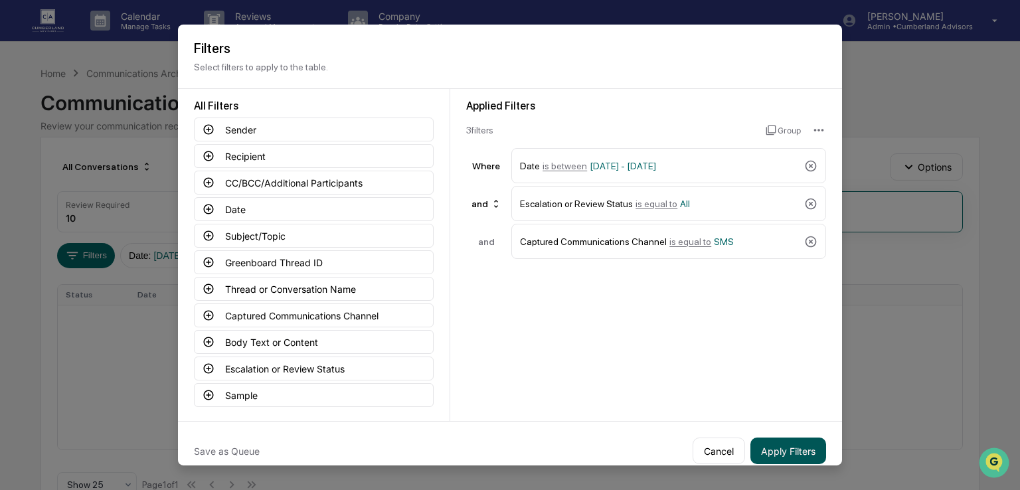
click at [810, 455] on button "Apply Filters" at bounding box center [789, 451] width 76 height 27
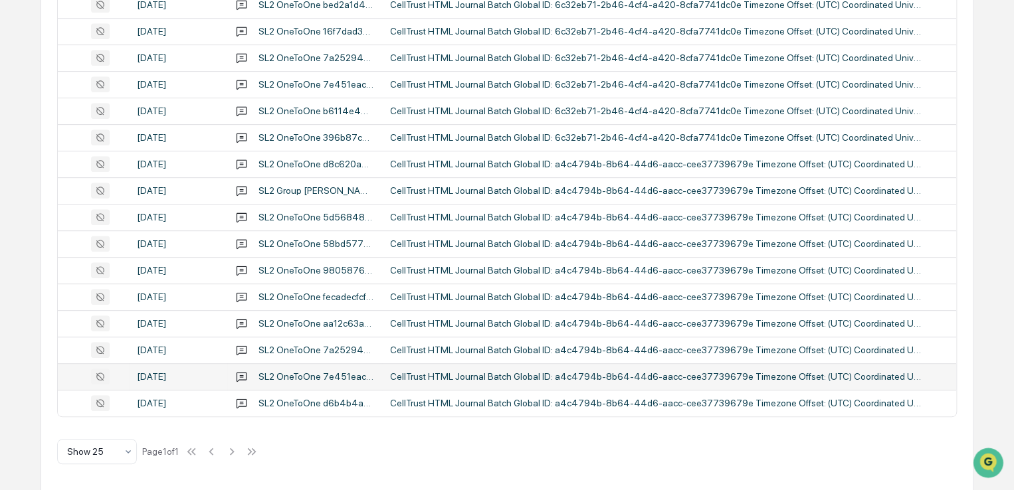
scroll to position [341, 0]
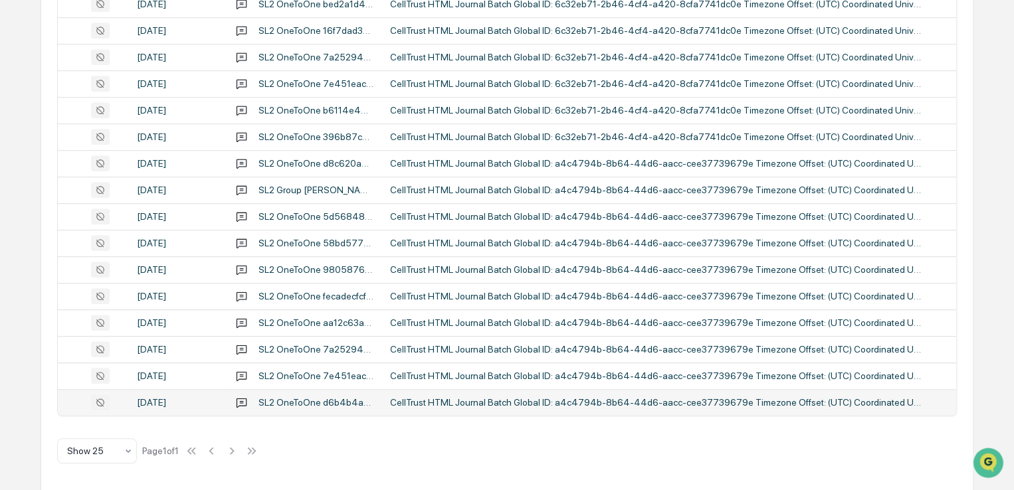
click at [407, 394] on td "CellTrust HTML Journal Batch Global ID: a4c4794b-8b64-44d6-aacc-cee37739679e Ti…" at bounding box center [669, 402] width 574 height 27
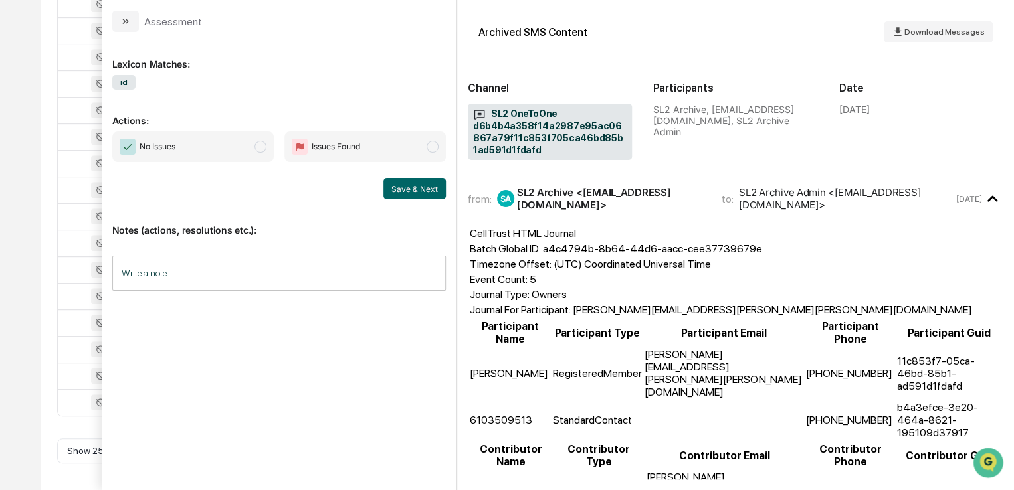
click at [0, 188] on div "Calendar Manage Tasks Reviews Approval Management Company People, Data, Setting…" at bounding box center [507, 75] width 1014 height 832
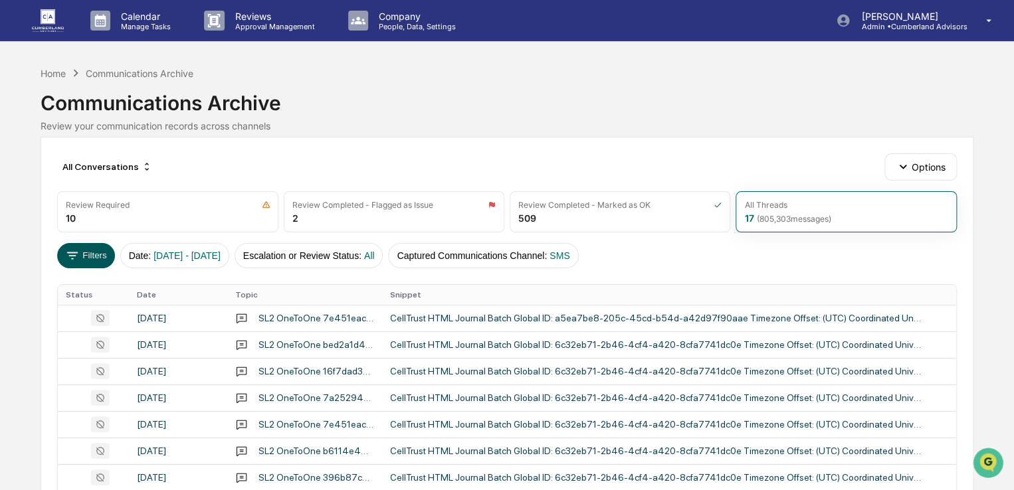
click at [104, 256] on button "Filters" at bounding box center [86, 255] width 58 height 25
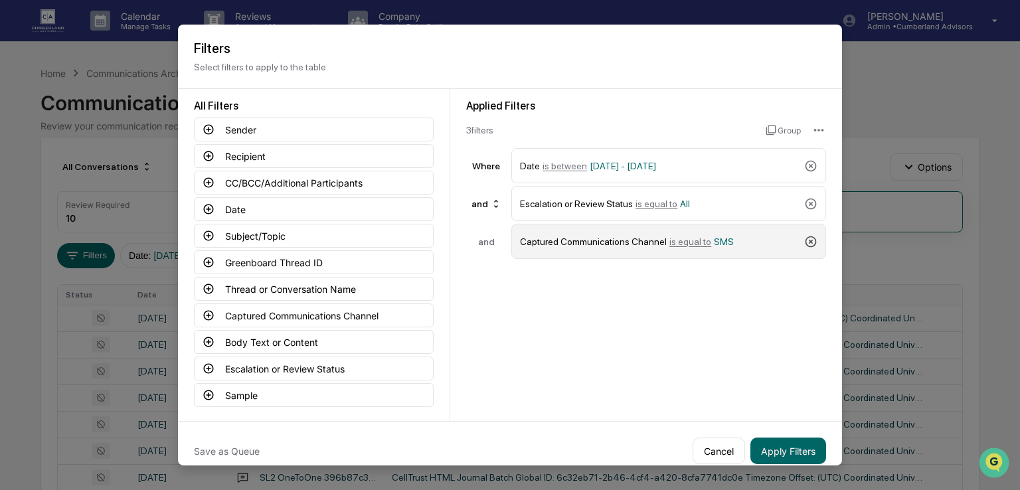
click at [810, 237] on icon at bounding box center [810, 240] width 13 height 13
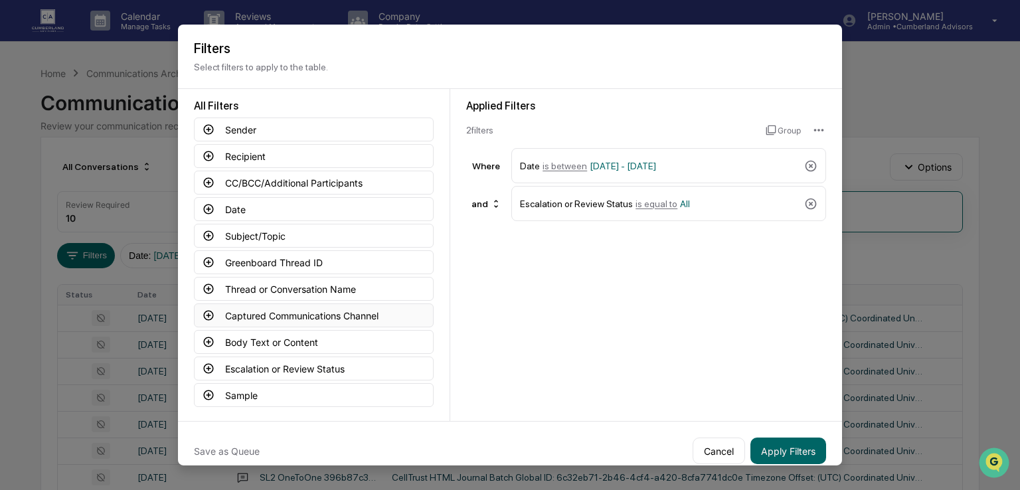
click at [218, 317] on button "Captured Communications Channel" at bounding box center [314, 316] width 240 height 24
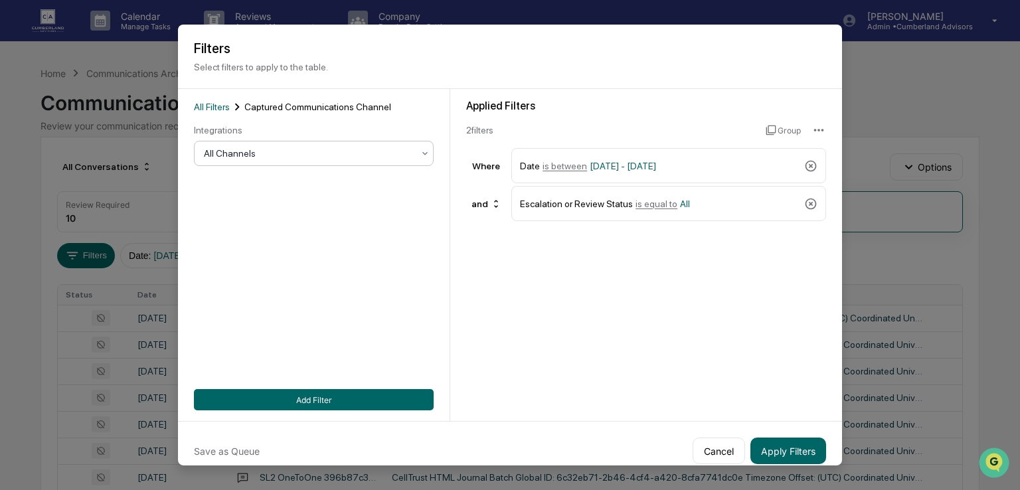
click at [238, 150] on div at bounding box center [308, 153] width 209 height 13
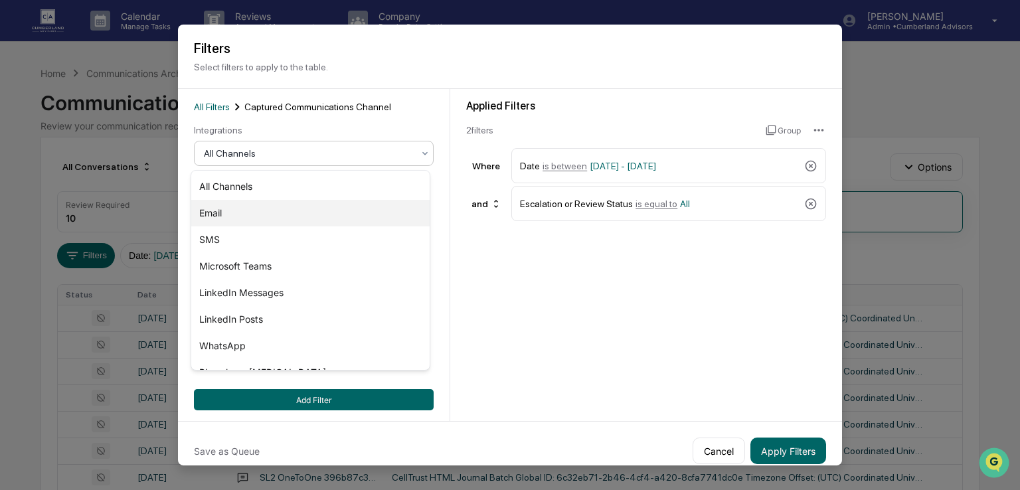
click at [225, 213] on div "Email" at bounding box center [310, 213] width 238 height 27
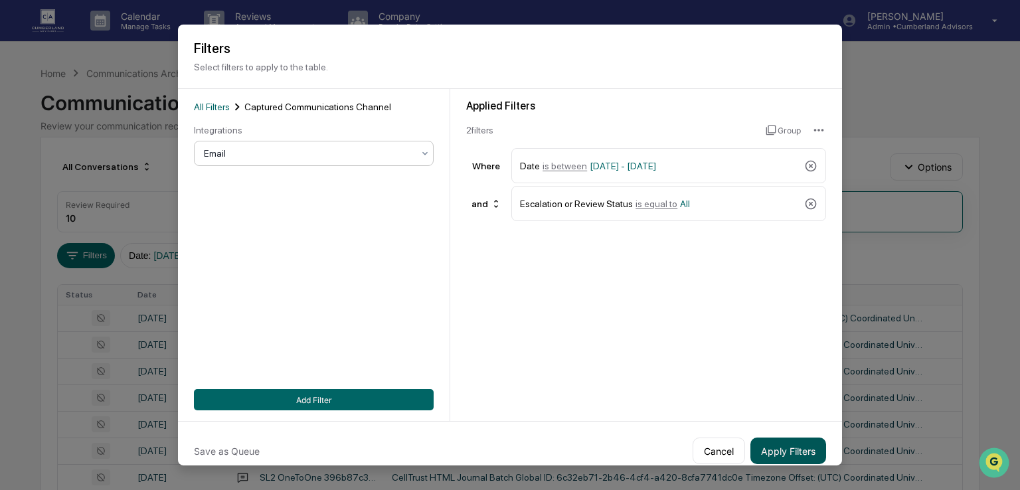
click at [794, 452] on button "Apply Filters" at bounding box center [789, 451] width 76 height 27
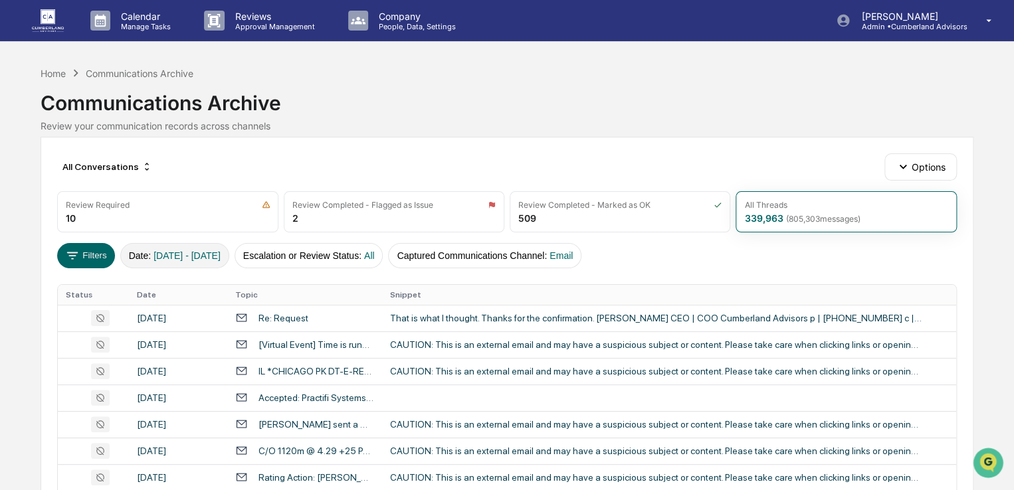
click at [191, 258] on span "01/01/2024 - 12/31/2025" at bounding box center [186, 255] width 67 height 11
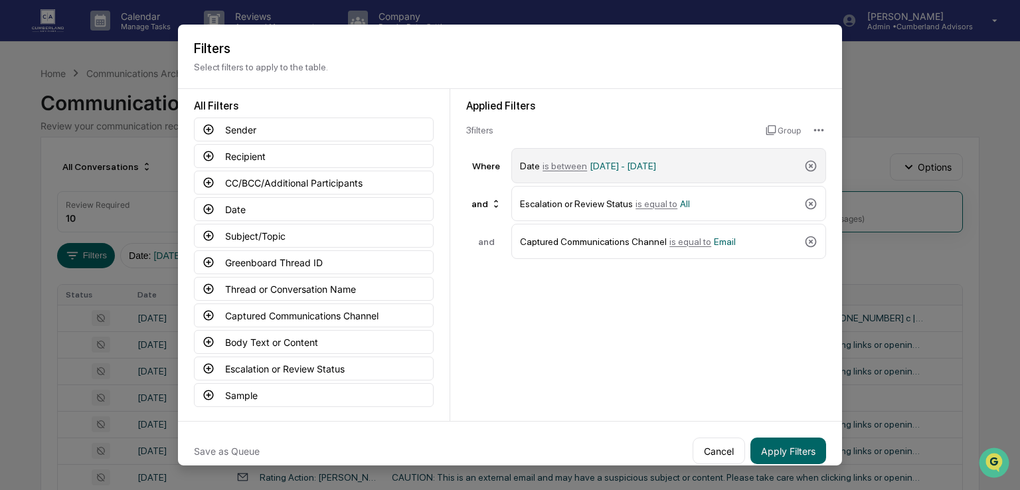
click at [616, 171] on div "Date is between 01/01/2024 - 12/31/2025" at bounding box center [659, 165] width 279 height 23
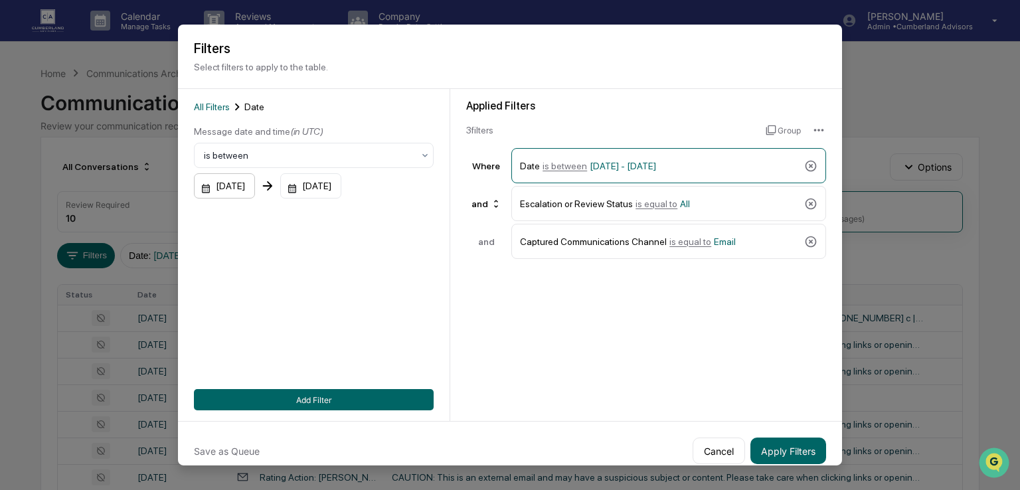
click at [229, 189] on div "01/01/2024" at bounding box center [224, 185] width 61 height 25
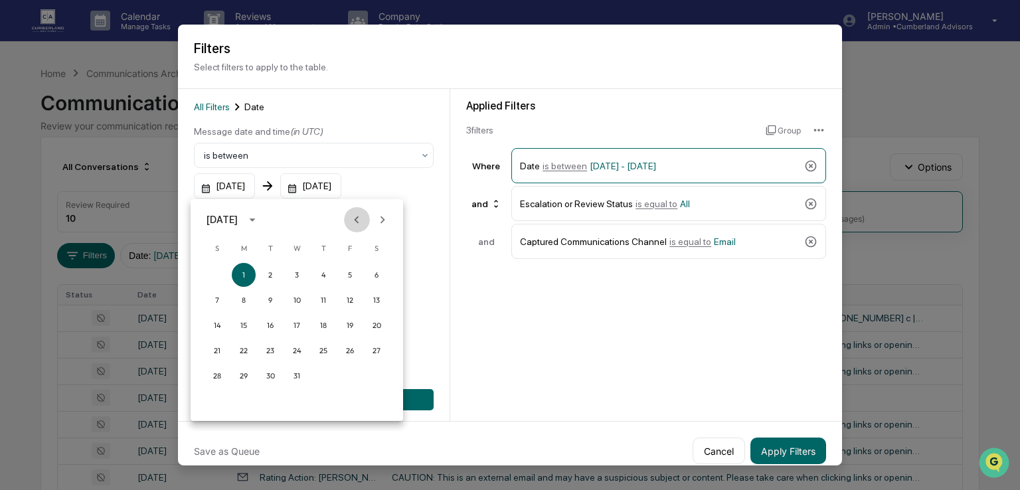
click at [355, 213] on icon "Previous month" at bounding box center [356, 220] width 15 height 15
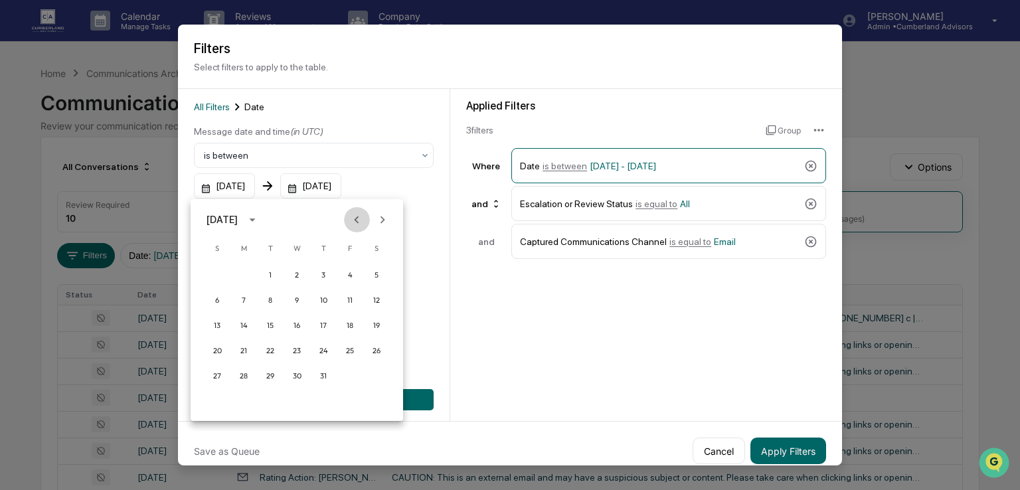
click at [355, 213] on icon "Previous month" at bounding box center [356, 220] width 15 height 15
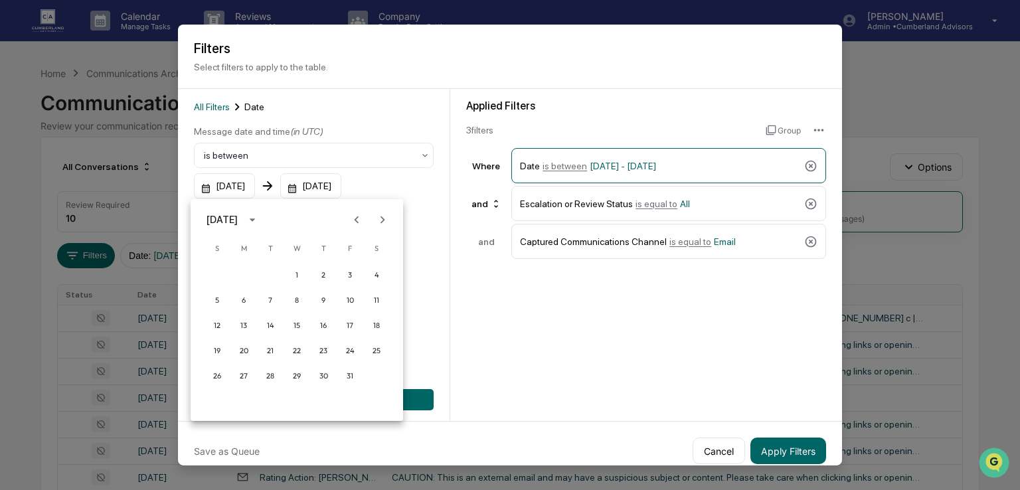
click at [355, 213] on icon "Previous month" at bounding box center [356, 220] width 15 height 15
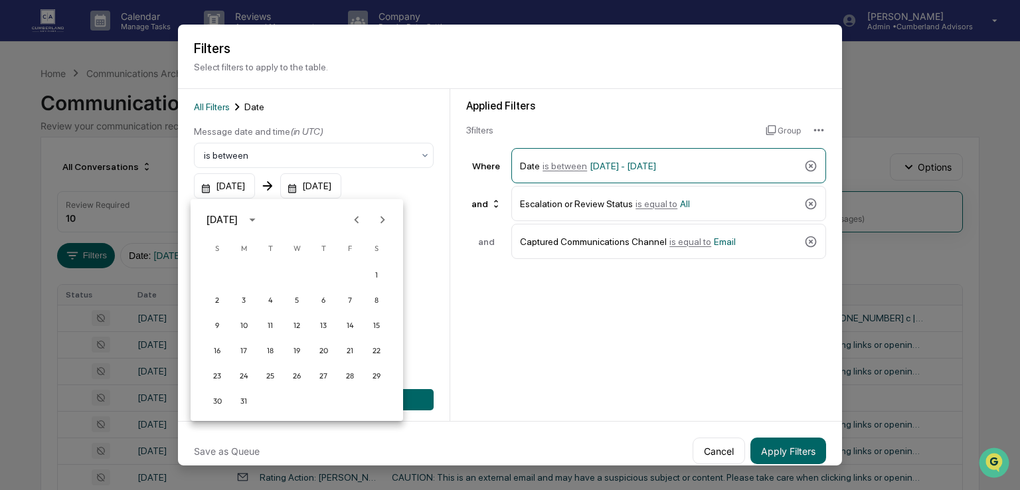
click at [355, 213] on icon "Previous month" at bounding box center [356, 220] width 15 height 15
click at [260, 215] on icon "calendar view is open, switch to year view" at bounding box center [252, 220] width 15 height 15
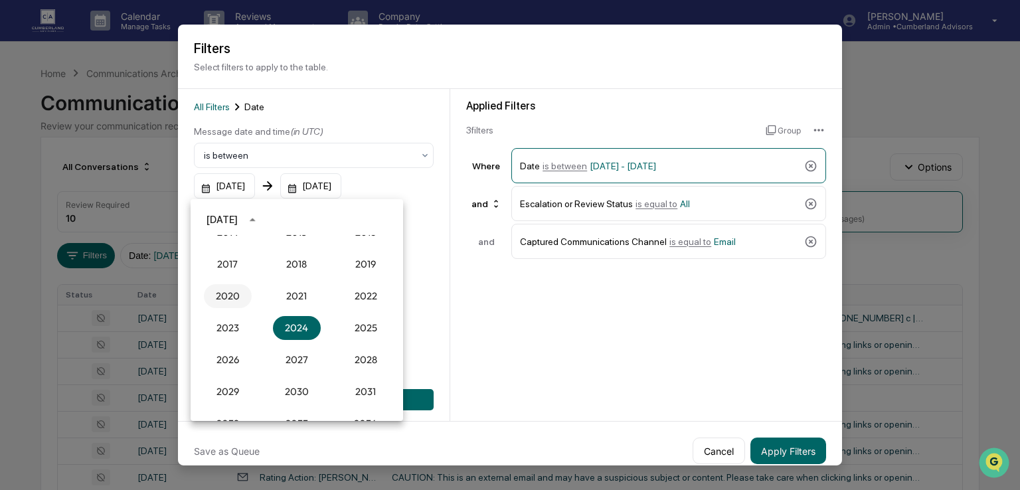
click at [229, 299] on button "2020" at bounding box center [228, 296] width 48 height 24
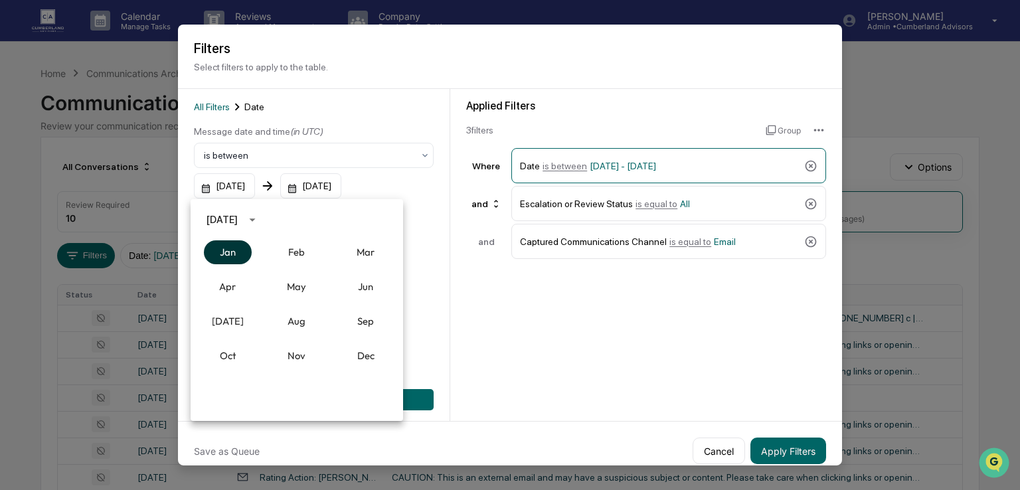
click at [232, 253] on button "Jan" at bounding box center [228, 252] width 48 height 24
click at [294, 270] on button "1" at bounding box center [297, 275] width 24 height 24
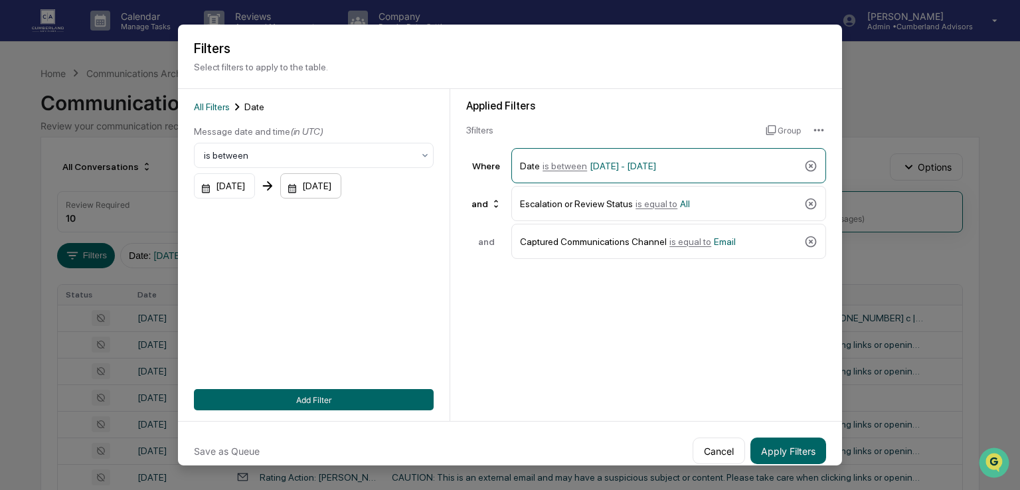
click at [332, 183] on div "12/31/2025" at bounding box center [310, 185] width 61 height 25
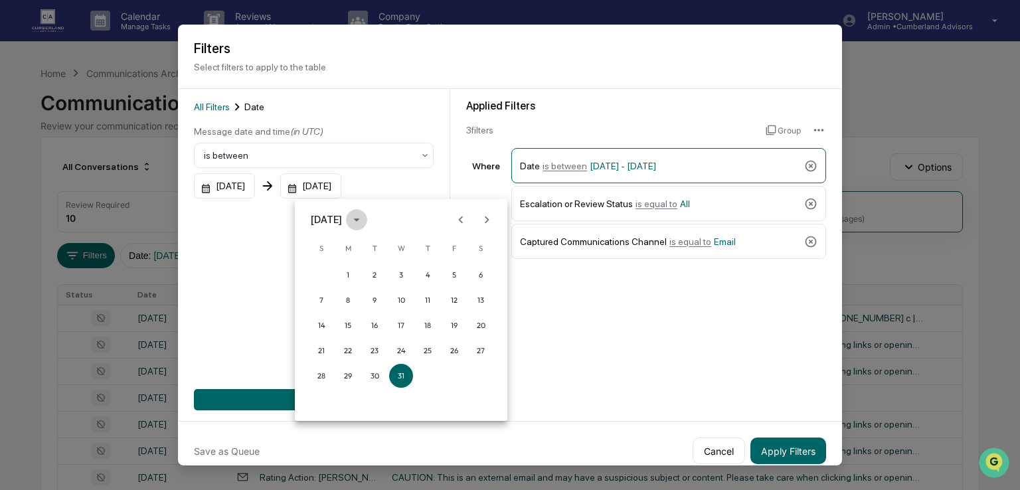
click at [364, 216] on icon "calendar view is open, switch to year view" at bounding box center [356, 220] width 15 height 15
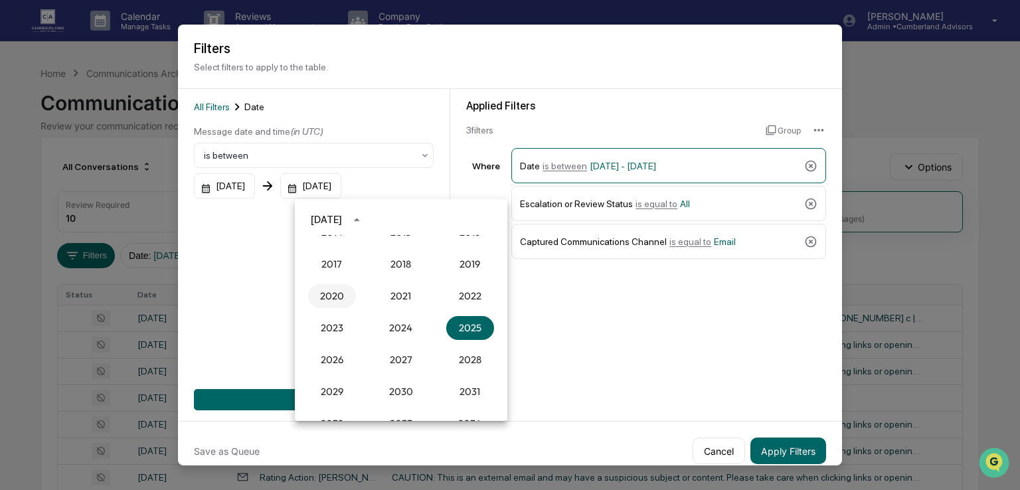
click at [329, 297] on button "2020" at bounding box center [332, 296] width 48 height 24
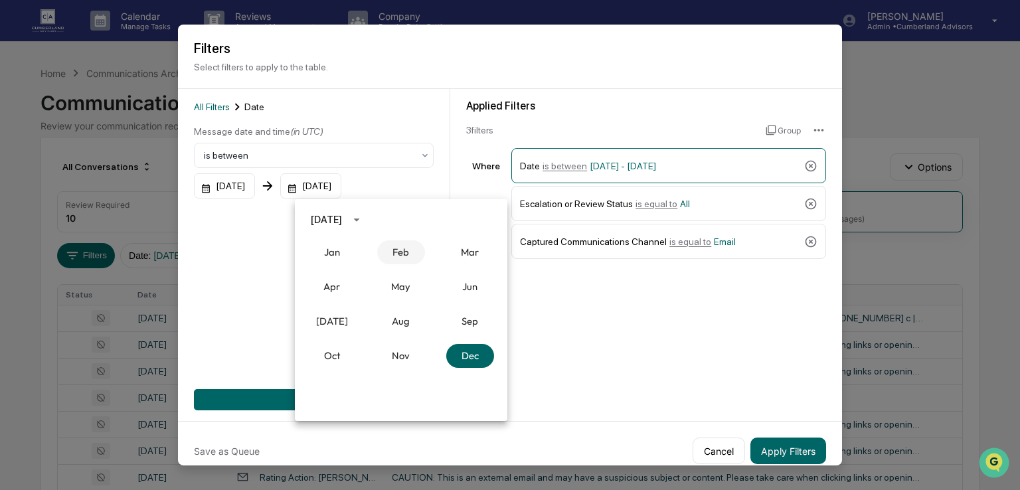
click at [416, 253] on button "Feb" at bounding box center [401, 252] width 48 height 24
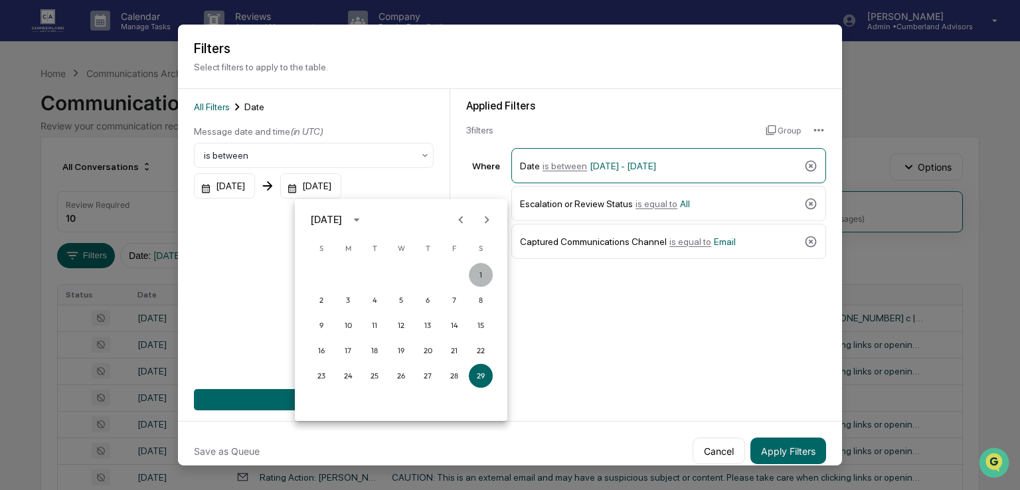
click at [479, 274] on button "1" at bounding box center [481, 275] width 24 height 24
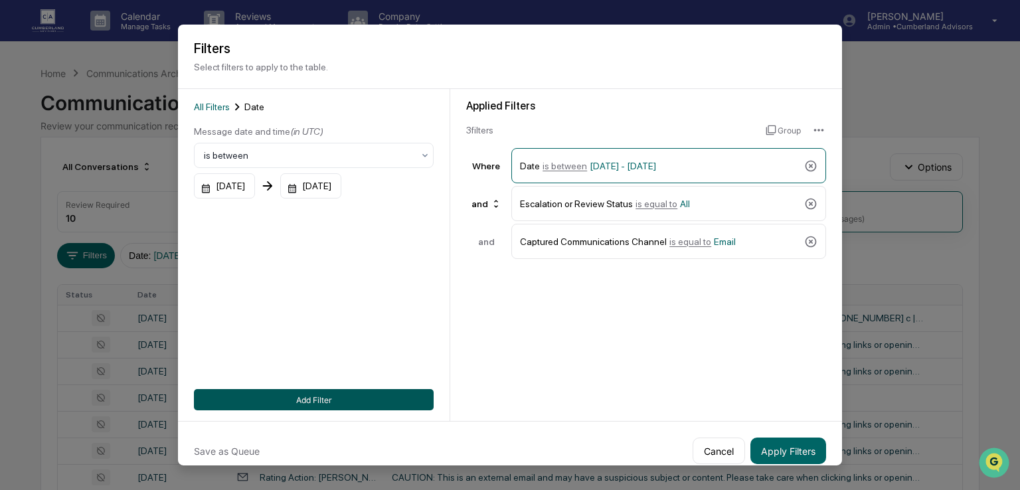
click at [380, 401] on button "Add Filter" at bounding box center [314, 399] width 240 height 21
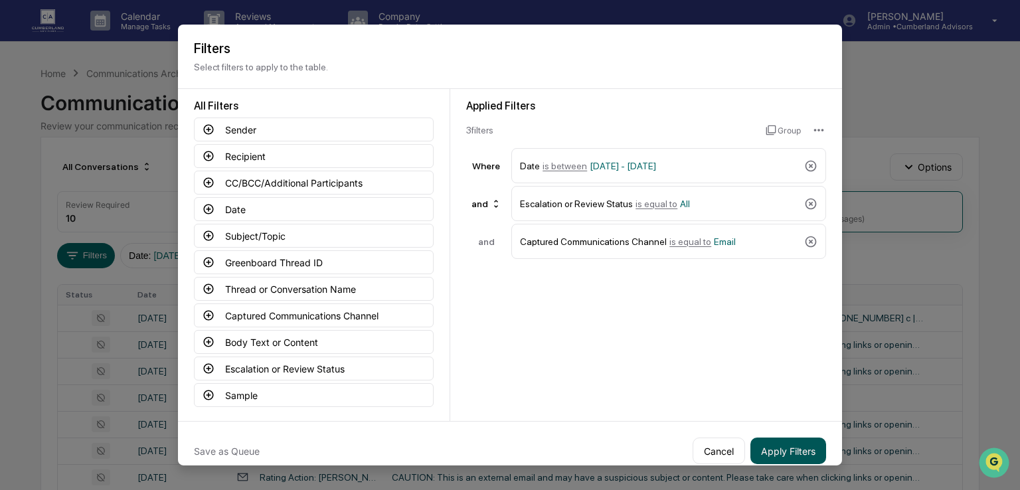
click at [764, 450] on button "Apply Filters" at bounding box center [789, 451] width 76 height 27
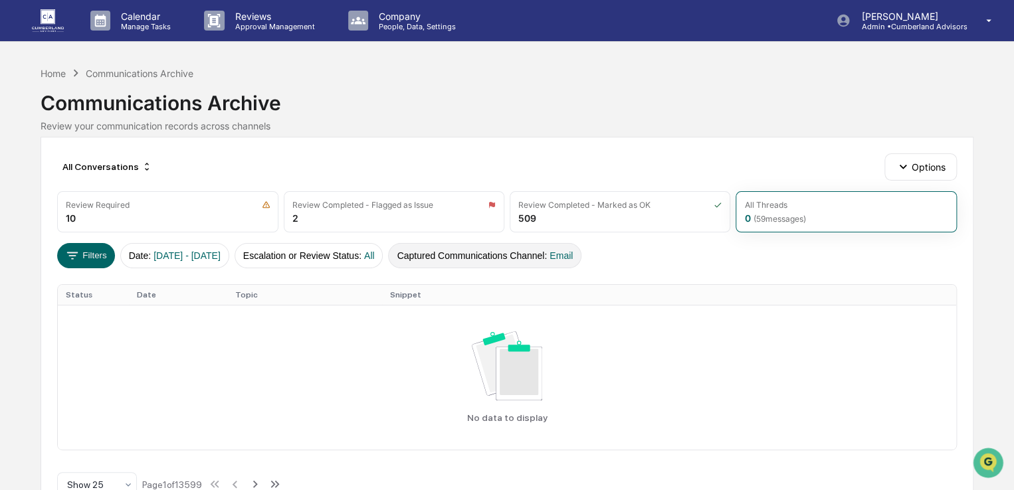
click at [573, 250] on span "Email" at bounding box center [560, 255] width 23 height 11
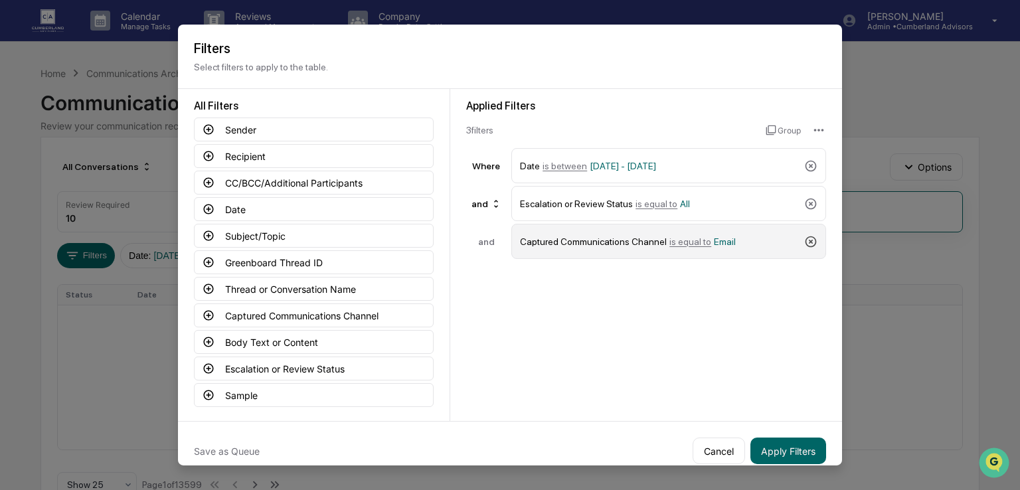
click at [810, 246] on icon at bounding box center [810, 240] width 13 height 13
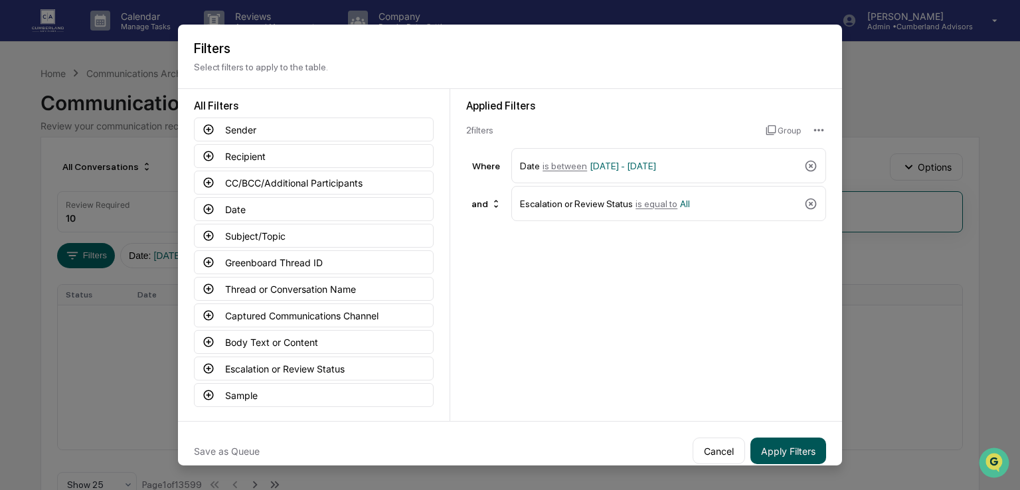
click at [784, 451] on button "Apply Filters" at bounding box center [789, 451] width 76 height 27
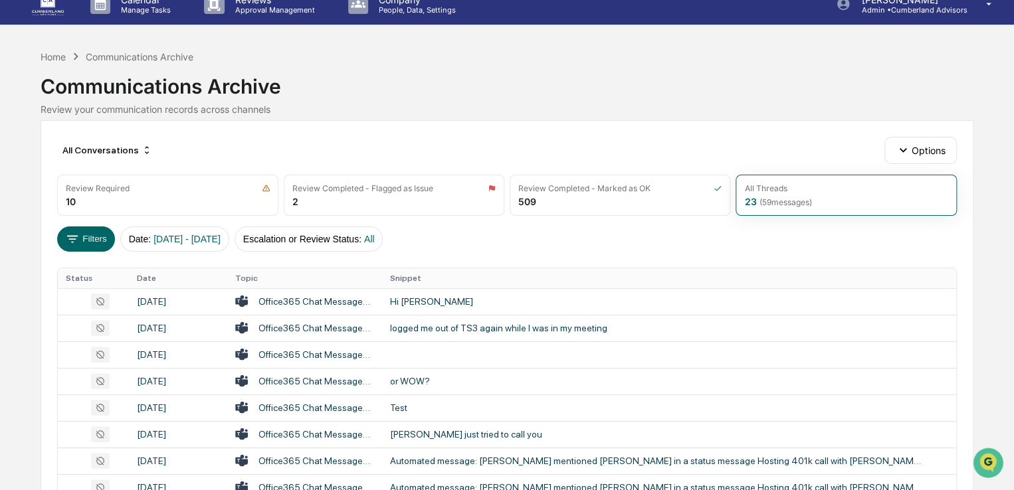
scroll to position [0, 0]
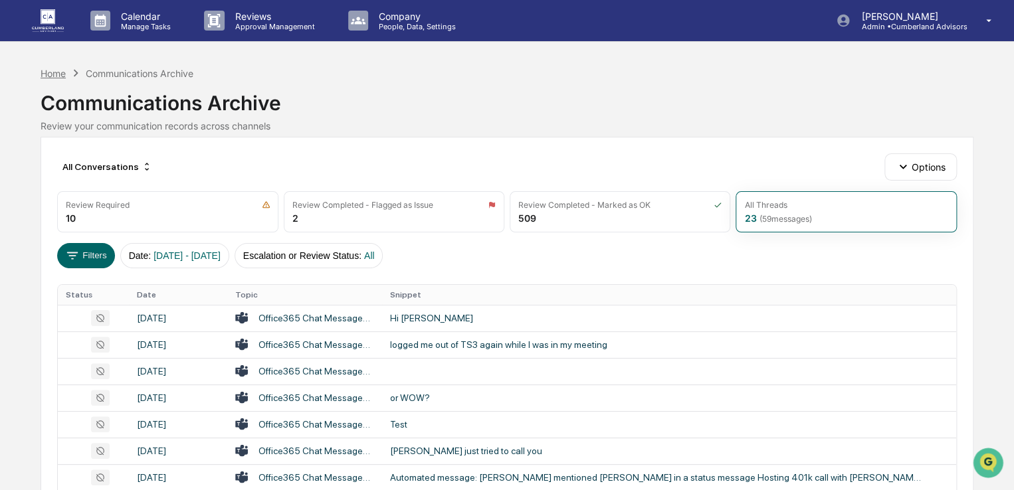
click at [56, 70] on div "Home" at bounding box center [53, 73] width 25 height 11
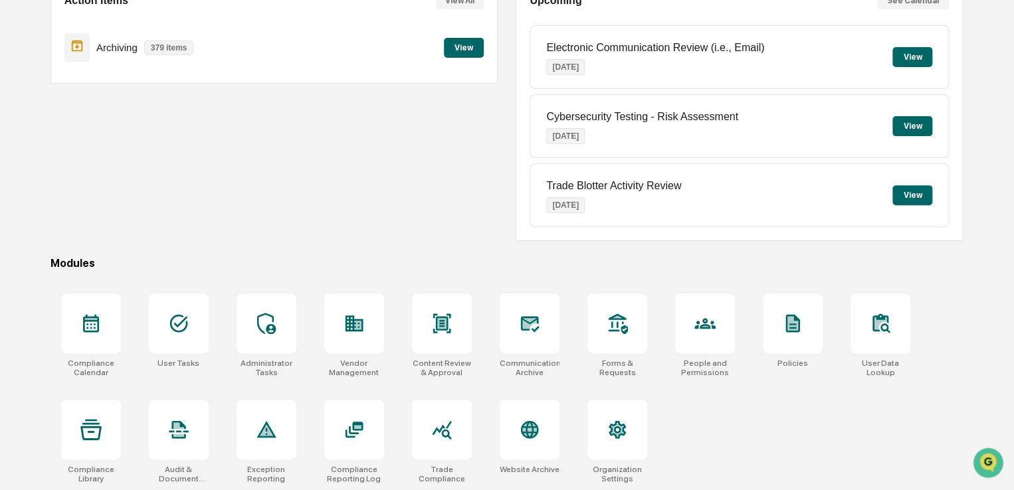
scroll to position [152, 0]
click at [553, 426] on div at bounding box center [530, 429] width 60 height 60
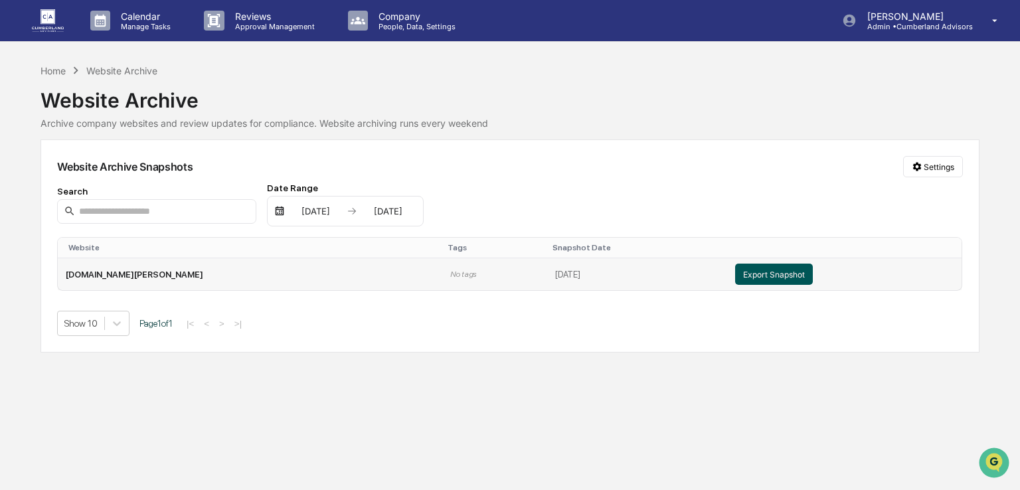
click at [735, 270] on button "Export Snapshot" at bounding box center [774, 274] width 78 height 21
click at [58, 70] on div "Home" at bounding box center [53, 70] width 25 height 11
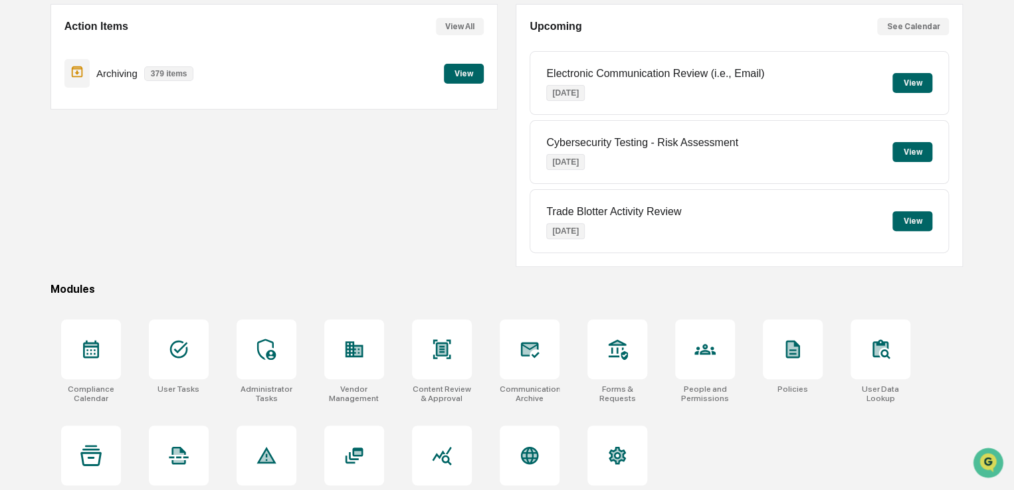
scroll to position [152, 0]
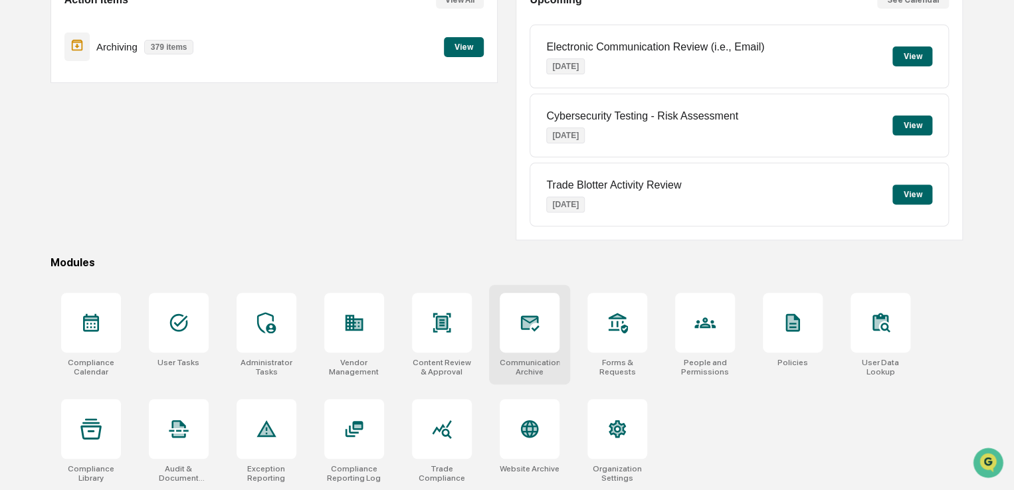
click at [520, 349] on div at bounding box center [530, 323] width 60 height 60
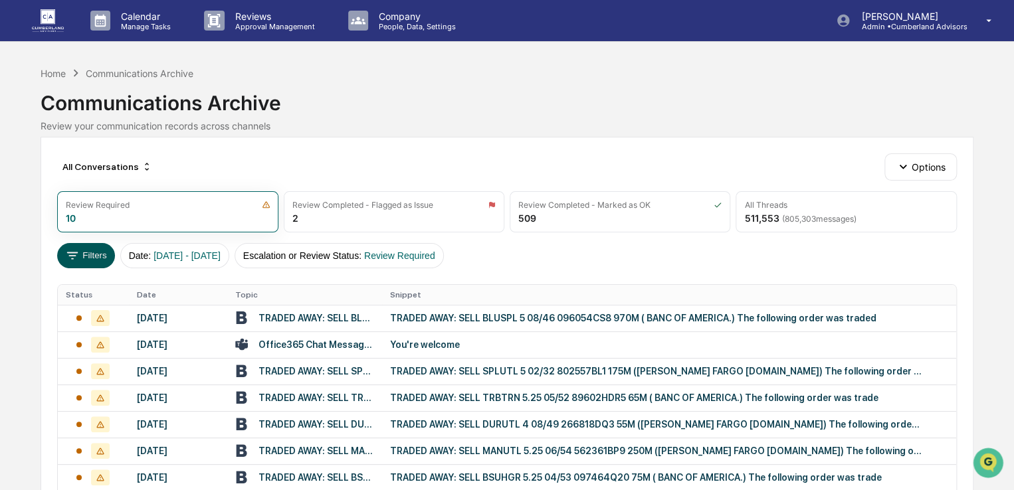
click at [80, 253] on button "Filters" at bounding box center [86, 255] width 58 height 25
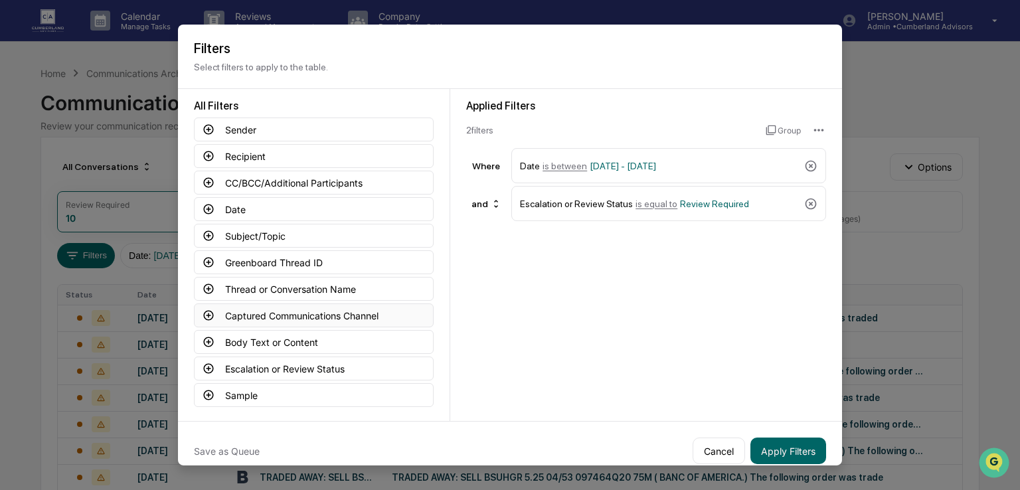
click at [301, 311] on button "Captured Communications Channel" at bounding box center [314, 316] width 240 height 24
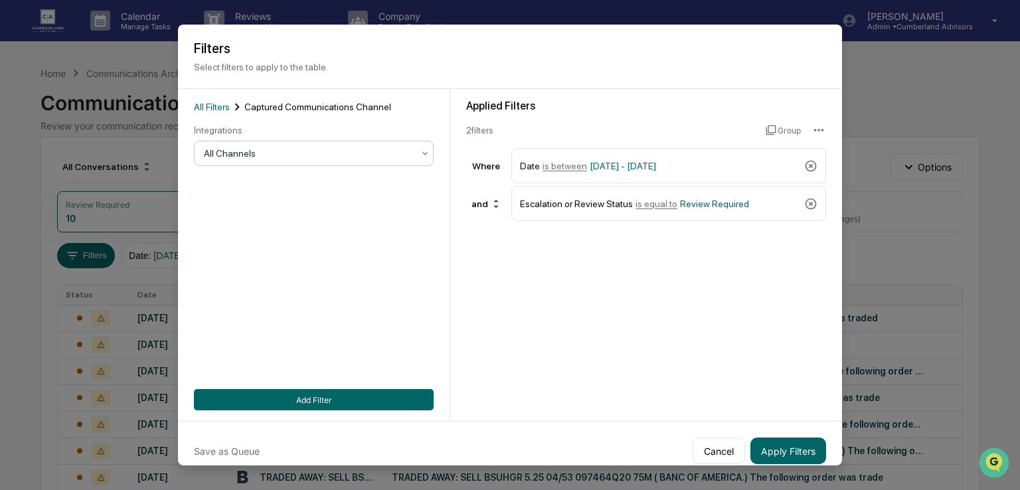
click at [318, 156] on div at bounding box center [308, 153] width 209 height 13
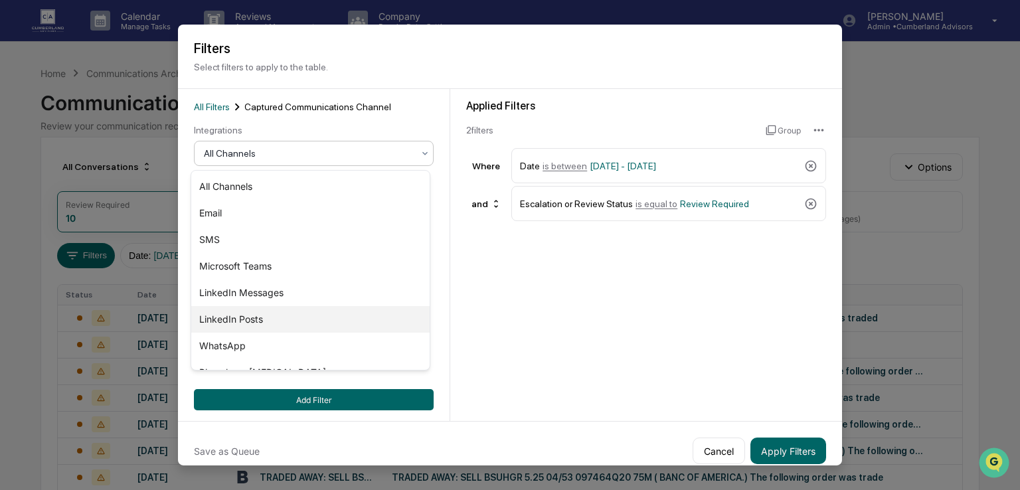
click at [234, 325] on div "LinkedIn Posts" at bounding box center [310, 319] width 238 height 27
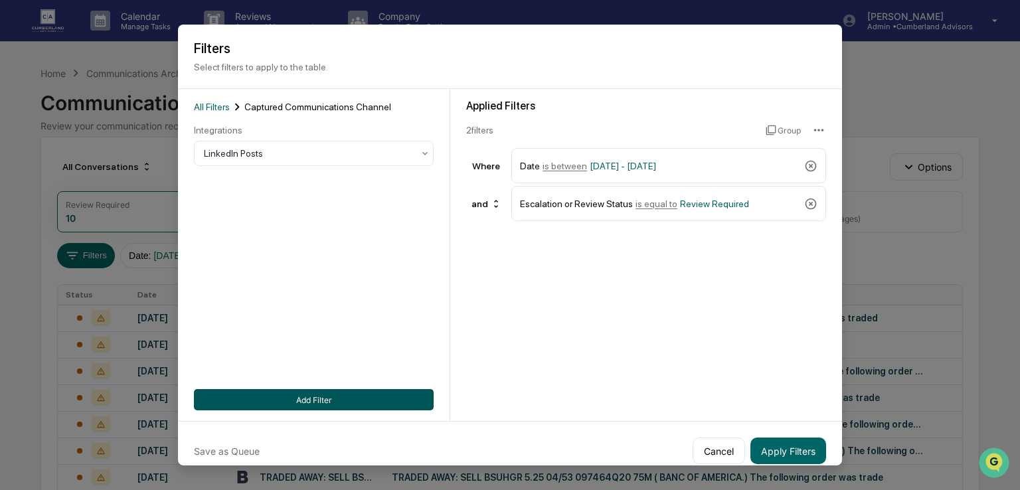
click at [393, 406] on button "Add Filter" at bounding box center [314, 399] width 240 height 21
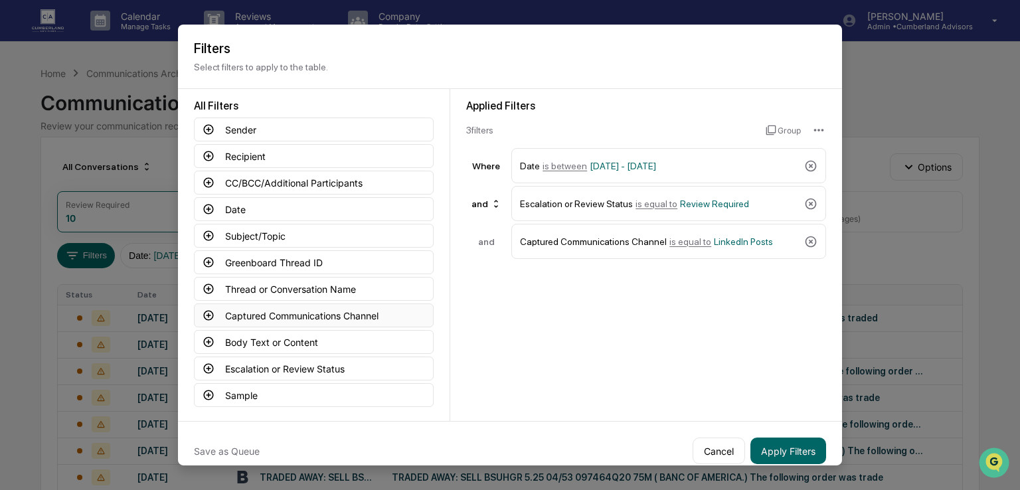
click at [261, 317] on button "Captured Communications Channel" at bounding box center [314, 316] width 240 height 24
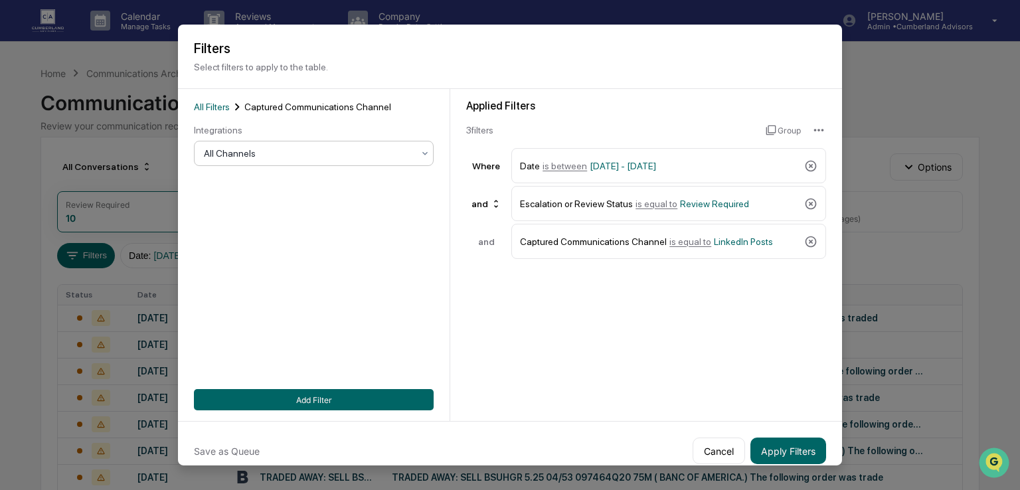
click at [252, 157] on div at bounding box center [308, 153] width 209 height 13
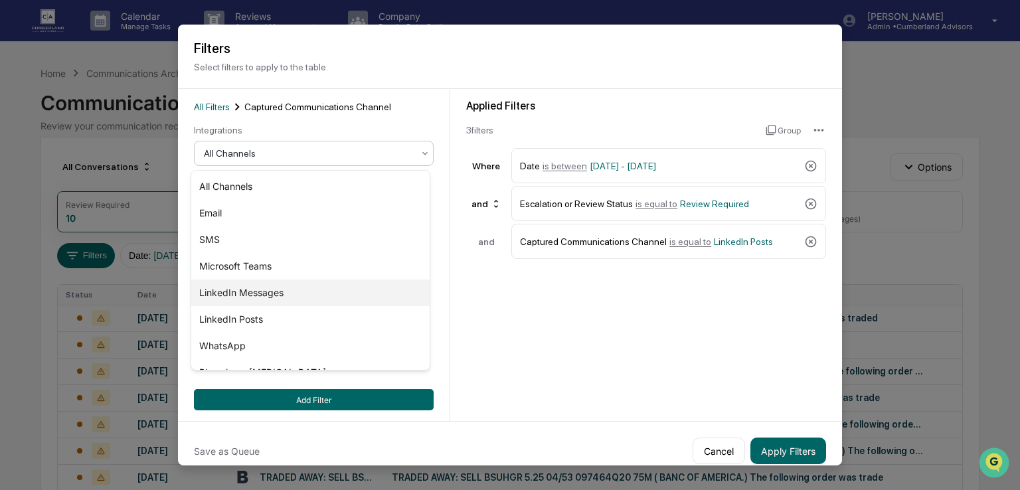
click at [266, 290] on div "LinkedIn Messages" at bounding box center [310, 293] width 238 height 27
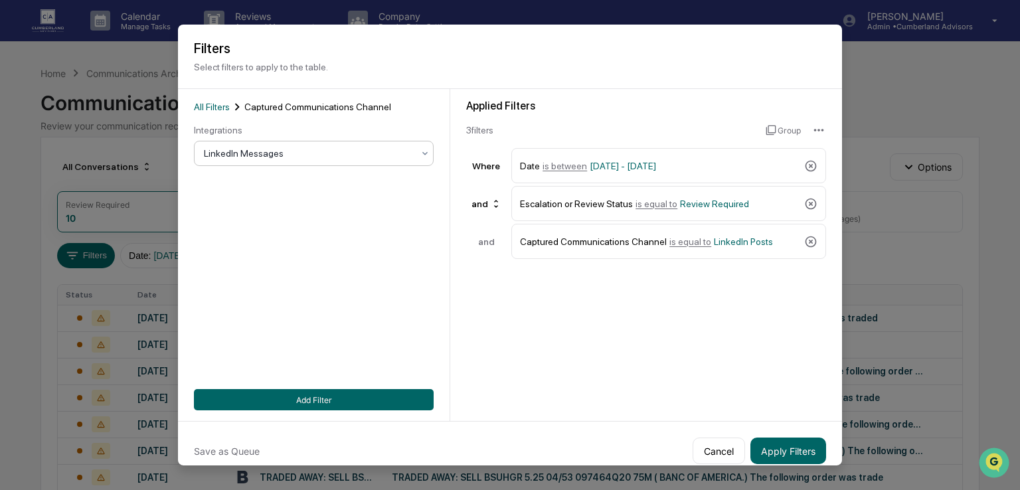
click at [346, 407] on button "Add Filter" at bounding box center [314, 399] width 240 height 21
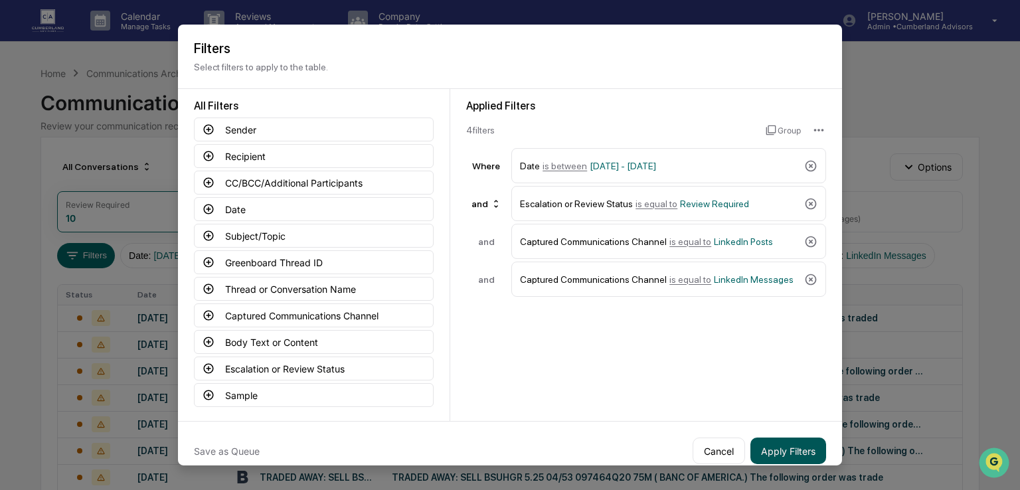
click at [768, 445] on button "Apply Filters" at bounding box center [789, 451] width 76 height 27
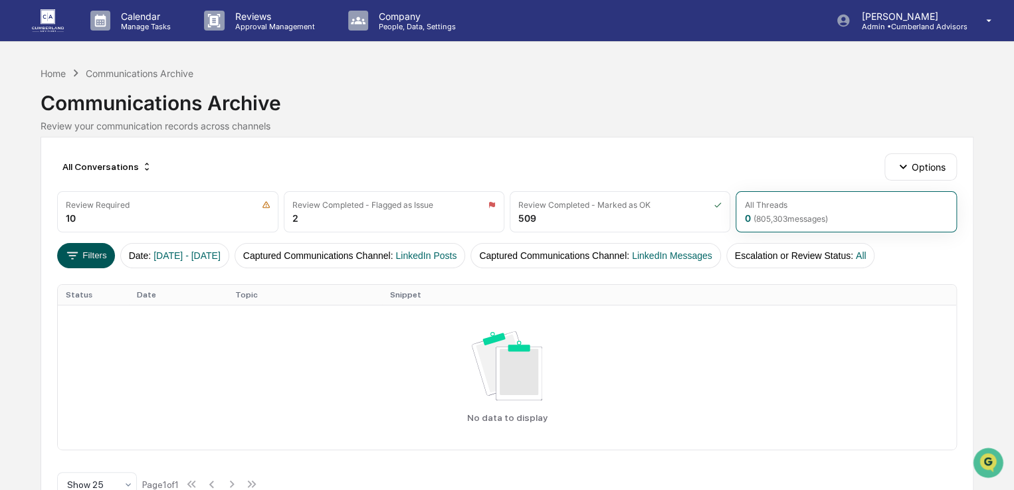
click at [101, 257] on button "Filters" at bounding box center [86, 255] width 58 height 25
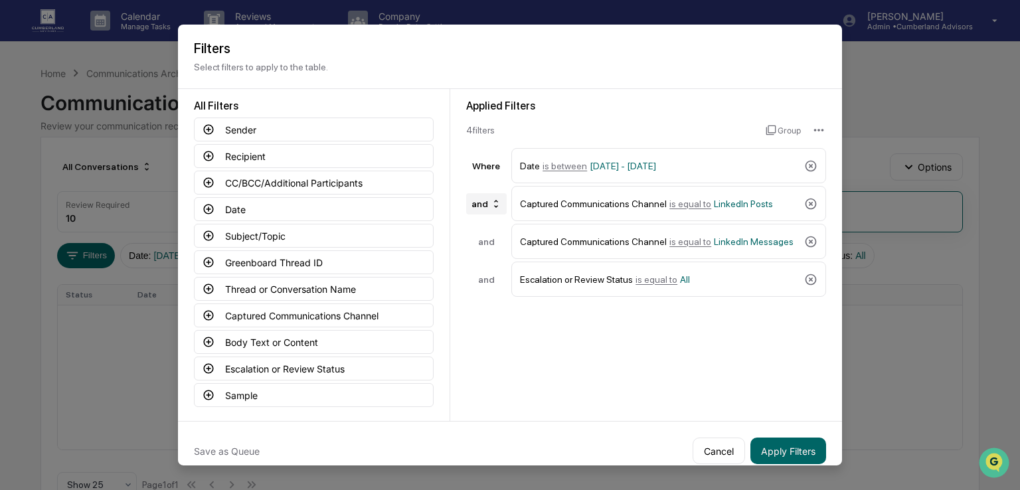
click at [491, 200] on icon at bounding box center [496, 203] width 11 height 11
click at [463, 242] on div "or" at bounding box center [466, 247] width 8 height 11
click at [765, 447] on button "Apply Filters" at bounding box center [789, 451] width 76 height 27
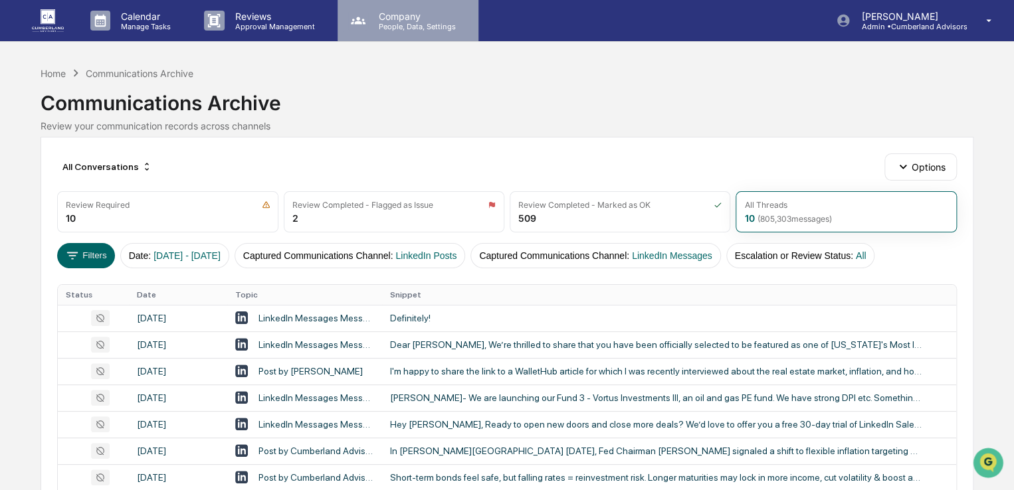
click at [383, 19] on p "Company" at bounding box center [415, 16] width 94 height 11
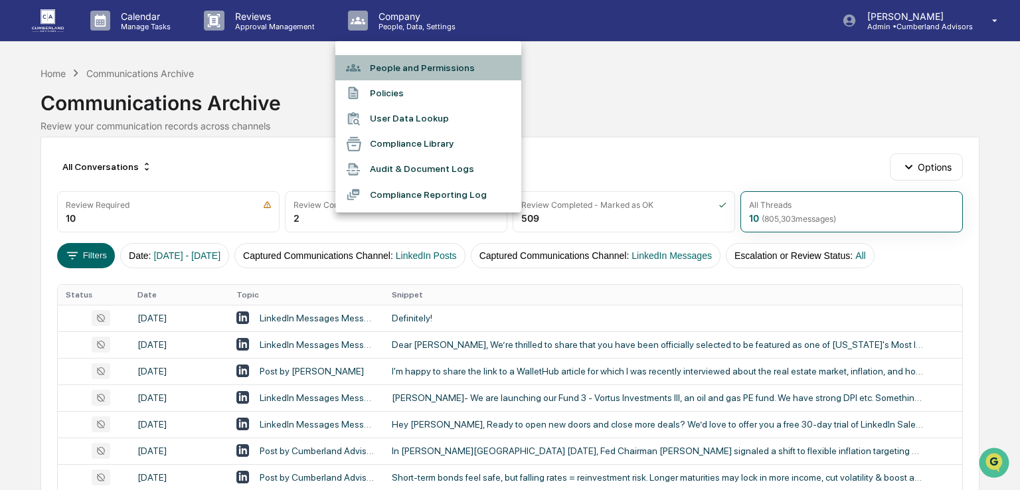
click at [398, 75] on li "People and Permissions" at bounding box center [428, 67] width 186 height 25
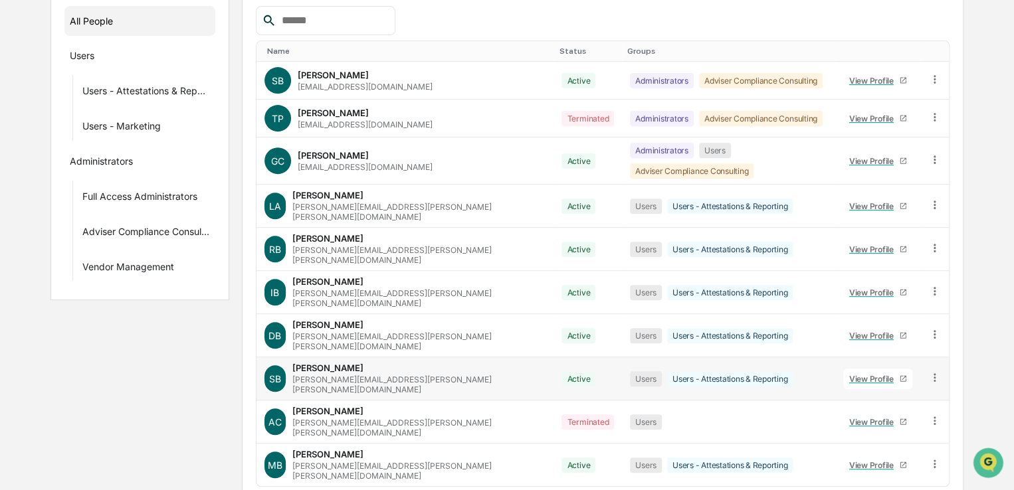
scroll to position [202, 0]
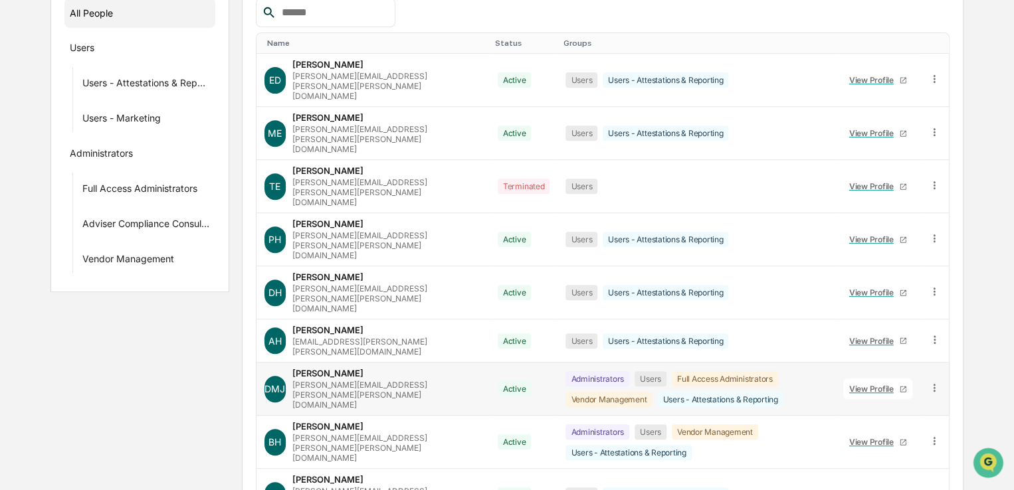
click at [377, 380] on div "[PERSON_NAME][EMAIL_ADDRESS][PERSON_NAME][PERSON_NAME][DOMAIN_NAME]" at bounding box center [386, 395] width 189 height 30
click at [867, 379] on link "View Profile" at bounding box center [877, 389] width 69 height 21
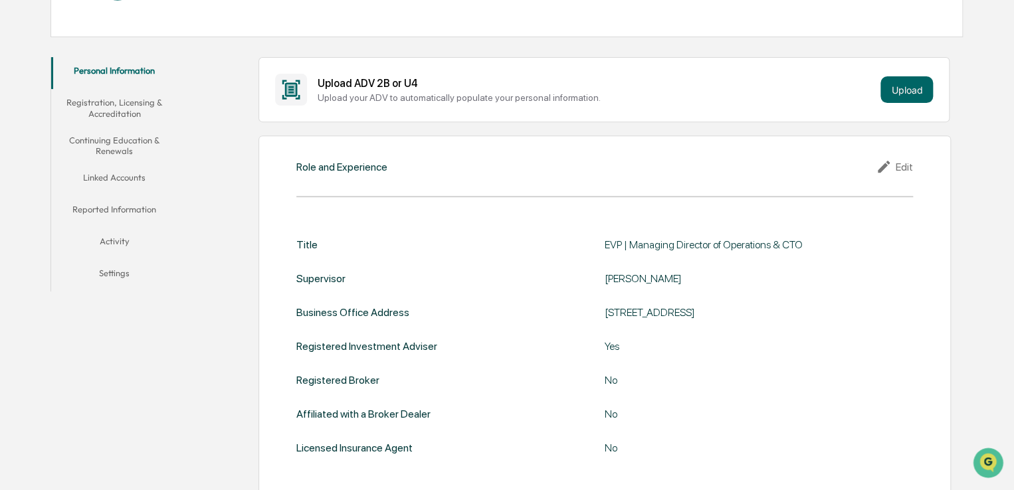
click at [138, 180] on button "Linked Accounts" at bounding box center [114, 180] width 127 height 32
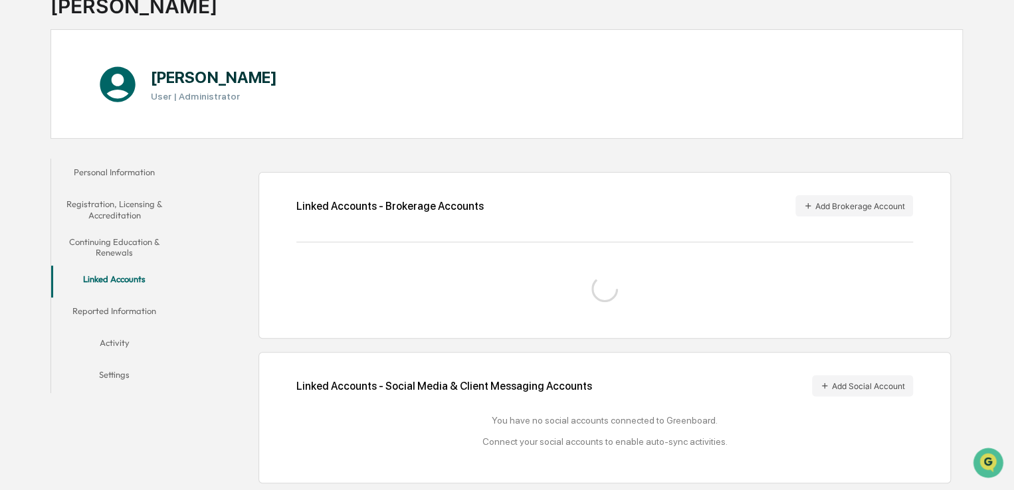
scroll to position [135, 0]
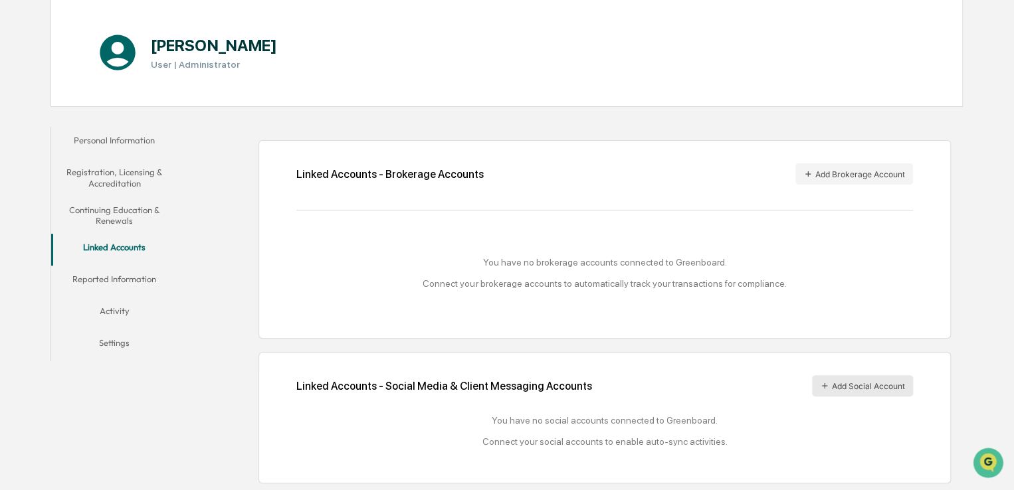
click at [834, 389] on button "Add Social Account" at bounding box center [862, 385] width 101 height 21
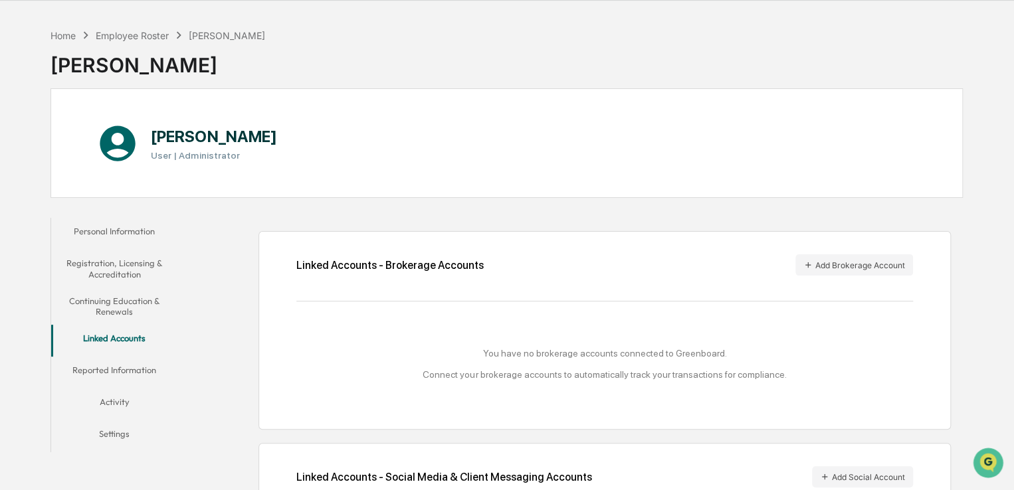
scroll to position [0, 0]
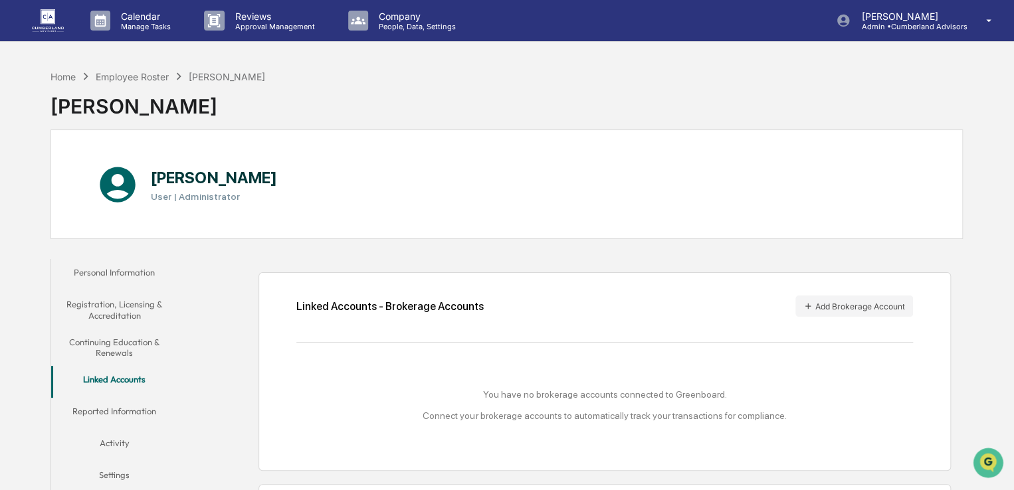
click at [44, 27] on img at bounding box center [48, 20] width 32 height 22
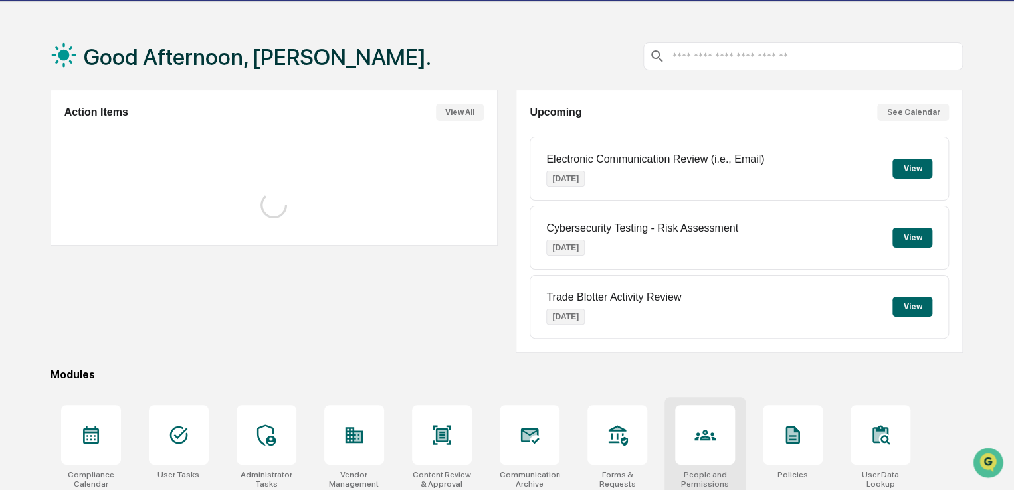
scroll to position [152, 0]
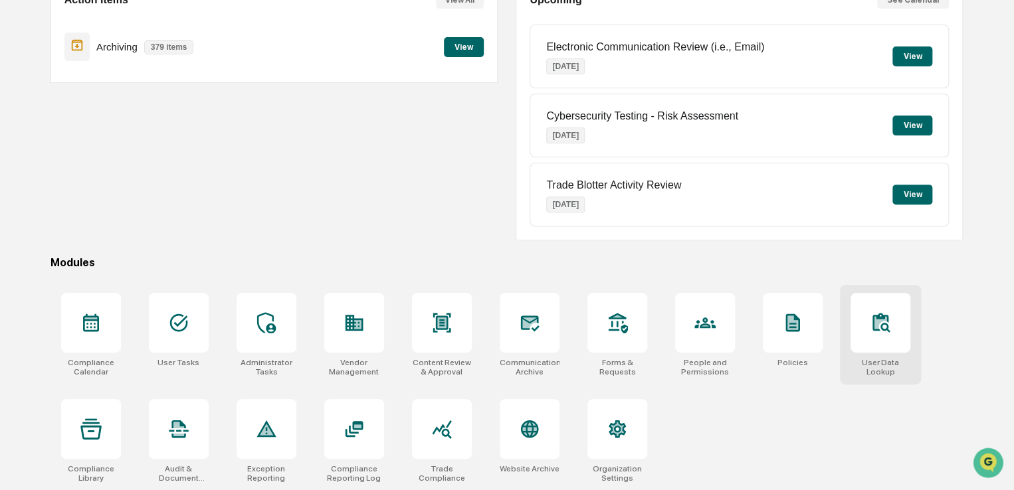
click at [881, 316] on icon at bounding box center [880, 322] width 16 height 18
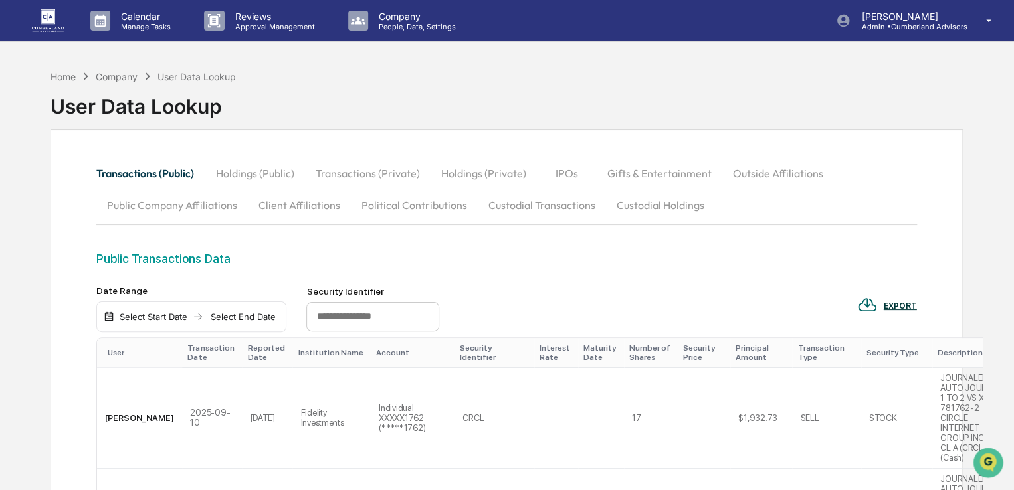
click at [556, 203] on button "Custodial Transactions" at bounding box center [541, 205] width 128 height 32
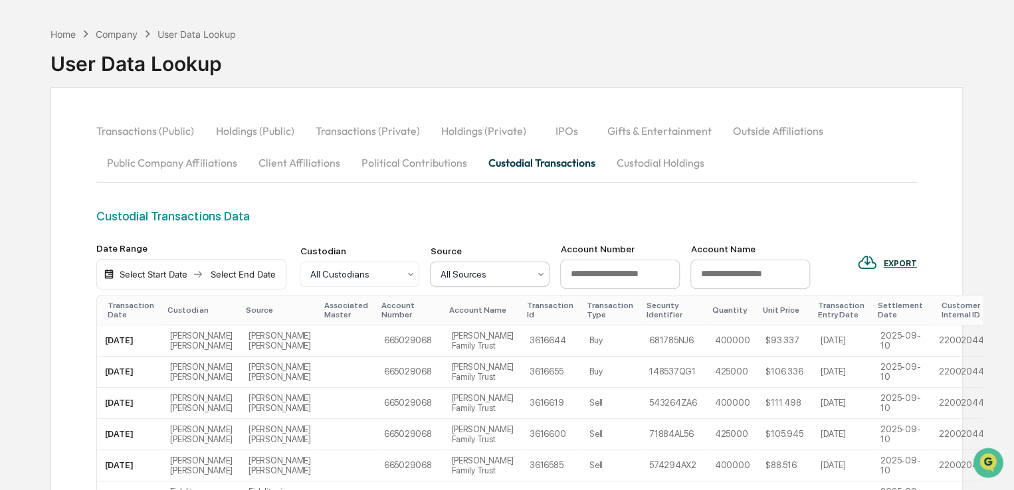
scroll to position [66, 0]
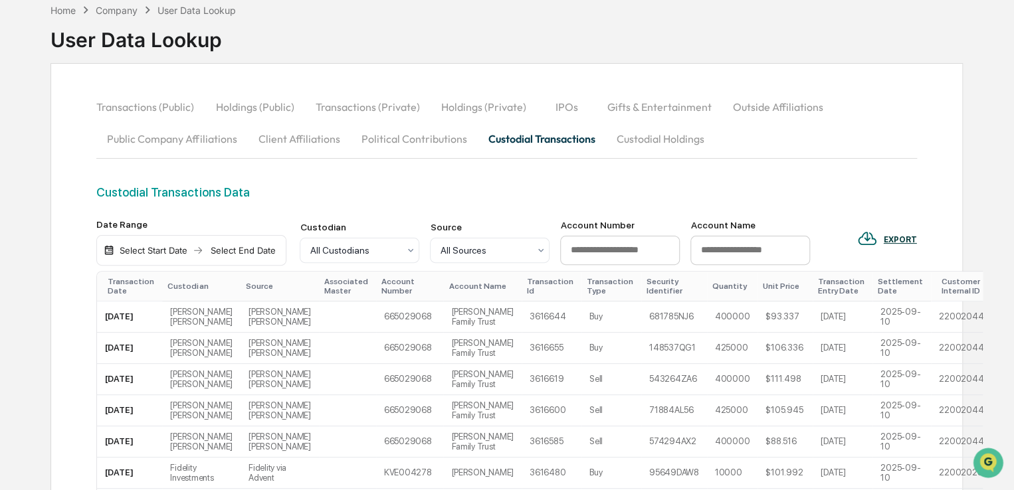
click at [162, 255] on div "Select Start Date" at bounding box center [153, 250] width 73 height 11
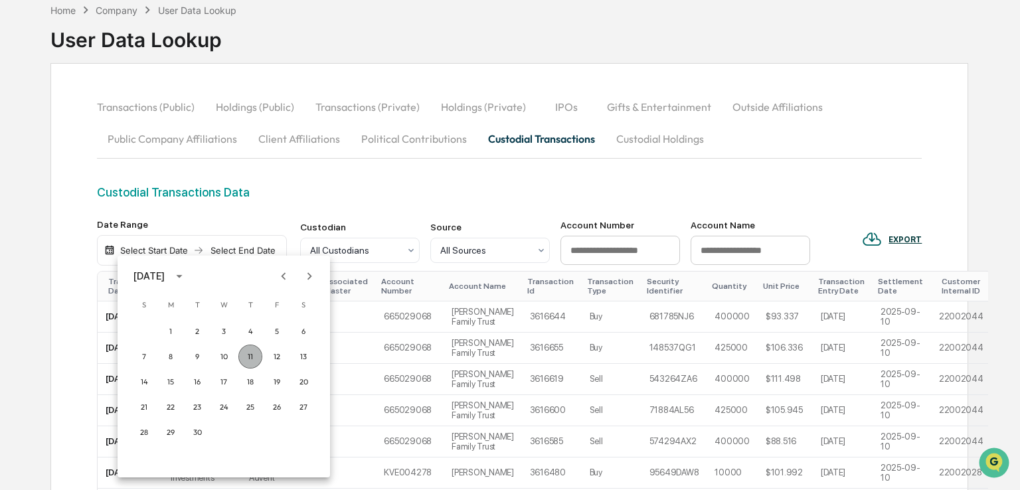
click at [246, 351] on button "11" at bounding box center [250, 357] width 24 height 24
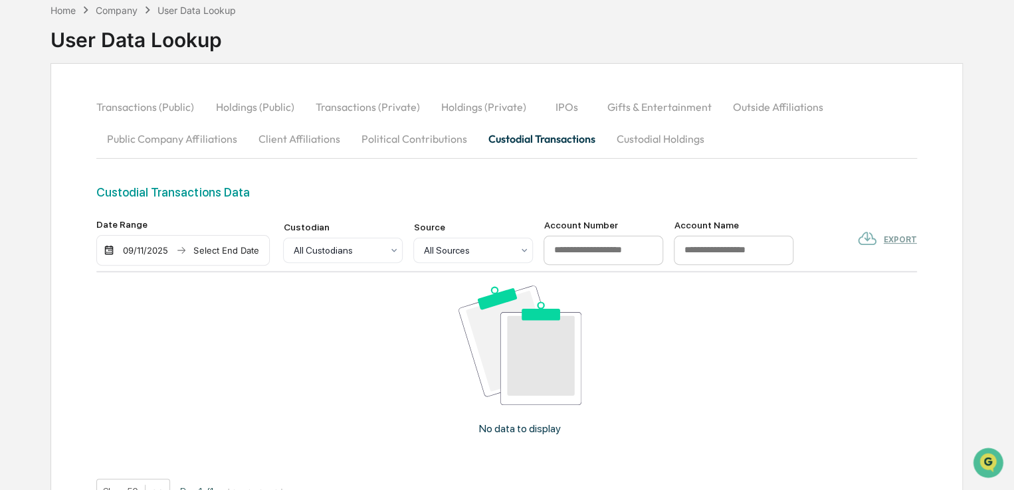
click at [231, 248] on div "Select End Date" at bounding box center [225, 250] width 73 height 11
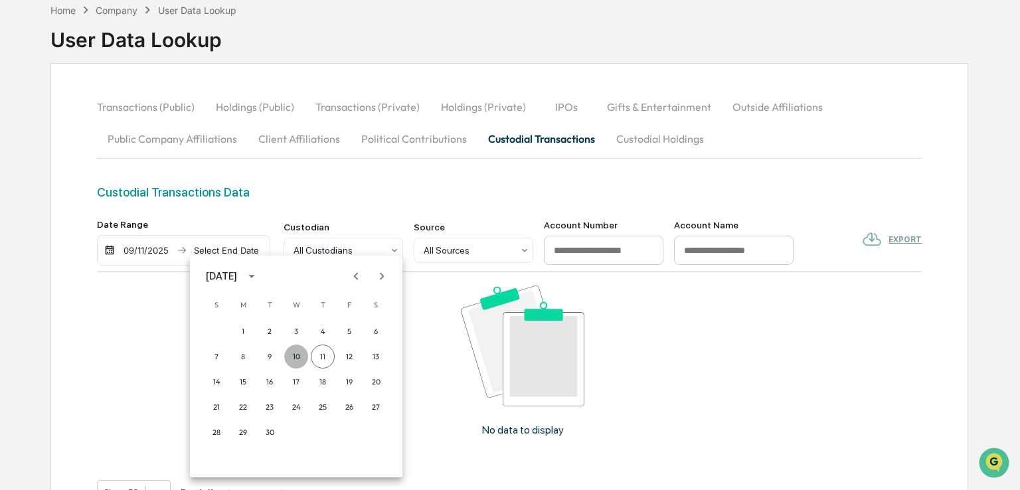
click at [286, 362] on button "10" at bounding box center [296, 357] width 24 height 24
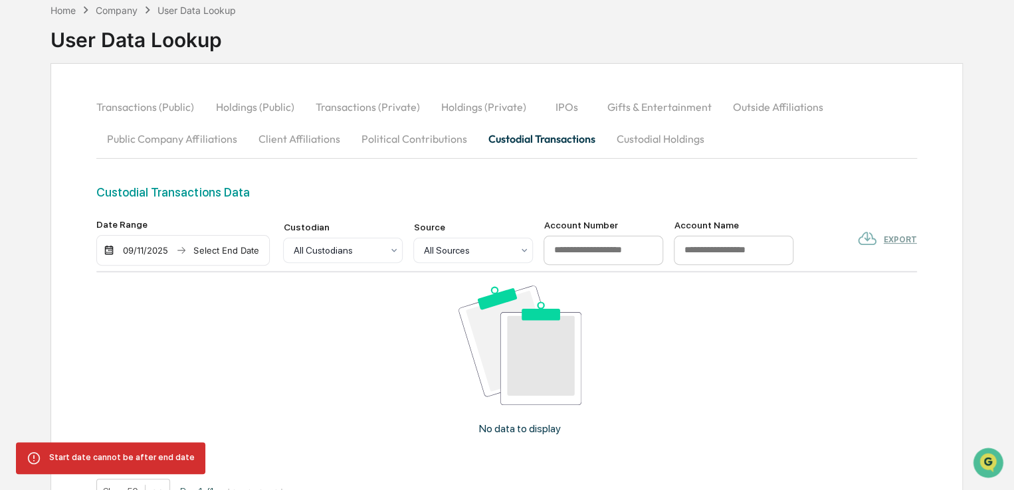
click at [173, 246] on div "[DATE] Select End Date" at bounding box center [182, 250] width 173 height 31
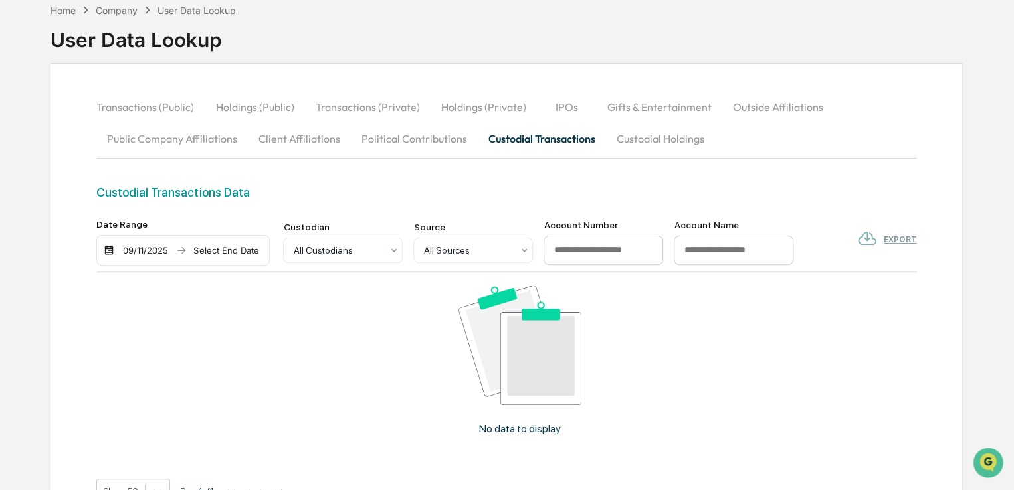
click at [167, 254] on div "09/11/2025" at bounding box center [145, 250] width 56 height 11
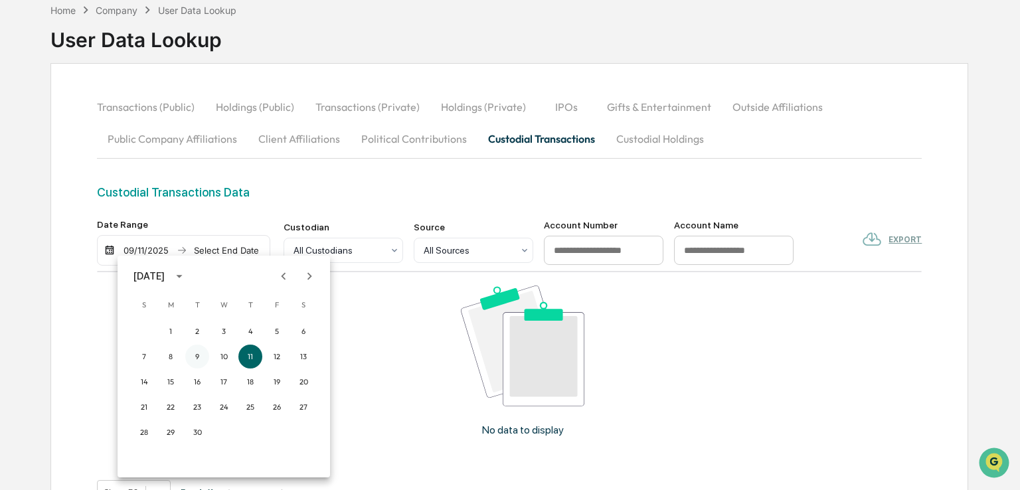
click at [195, 346] on button "9" at bounding box center [197, 357] width 24 height 24
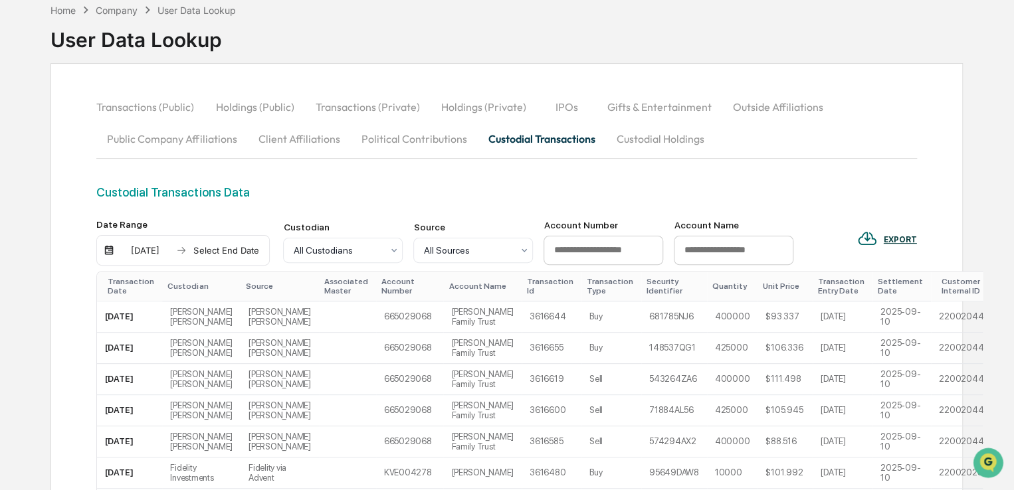
click at [230, 250] on div "Select End Date" at bounding box center [225, 250] width 73 height 11
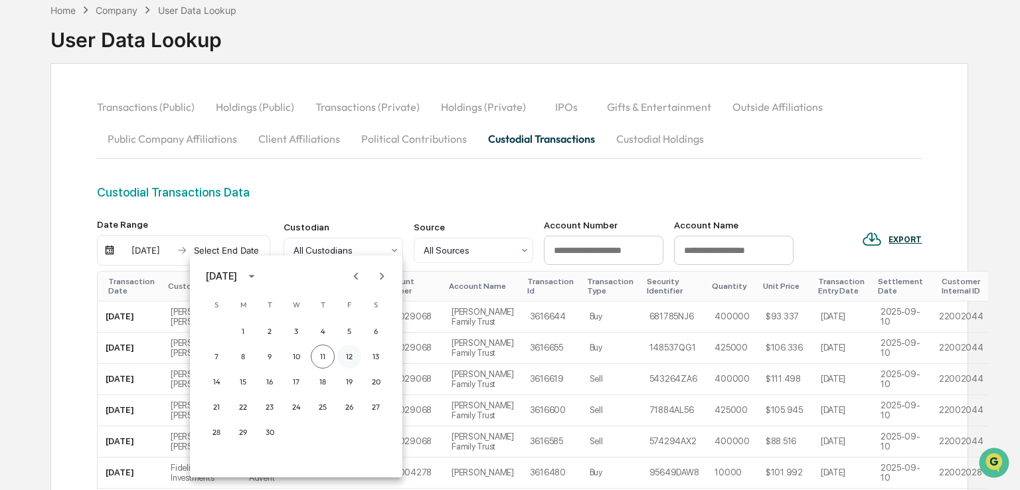
click at [341, 354] on button "12" at bounding box center [349, 357] width 24 height 24
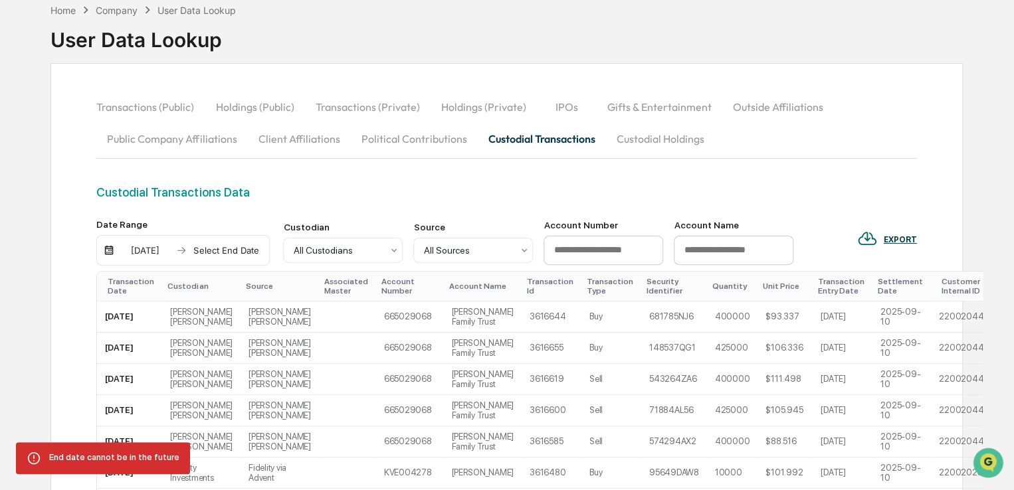
click at [210, 234] on div "Date Range [DATE] Select End Date" at bounding box center [182, 242] width 173 height 46
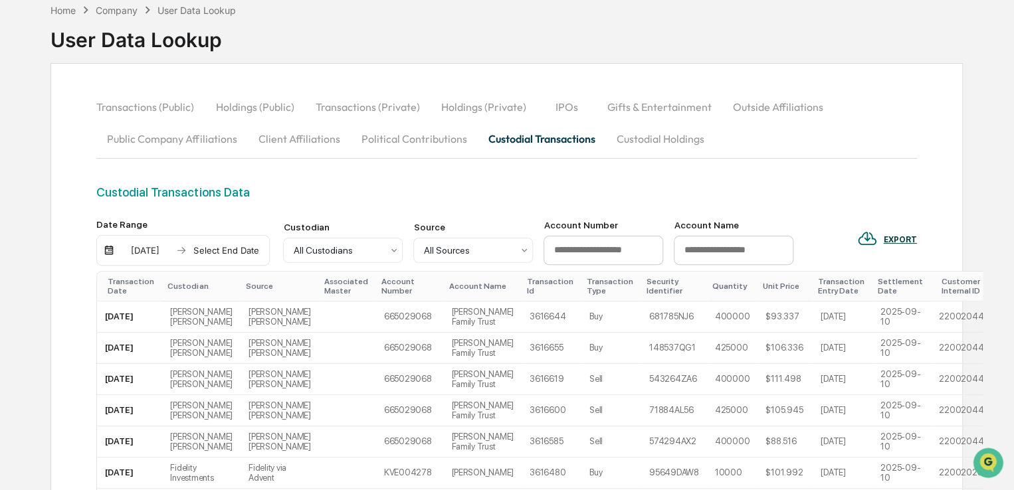
click at [213, 247] on div "Select End Date" at bounding box center [225, 250] width 73 height 11
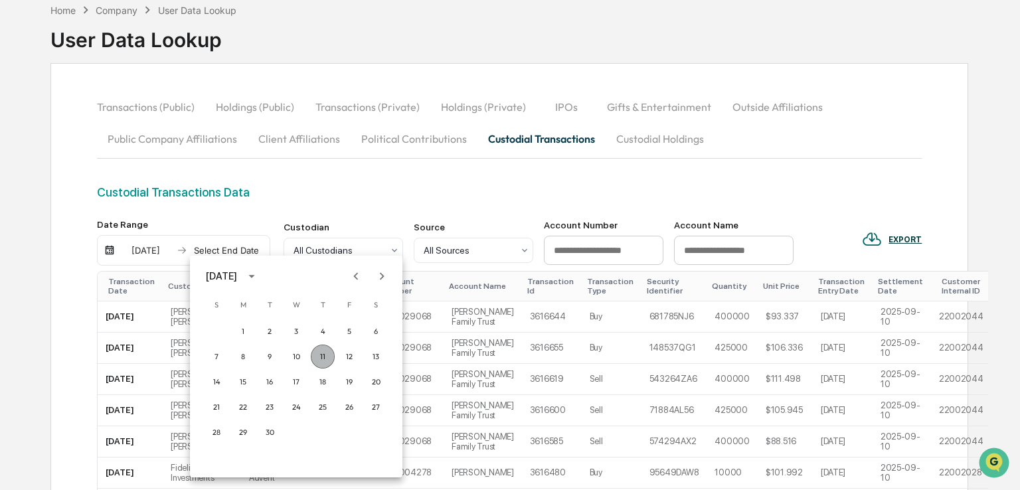
click at [330, 351] on button "11" at bounding box center [323, 357] width 24 height 24
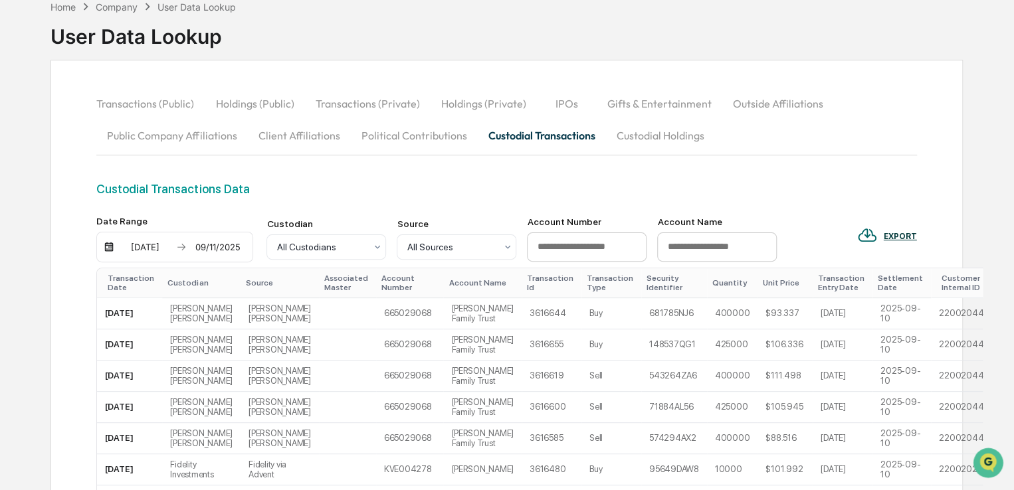
scroll to position [0, 0]
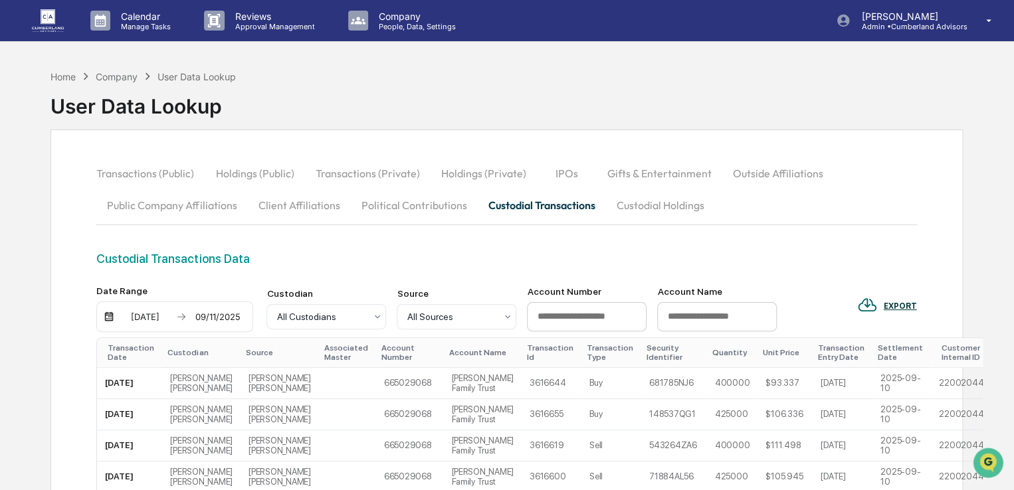
click at [567, 312] on input at bounding box center [587, 316] width 120 height 29
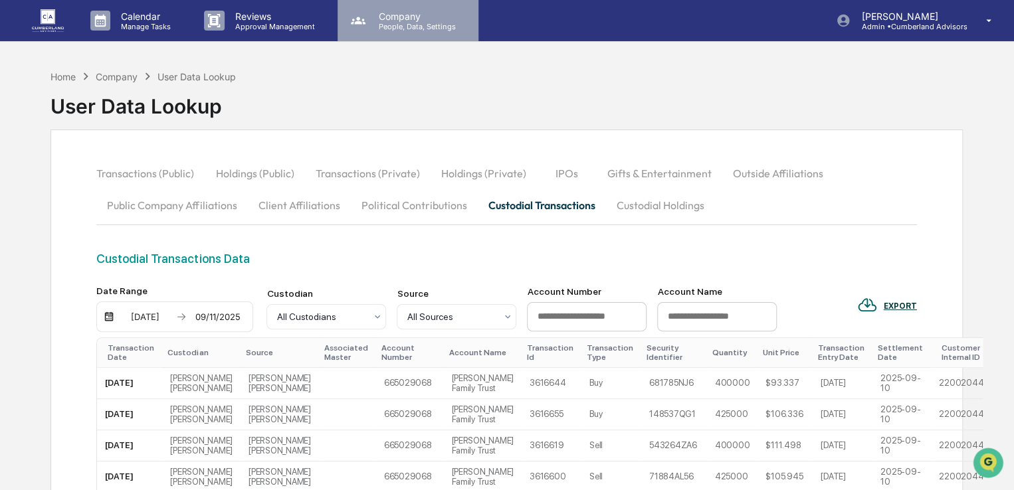
click at [430, 11] on p "Company" at bounding box center [415, 16] width 94 height 11
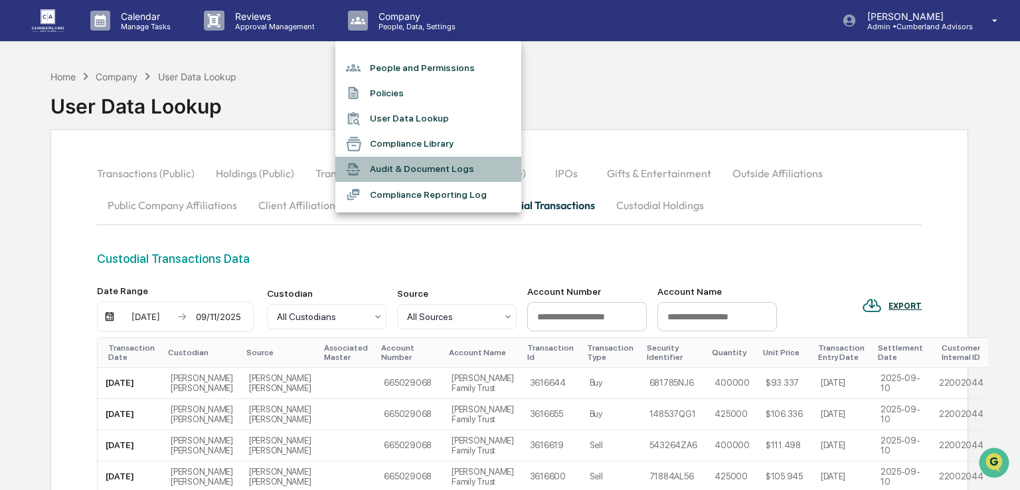
click at [426, 175] on li "Audit & Document Logs" at bounding box center [428, 169] width 186 height 25
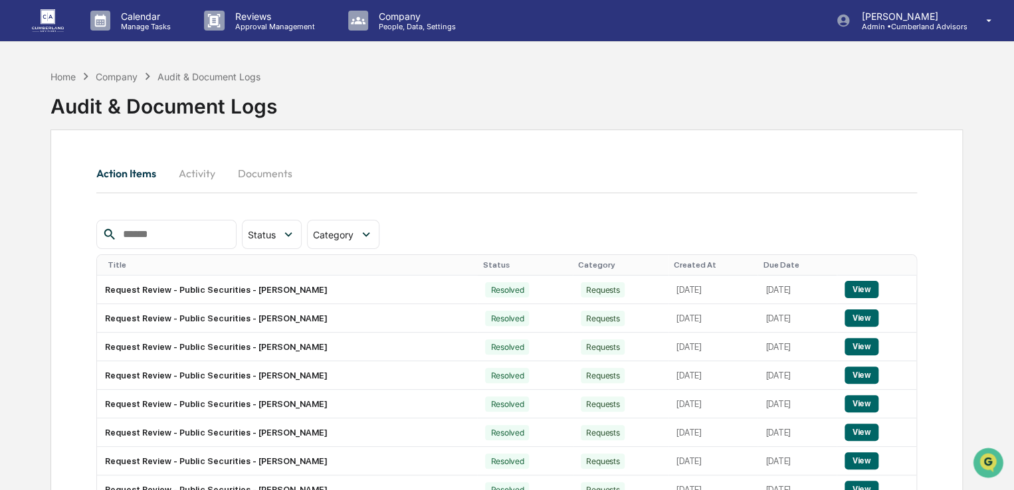
click at [203, 173] on button "Activity" at bounding box center [197, 173] width 60 height 32
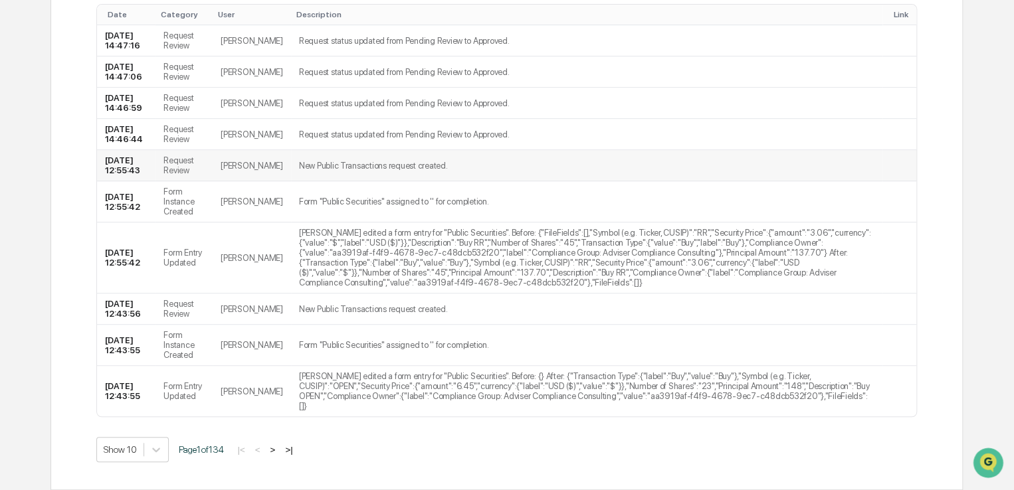
scroll to position [303, 0]
click at [279, 448] on button ">" at bounding box center [272, 449] width 13 height 11
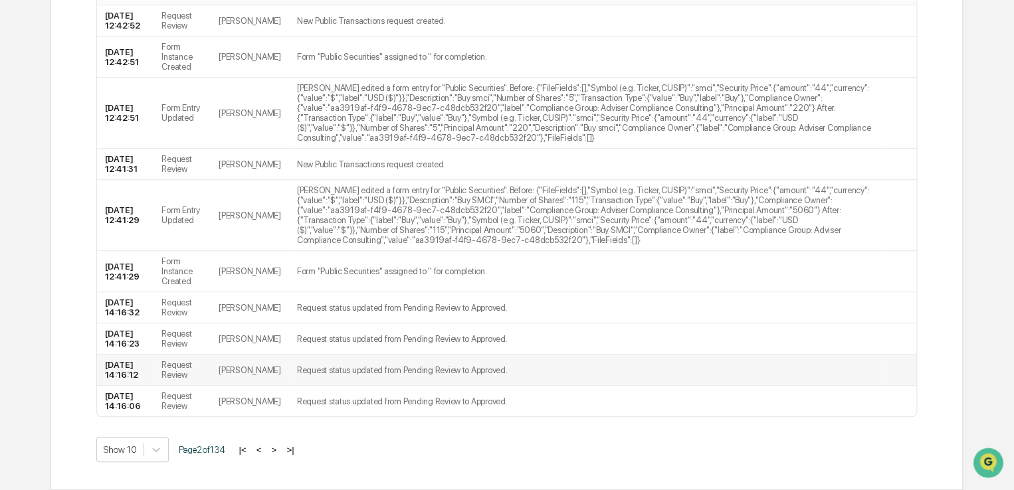
scroll to position [333, 0]
click at [279, 445] on button ">" at bounding box center [273, 449] width 13 height 11
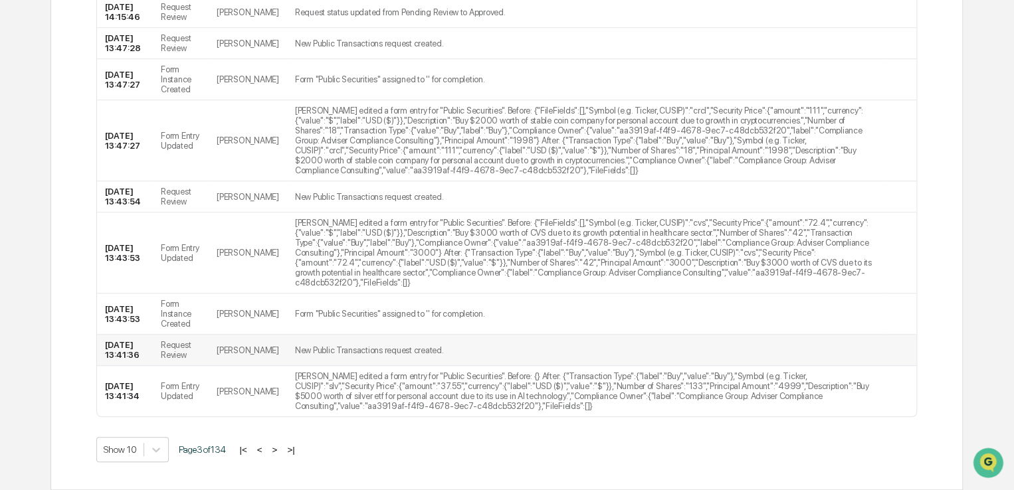
scroll to position [353, 0]
click at [294, 447] on button ">|" at bounding box center [290, 449] width 15 height 11
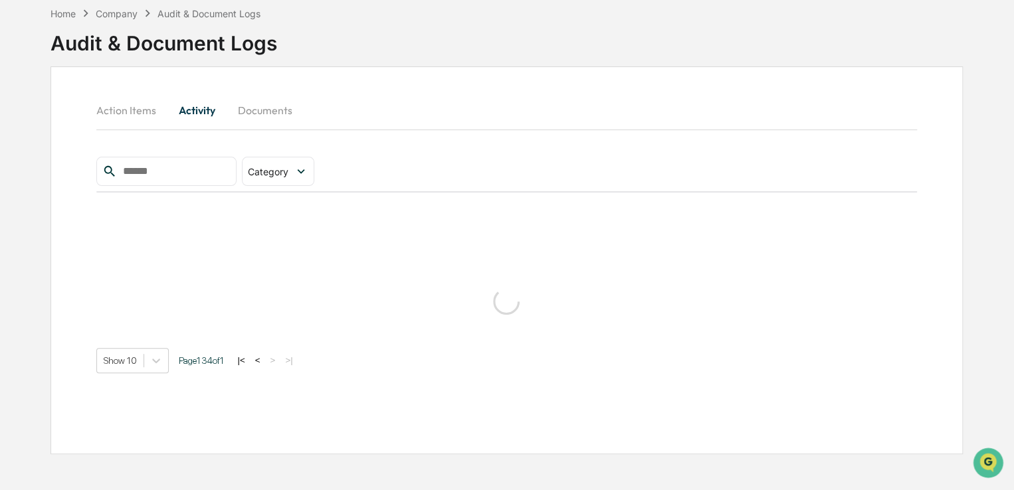
scroll to position [63, 0]
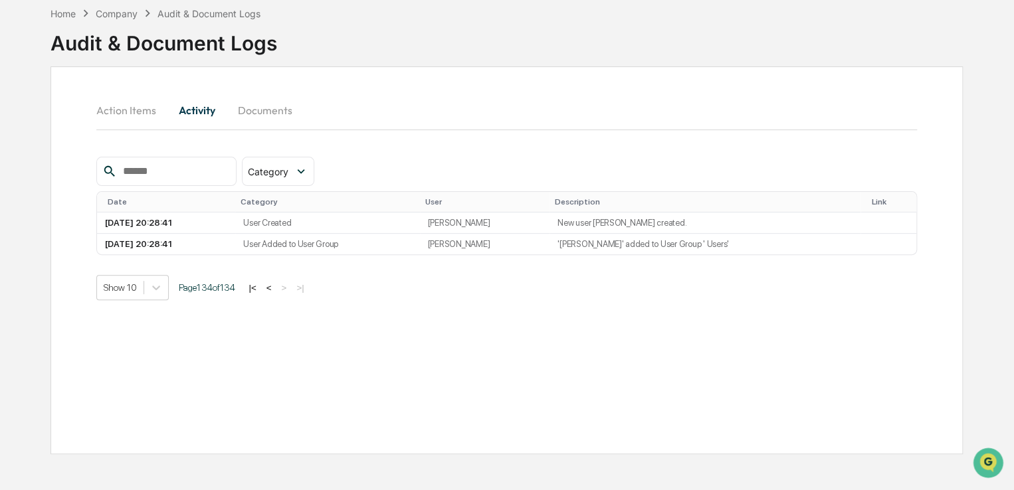
click at [274, 284] on button "<" at bounding box center [268, 287] width 13 height 11
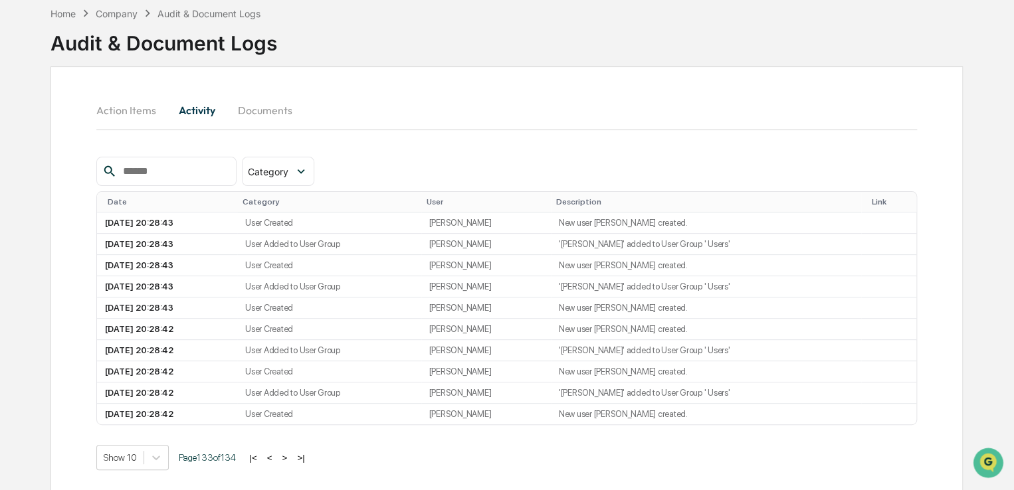
click at [272, 456] on button "<" at bounding box center [269, 457] width 13 height 11
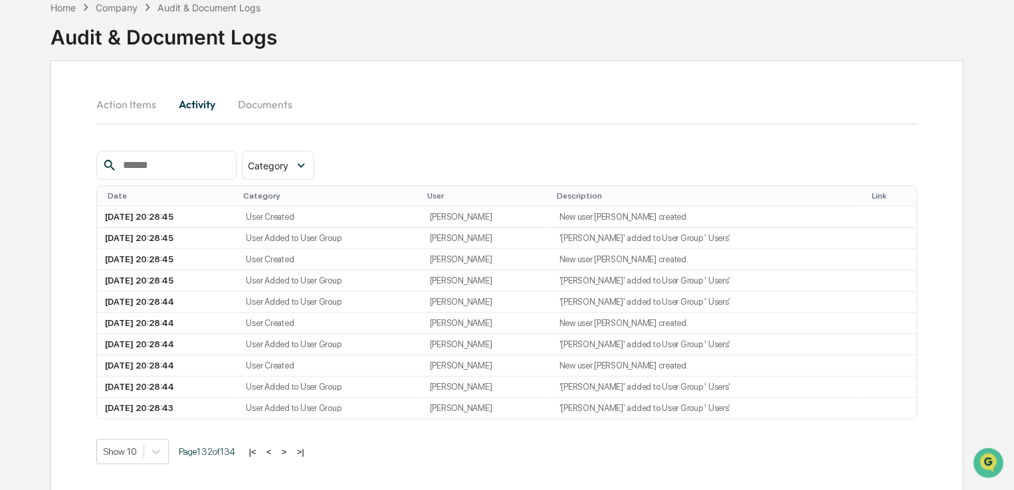
scroll to position [70, 0]
click at [270, 448] on button "<" at bounding box center [268, 450] width 13 height 11
click at [272, 446] on button "<" at bounding box center [267, 450] width 13 height 11
click at [276, 450] on button "<" at bounding box center [269, 450] width 13 height 11
click at [275, 450] on button "<" at bounding box center [268, 450] width 13 height 11
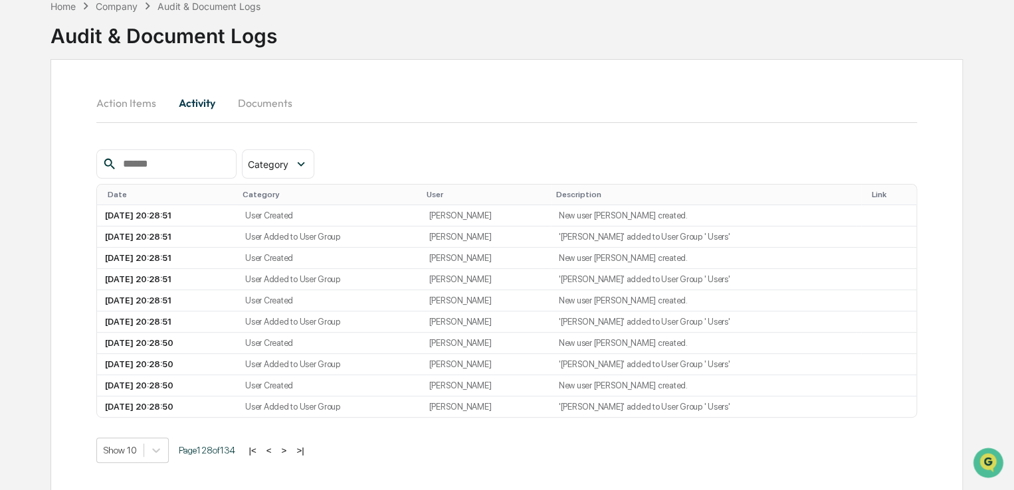
click at [276, 450] on button "<" at bounding box center [268, 450] width 13 height 11
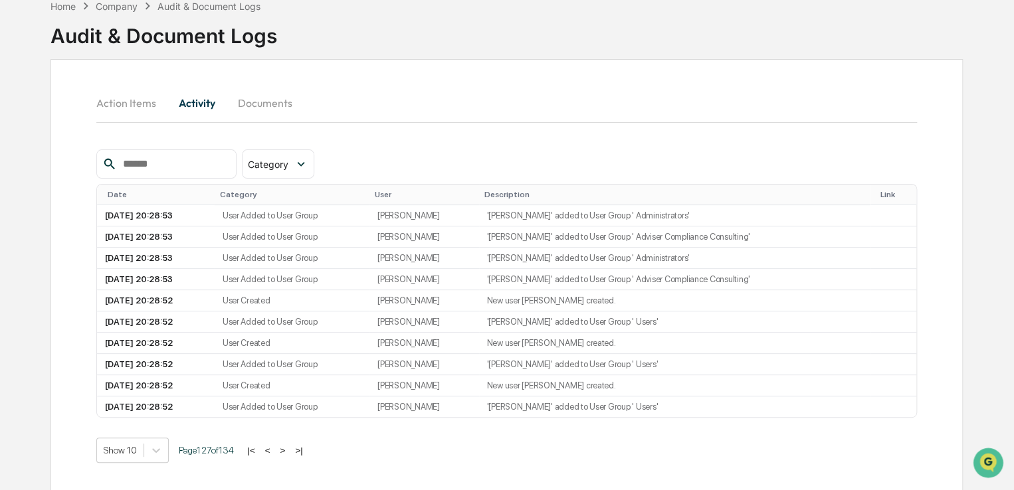
click at [274, 450] on button "<" at bounding box center [267, 450] width 13 height 11
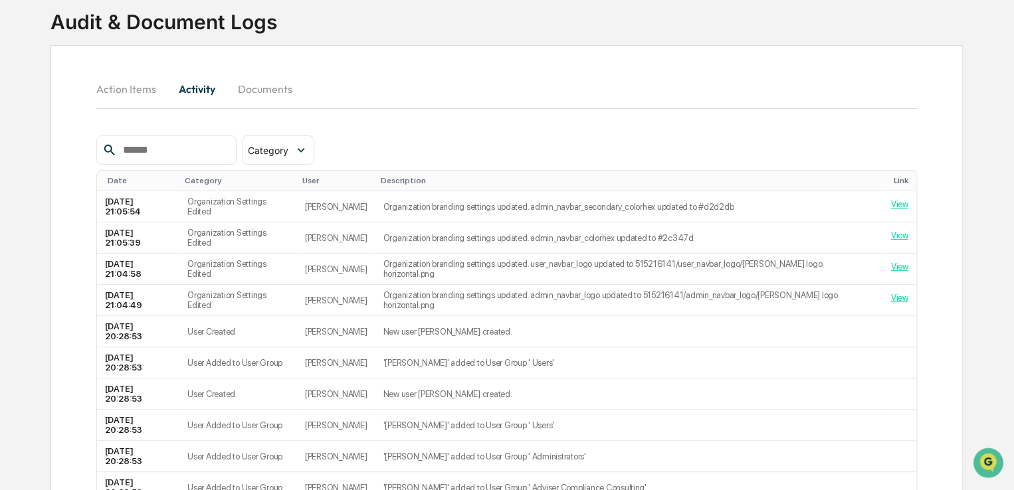
scroll to position [92, 0]
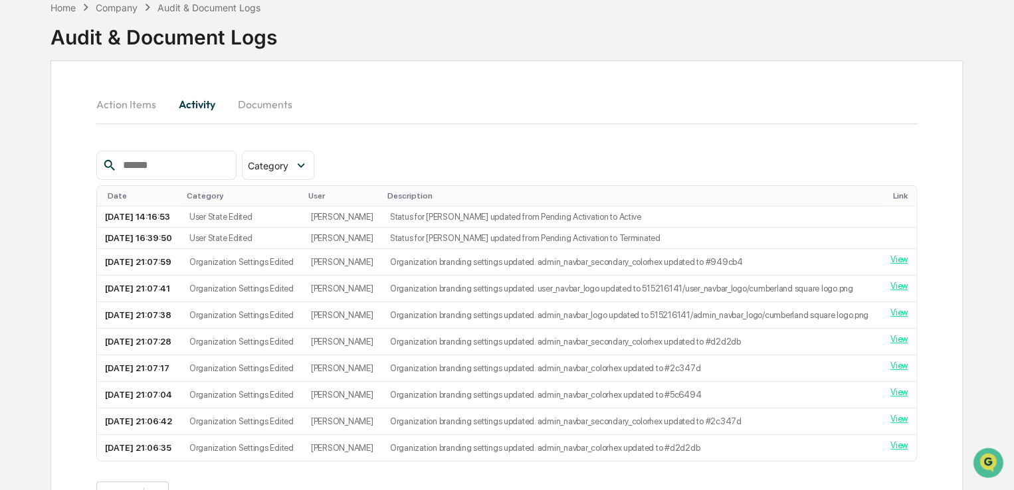
scroll to position [46, 0]
